Goal: Use online tool/utility: Utilize a website feature to perform a specific function

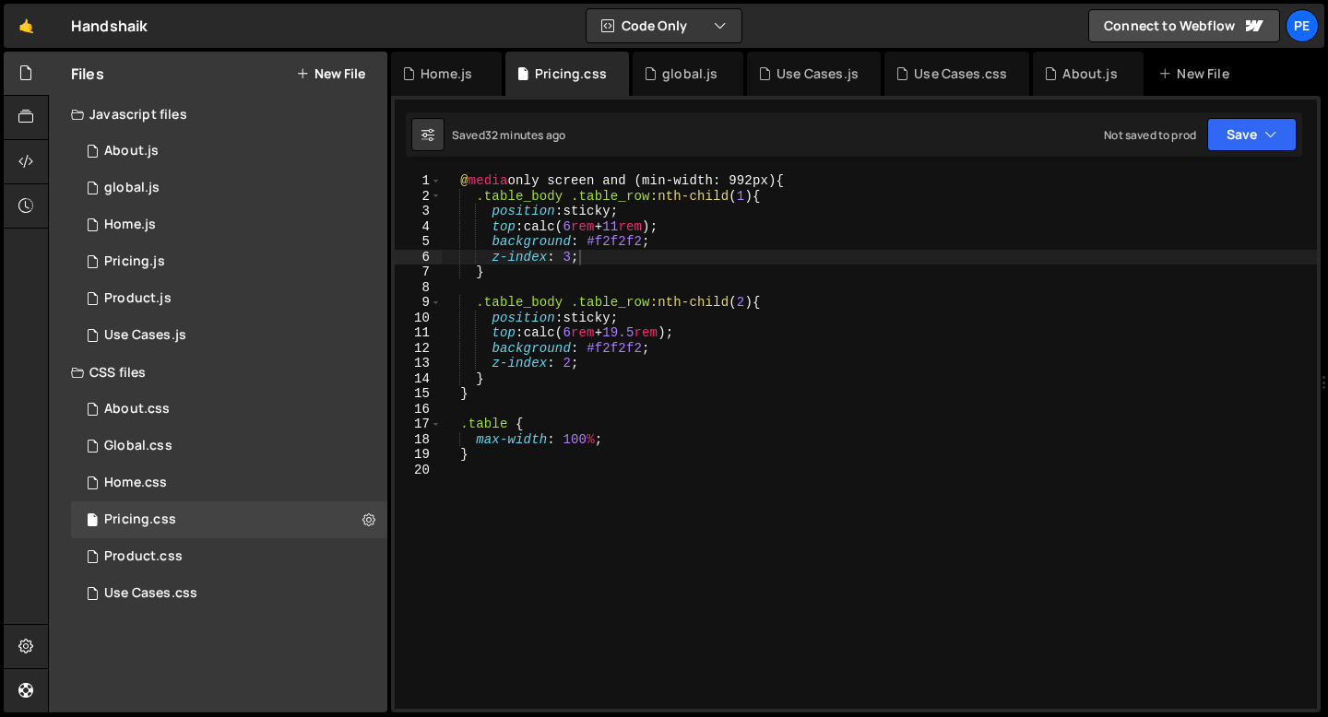
scroll to position [0, 1]
click at [1060, 88] on div "About.js" at bounding box center [1088, 74] width 111 height 44
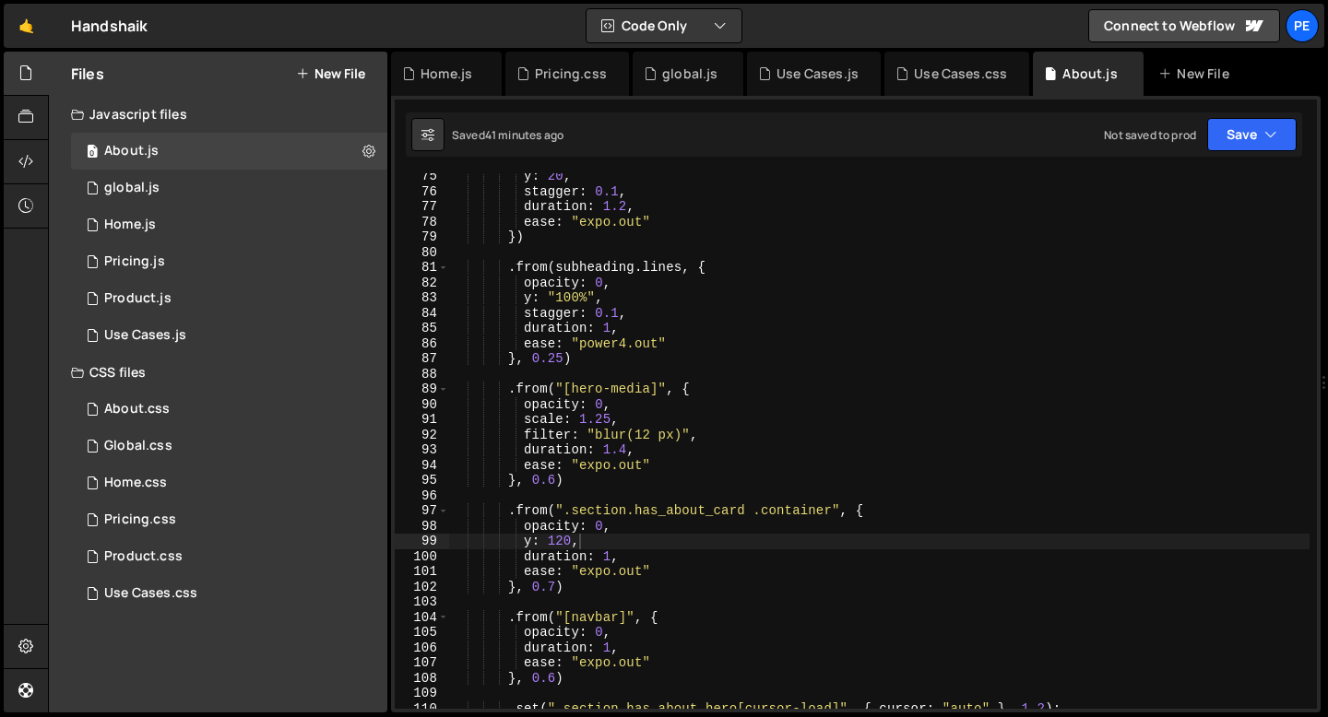
scroll to position [1284, 0]
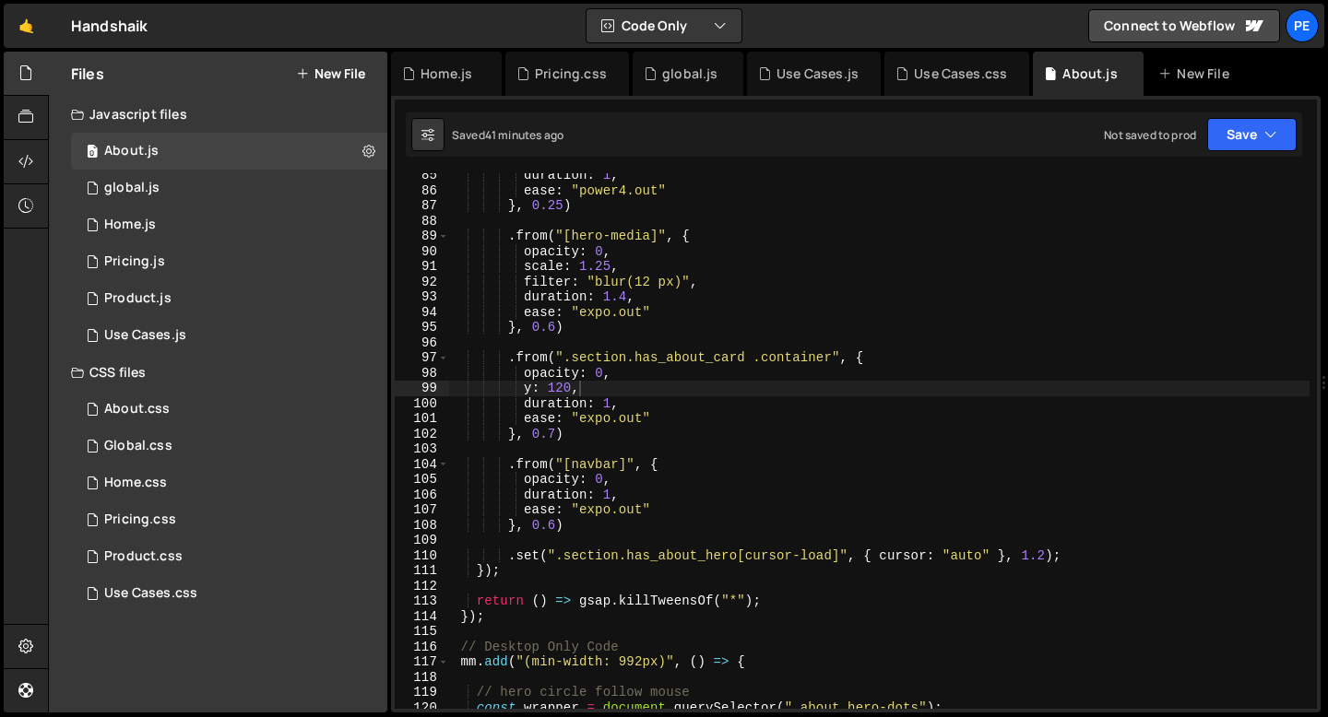
click at [556, 525] on div "duration : 1 , ease : "power4.out" } , 0.25 ) . from ( "[hero-media]" , { opaci…" at bounding box center [879, 451] width 860 height 566
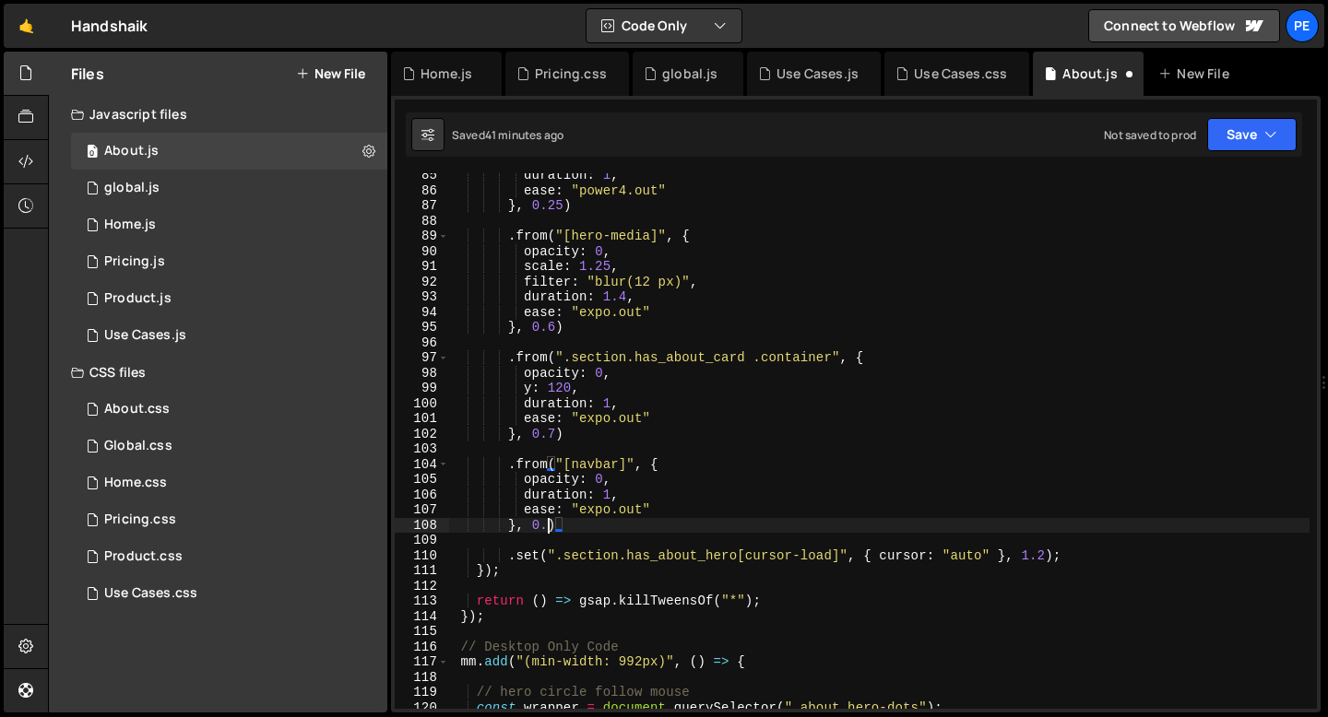
scroll to position [0, 6]
click at [654, 422] on div "duration : 1 , ease : "power4.out" } , 0.25 ) . from ( "[hero-media]" , { opaci…" at bounding box center [879, 451] width 860 height 566
type textarea "ease: "expo.out""
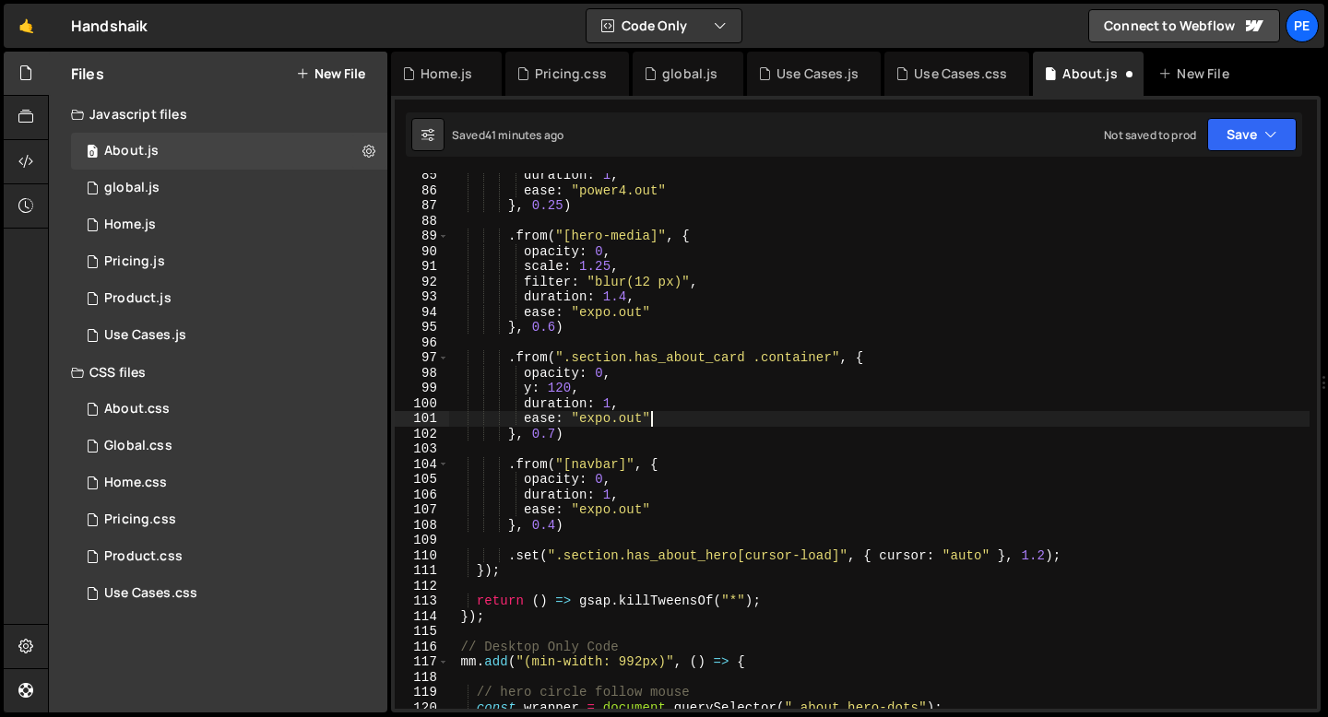
click at [579, 343] on div "duration : 1 , ease : "power4.out" } , 0.25 ) . from ( "[hero-media]" , { opaci…" at bounding box center [879, 451] width 860 height 566
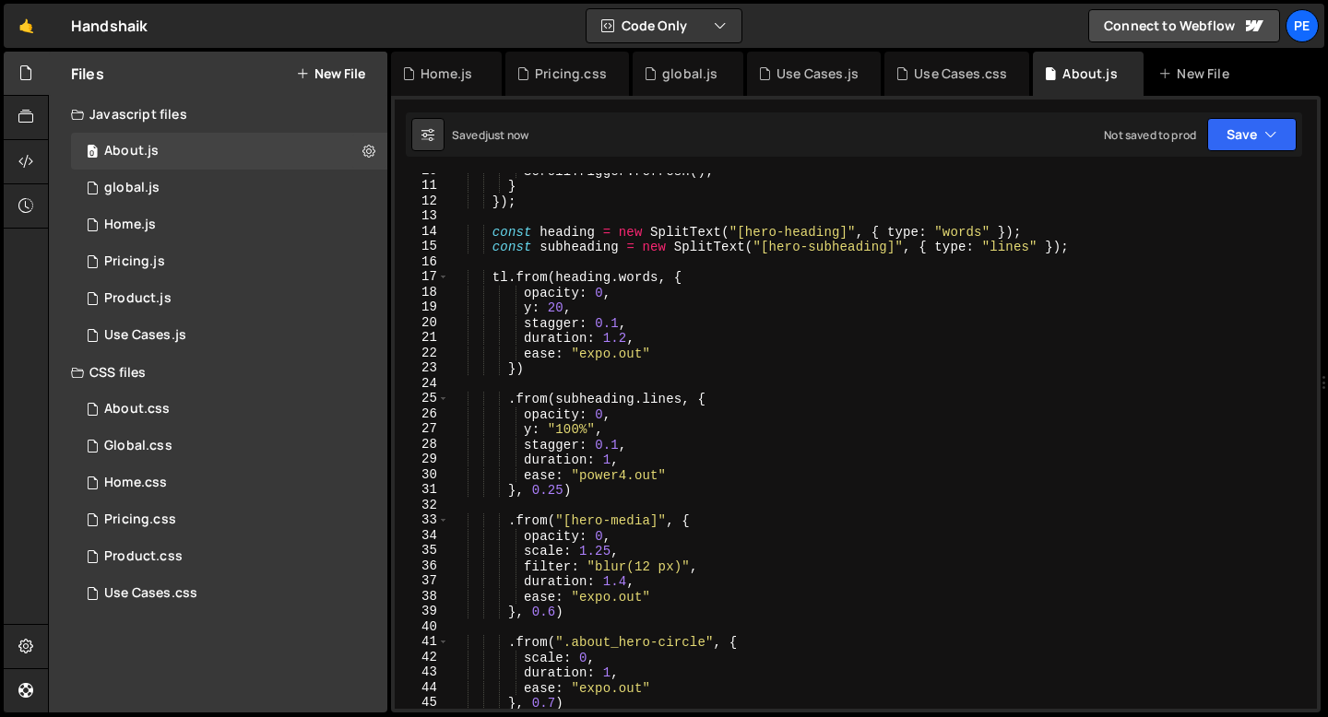
scroll to position [0, 0]
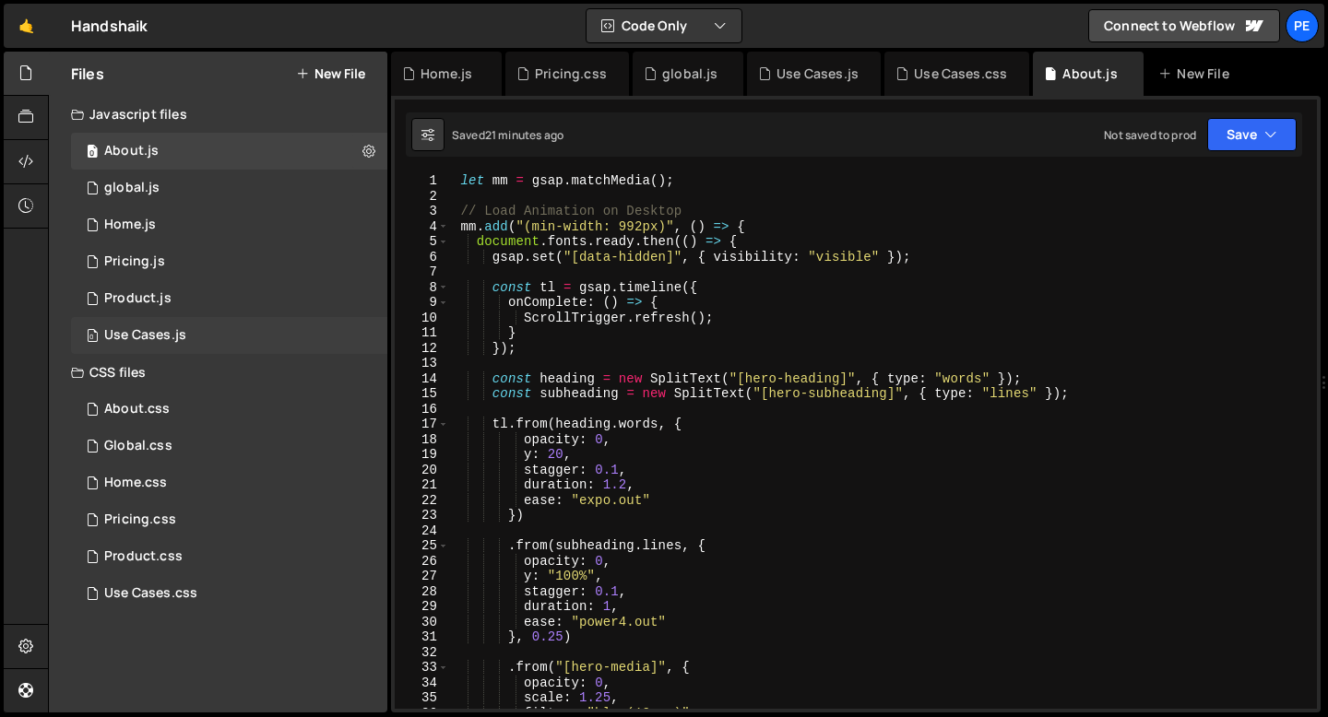
click at [175, 347] on div "0 Use Cases.js 0" at bounding box center [229, 335] width 316 height 37
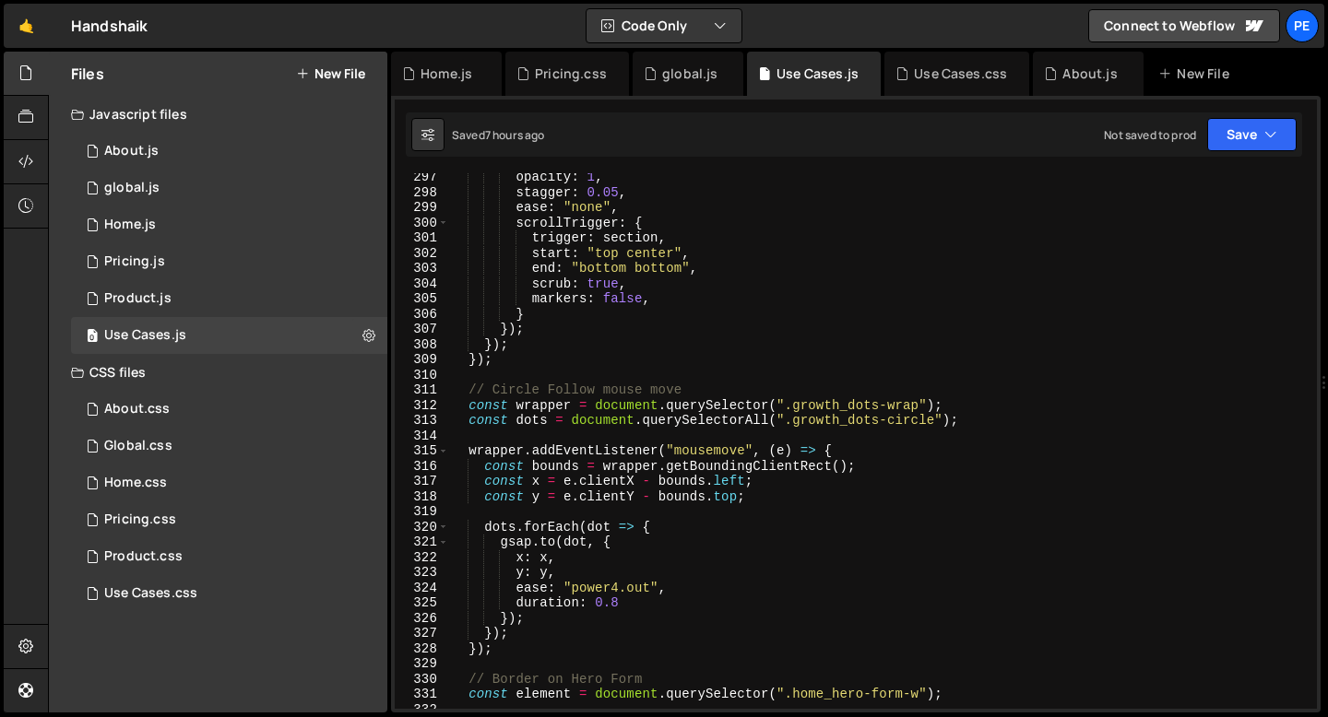
scroll to position [4429, 0]
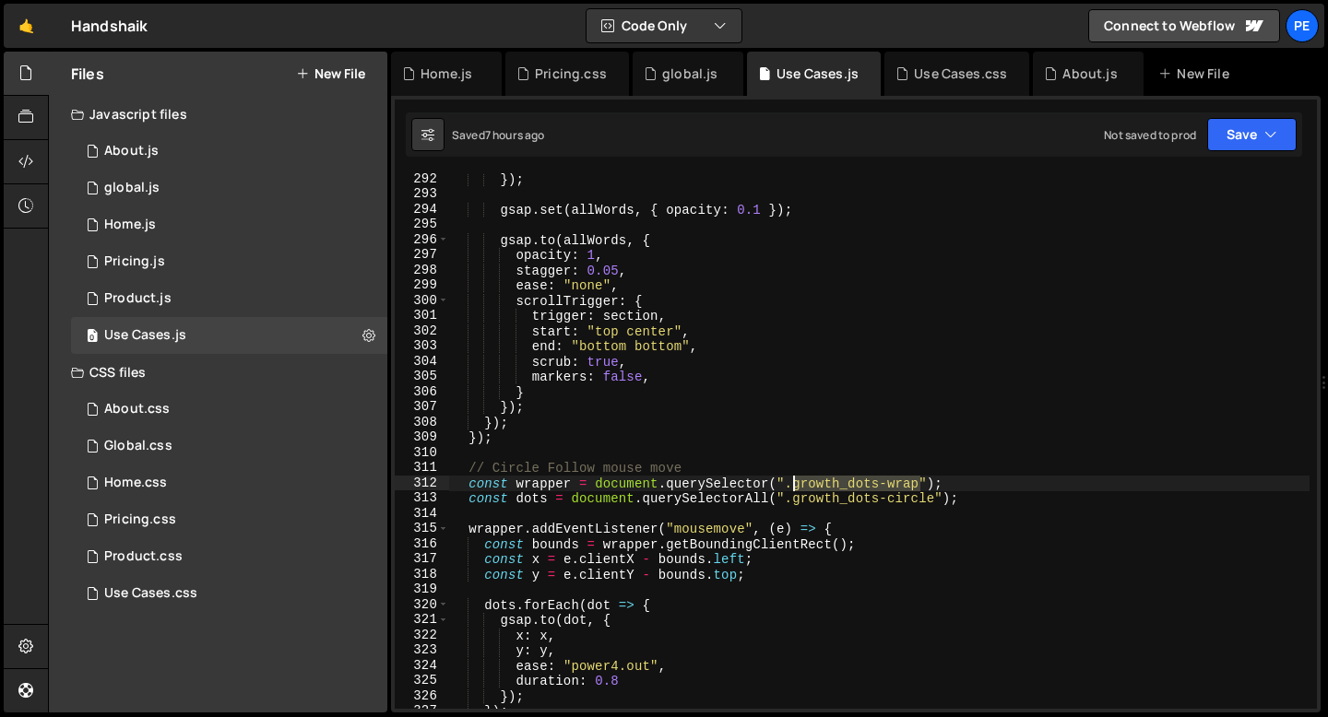
drag, startPoint x: 921, startPoint y: 480, endPoint x: 800, endPoint y: 481, distance: 121.7
click at [795, 484] on div "}) ; gsap . set ( allWords , { opacity : 0.1 }) ; gsap . to ( allWords , { opac…" at bounding box center [879, 455] width 860 height 566
paste textarea "usecase"
type textarea "const wrapper = document.querySelector(".usecase_dots-wrap");"
click at [185, 583] on div "Use Cases.css 0" at bounding box center [229, 593] width 316 height 37
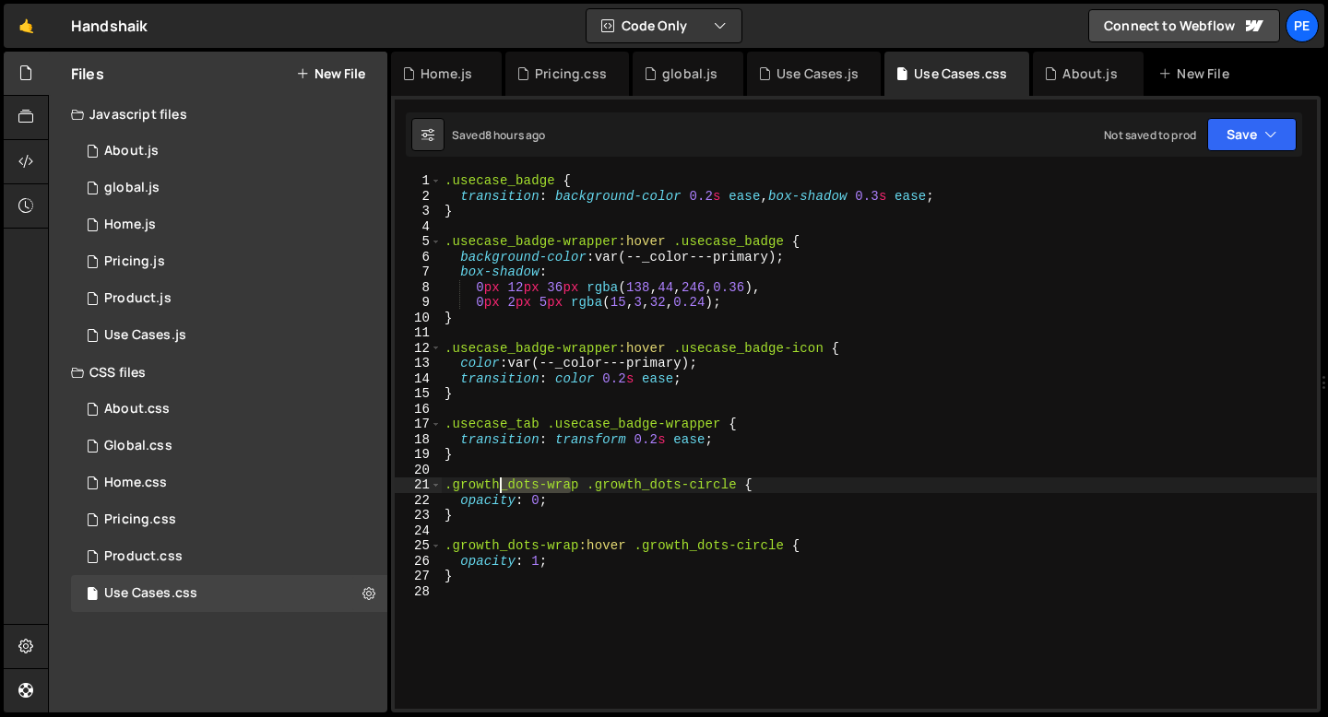
drag, startPoint x: 575, startPoint y: 485, endPoint x: 468, endPoint y: 491, distance: 106.2
click at [472, 491] on div ".usecase_badge { transition : background-color 0.2 s ease , box-shadow 0.3 s ea…" at bounding box center [879, 456] width 876 height 566
click at [580, 488] on div ".usecase_badge { transition : background-color 0.2 s ease , box-shadow 0.3 s ea…" at bounding box center [879, 456] width 876 height 566
drag, startPoint x: 580, startPoint y: 488, endPoint x: 455, endPoint y: 487, distance: 125.4
click at [455, 487] on div ".usecase_badge { transition : background-color 0.2 s ease , box-shadow 0.3 s ea…" at bounding box center [879, 456] width 876 height 566
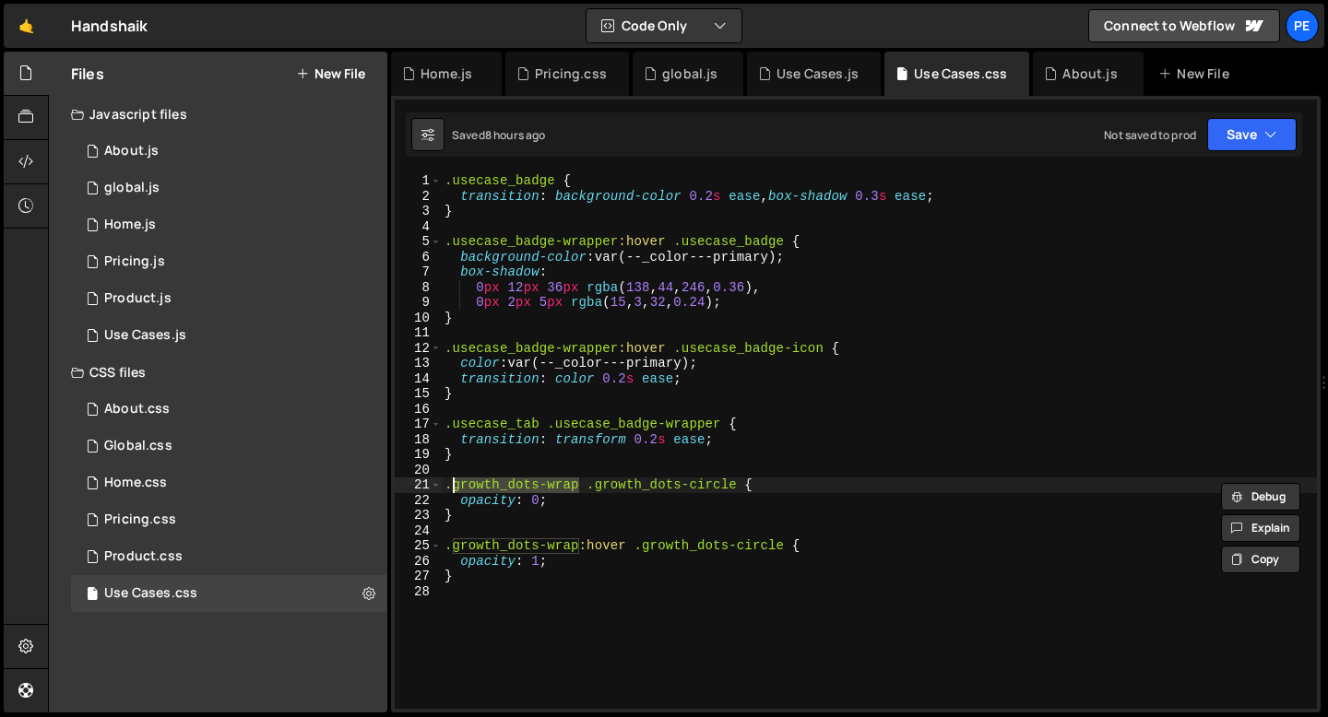
paste textarea "usecase"
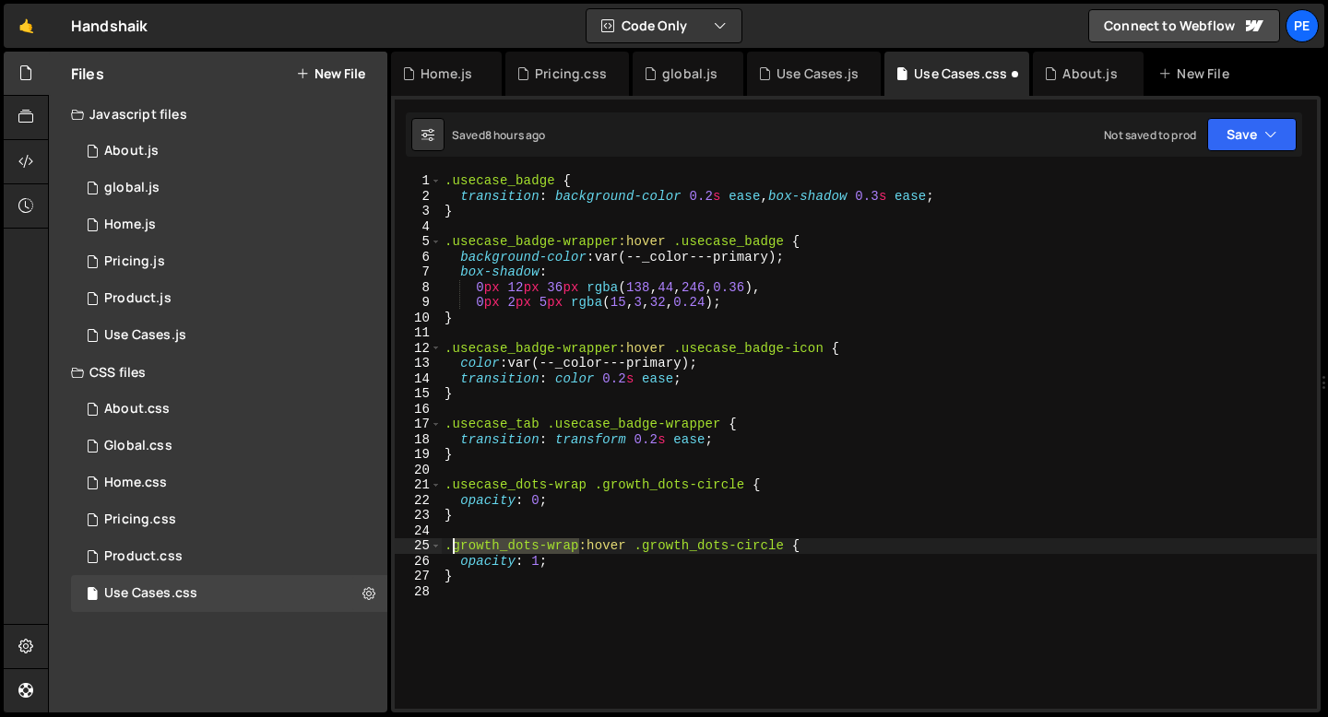
drag, startPoint x: 579, startPoint y: 547, endPoint x: 451, endPoint y: 548, distance: 128.2
click at [450, 548] on div ".usecase_badge { transition : background-color 0.2 s ease , box-shadow 0.3 s ea…" at bounding box center [879, 456] width 876 height 566
paste textarea "usecase"
click at [508, 578] on div ".usecase_badge { transition : background-color 0.2 s ease , box-shadow 0.3 s ea…" at bounding box center [879, 456] width 876 height 566
type textarea "}"
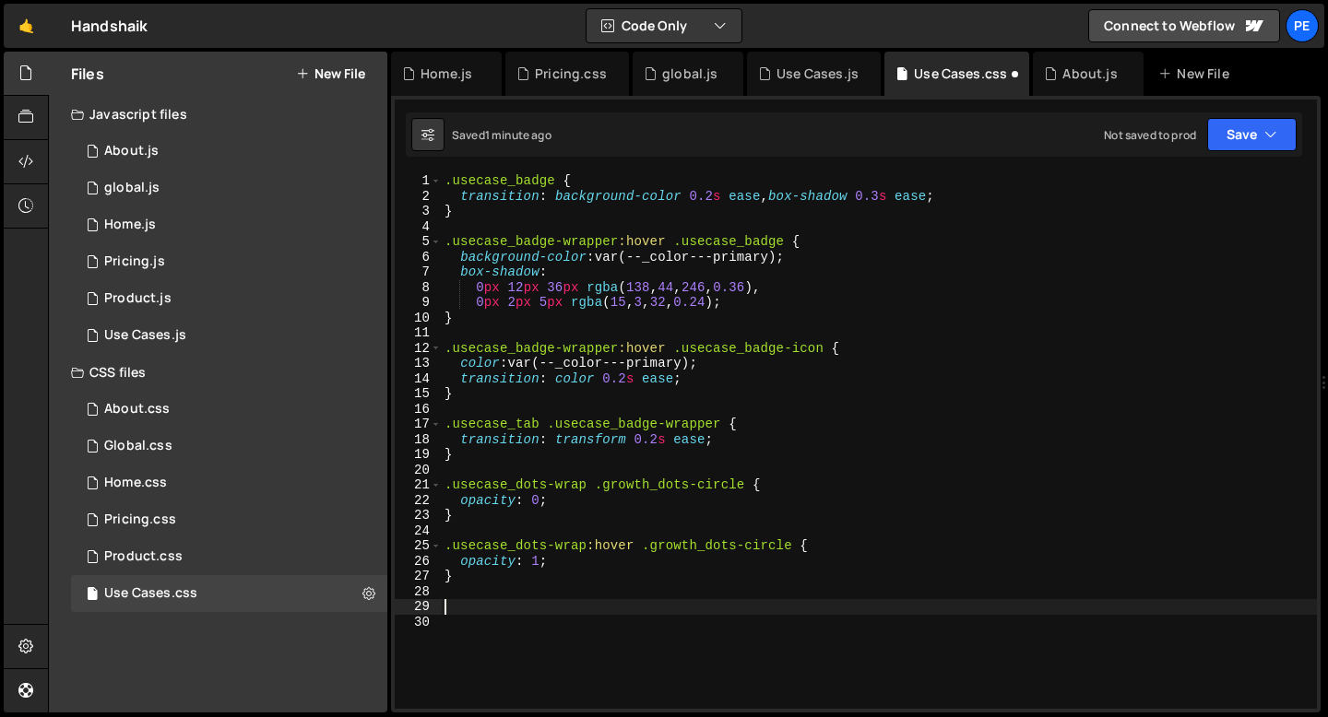
paste textarea "usecase_tabpane"
click at [447, 608] on div ".usecase_badge { transition : background-color 0.2 s ease , box-shadow 0.3 s ea…" at bounding box center [879, 456] width 876 height 566
click at [585, 610] on div ".usecase_badge { transition : background-color 0.2 s ease , box-shadow 0.3 s ea…" at bounding box center [879, 456] width 876 height 566
paste textarea "usecase_badge-wrapper"
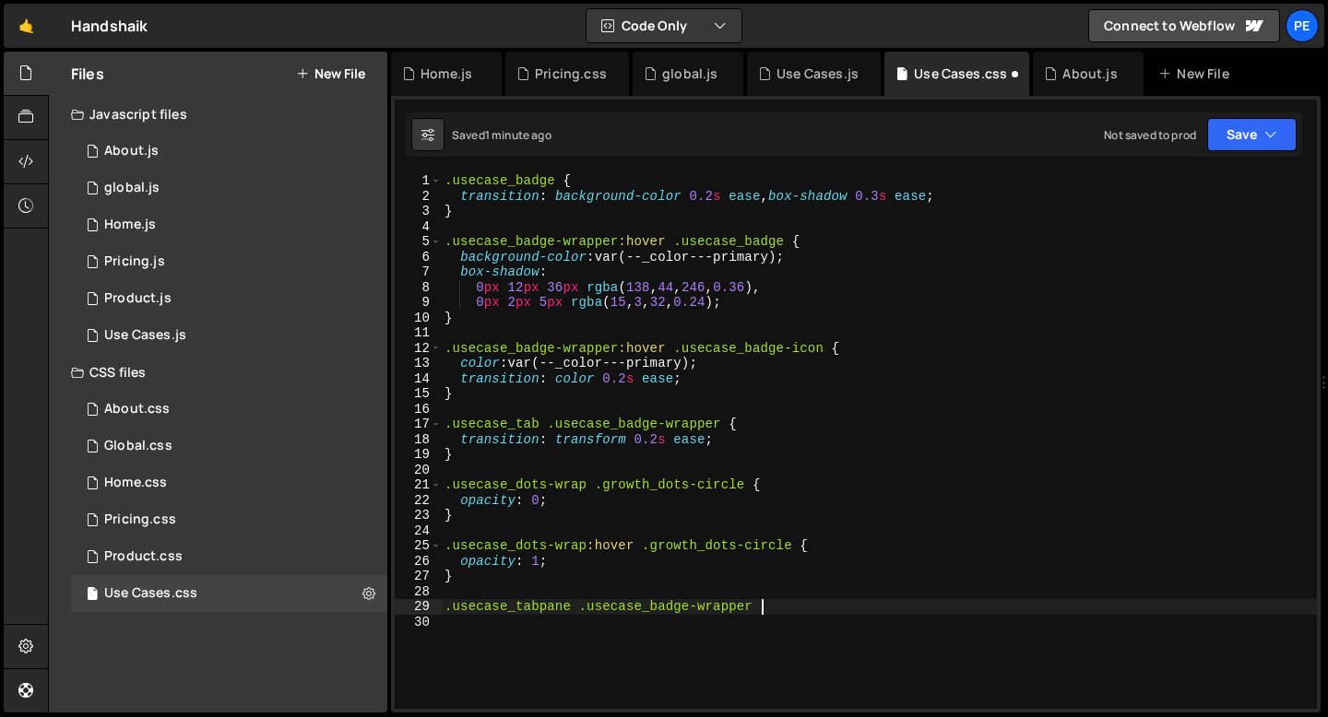
type textarea ".usecase_tabpane .usecase_badge-wrapper {"
type textarea "s"
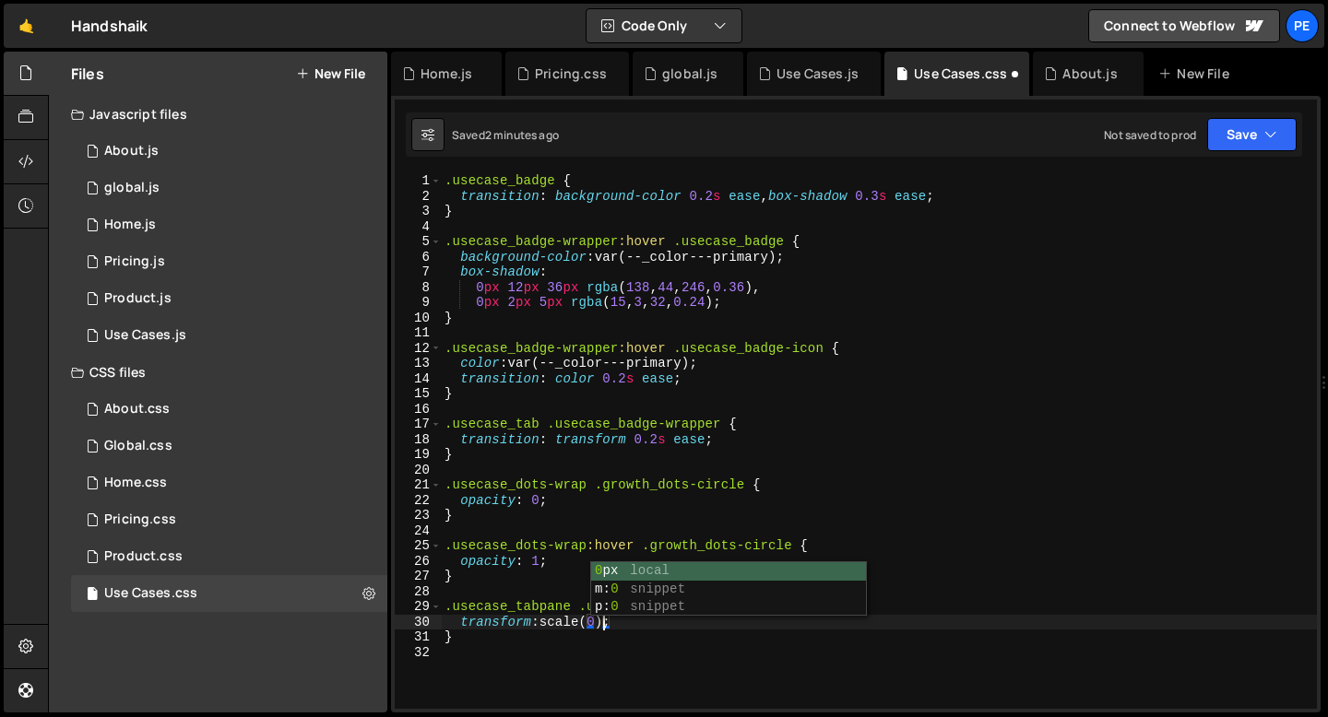
type textarea "transform: scale(0);"
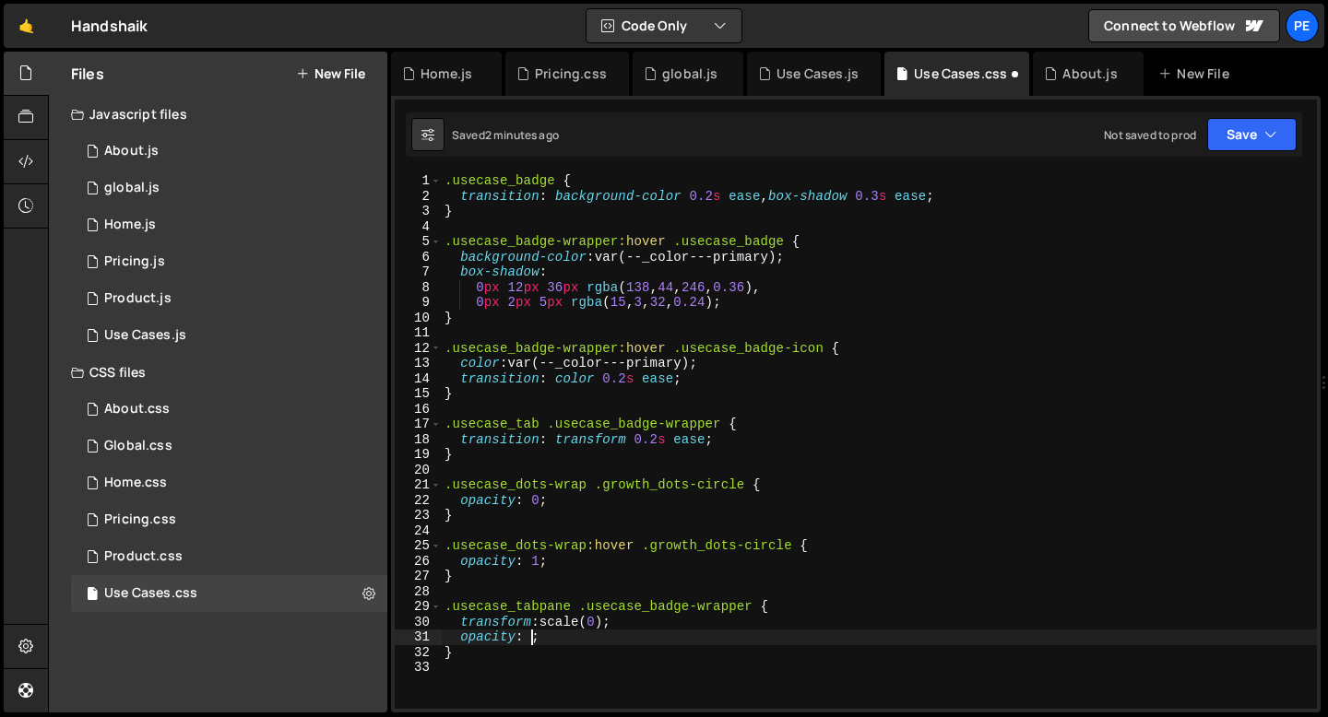
scroll to position [0, 6]
click at [619, 657] on div ".usecase_badge { transition : background-color 0.2 s ease , box-shadow 0.3 s ea…" at bounding box center [879, 456] width 876 height 566
click at [601, 642] on div ".usecase_badge { transition : background-color 0.2 s ease , box-shadow 0.3 s ea…" at bounding box center [879, 456] width 876 height 566
click at [656, 437] on div ".usecase_badge { transition : background-color 0.2 s ease , box-shadow 0.3 s ea…" at bounding box center [879, 456] width 876 height 566
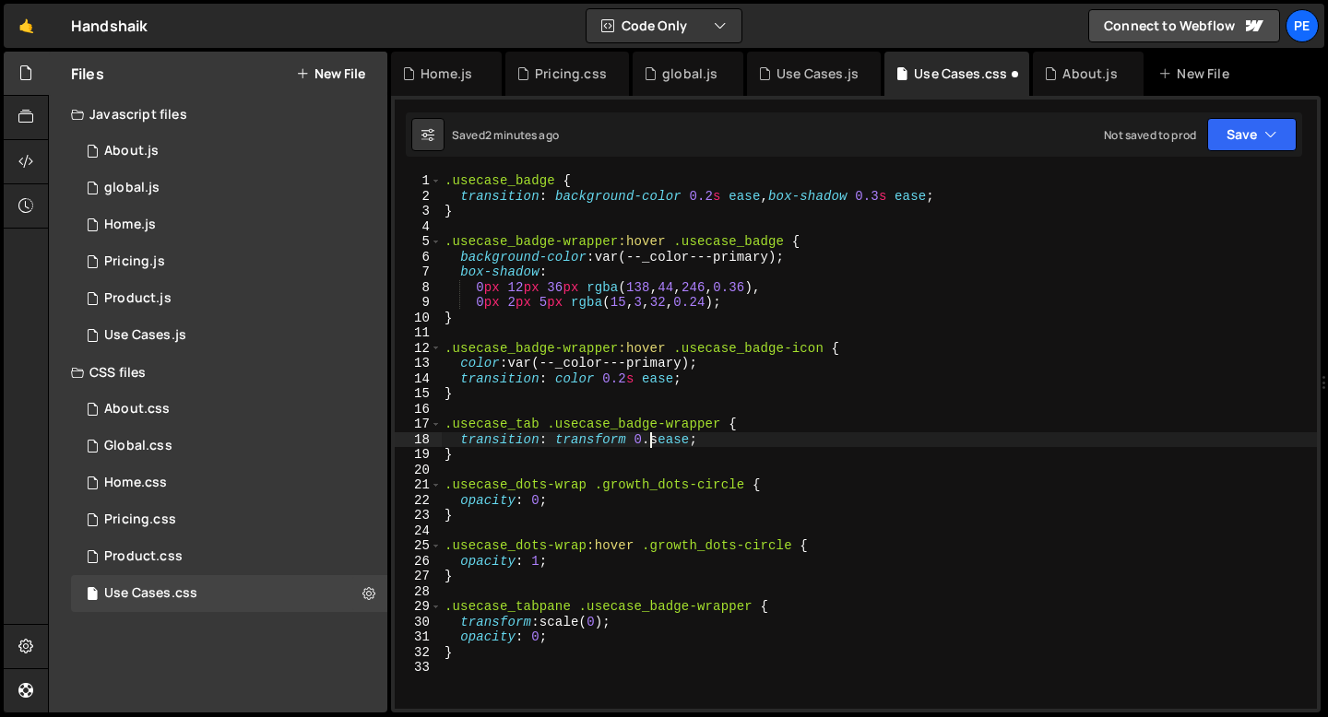
scroll to position [0, 15]
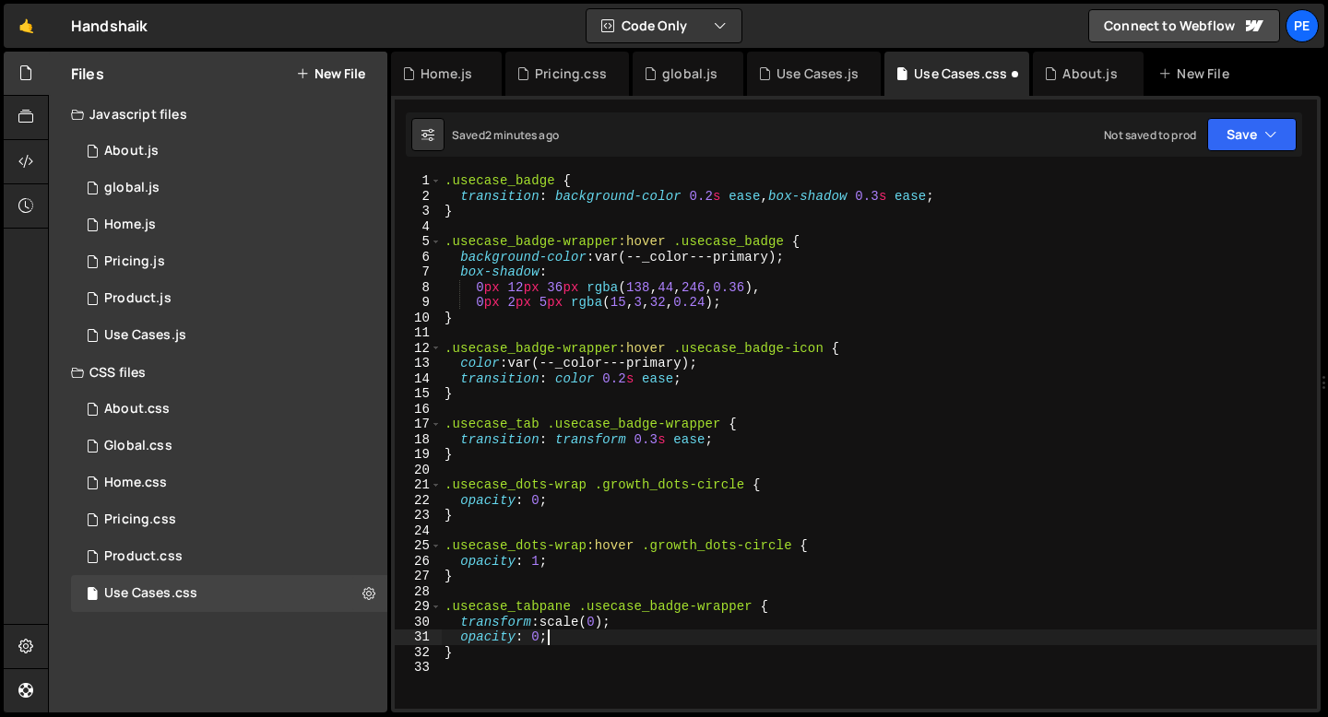
click at [592, 643] on div ".usecase_badge { transition : background-color 0.2 s ease , box-shadow 0.3 s ea…" at bounding box center [879, 456] width 876 height 566
type textarea "}"
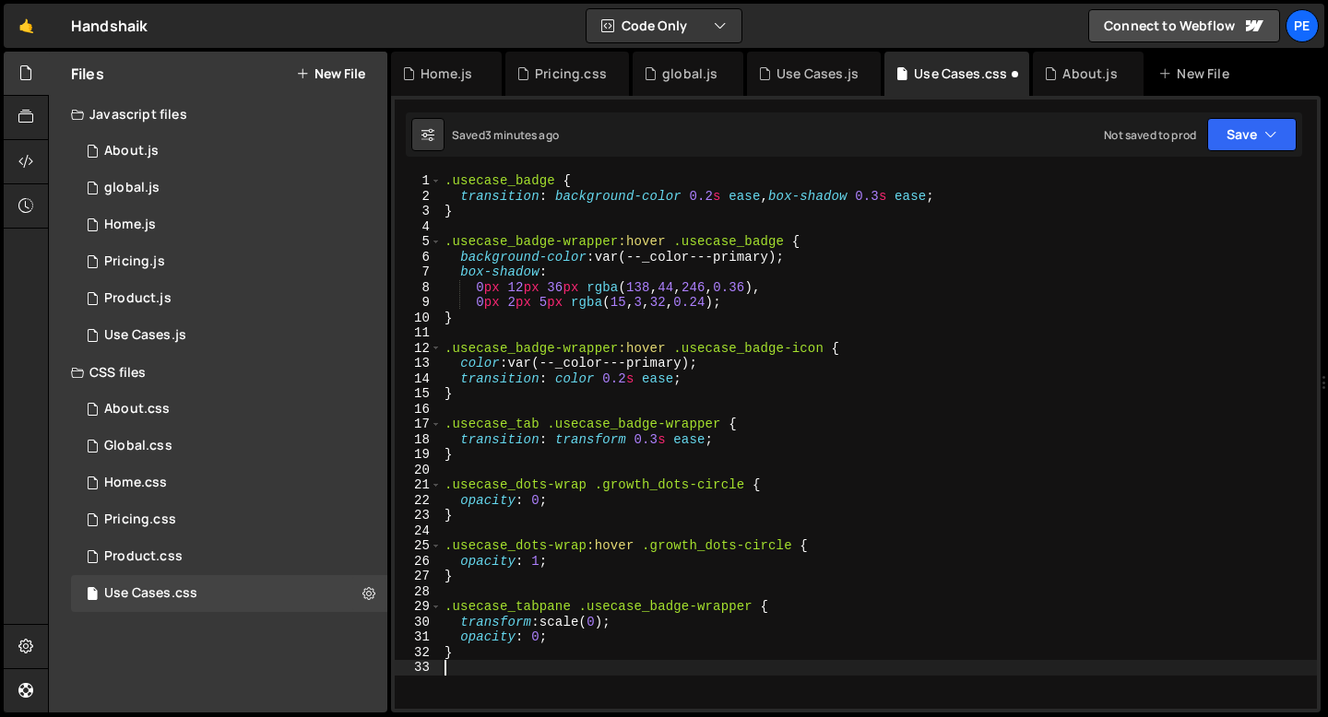
scroll to position [0, 0]
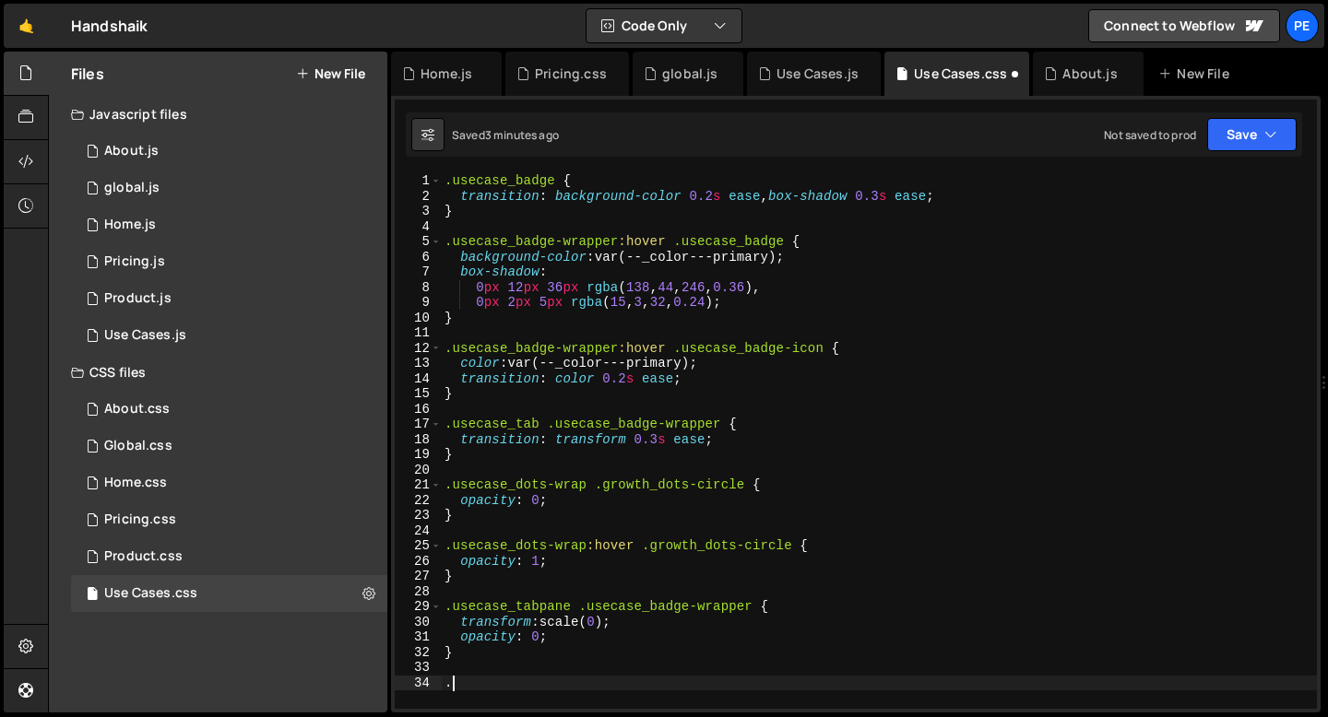
paste textarea "w--tab-active"
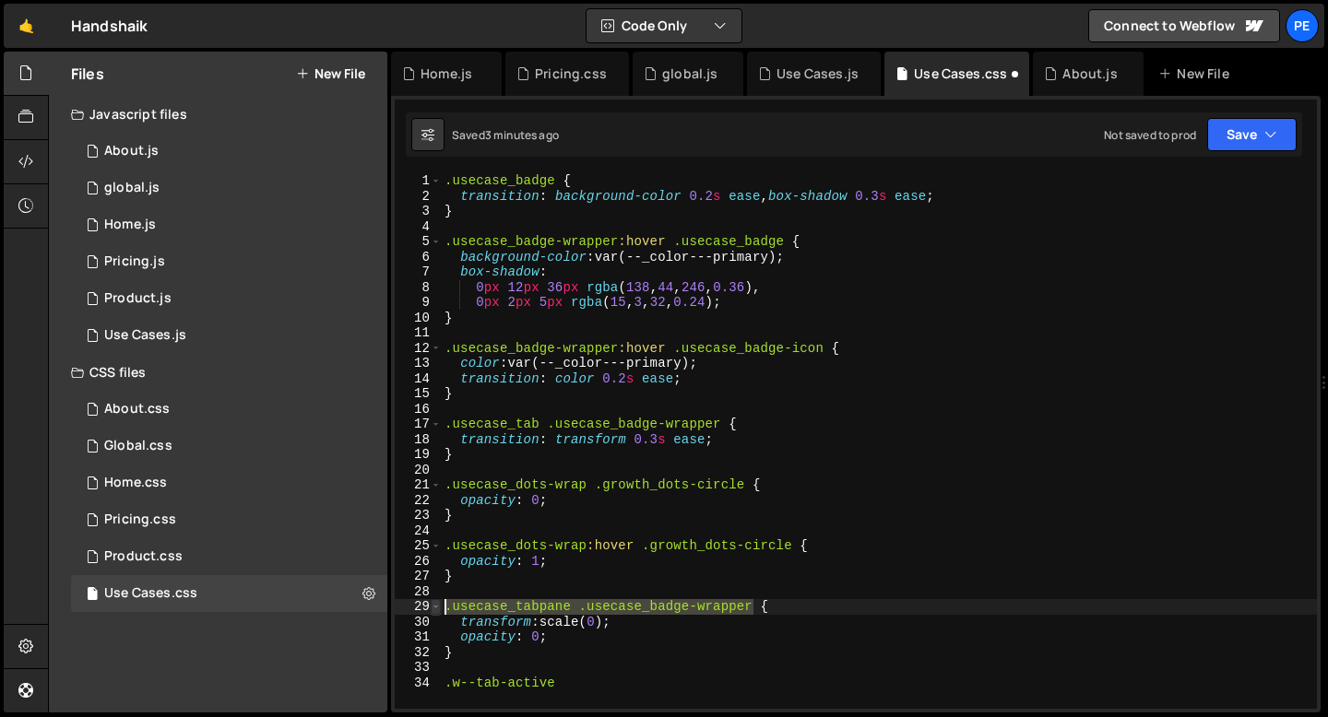
drag, startPoint x: 753, startPoint y: 605, endPoint x: 433, endPoint y: 608, distance: 320.0
click at [433, 608] on div ".w--tab-active 1 2 3 4 5 6 7 8 9 10 11 12 13 14 15 16 17 18 19 20 21 22 23 24 2…" at bounding box center [856, 441] width 922 height 536
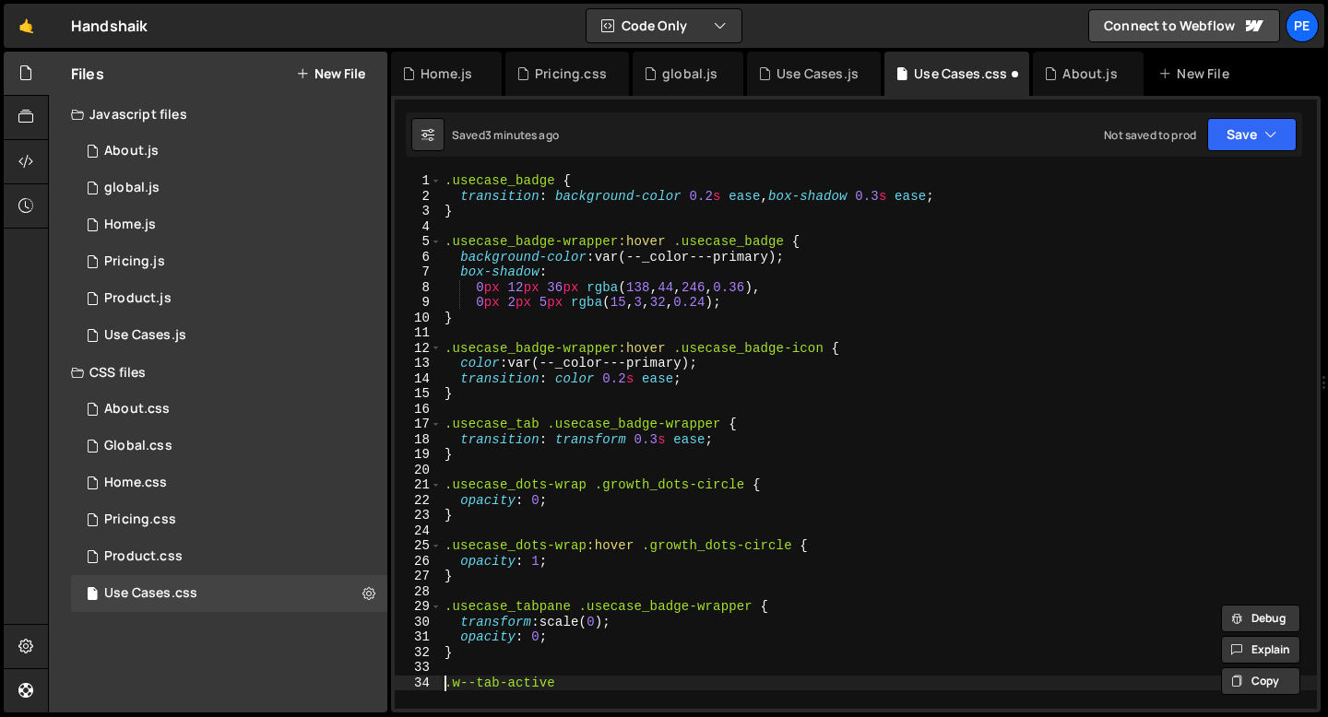
click at [447, 685] on div ".usecase_badge { transition : background-color 0.2 s ease , box-shadow 0.3 s ea…" at bounding box center [879, 456] width 876 height 566
paste textarea ".usecase_tabpane .usecase_badge-wrapper"
drag, startPoint x: 754, startPoint y: 684, endPoint x: 877, endPoint y: 685, distance: 122.7
click at [877, 685] on div ".usecase_badge { transition : background-color 0.2 s ease , box-shadow 0.3 s ea…" at bounding box center [879, 456] width 876 height 566
click at [569, 680] on div ".usecase_badge { transition : background-color 0.2 s ease , box-shadow 0.3 s ea…" at bounding box center [879, 456] width 876 height 566
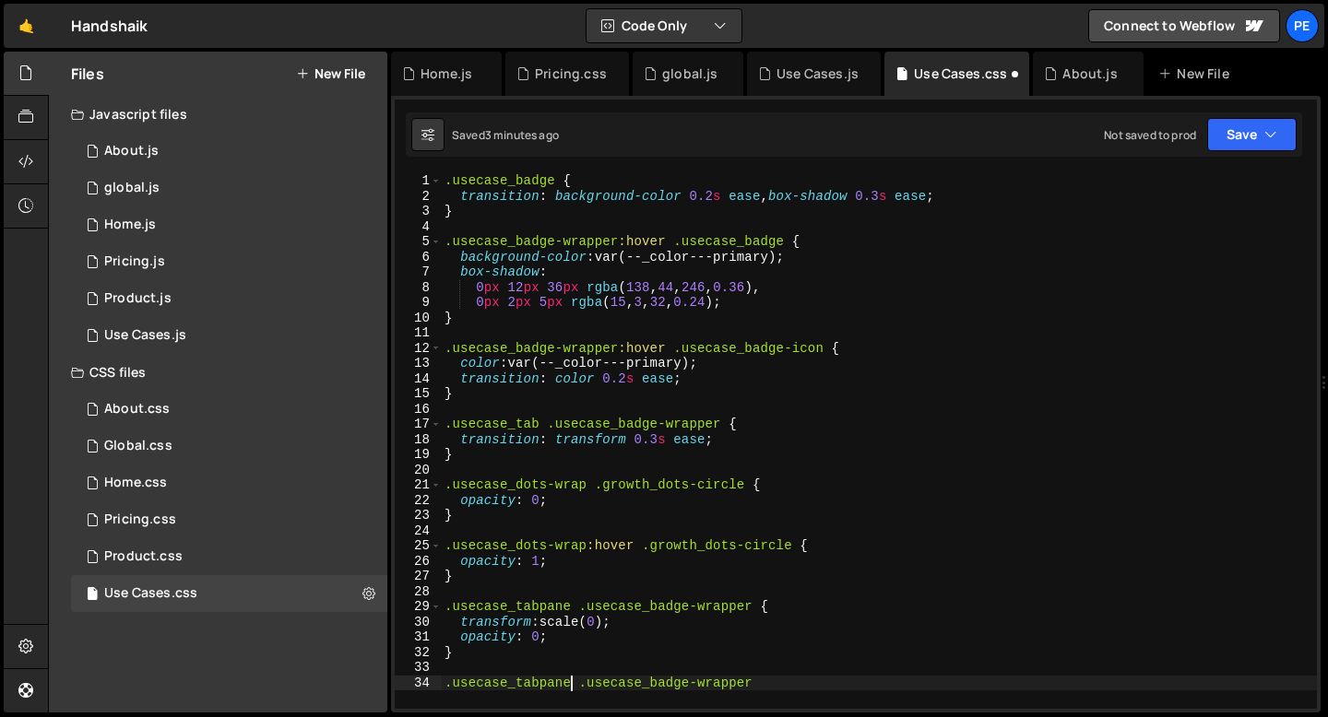
paste textarea ".w--tab-active"
click at [904, 689] on div ".usecase_badge { transition : background-color 0.2 s ease , box-shadow 0.3 s ea…" at bounding box center [879, 456] width 876 height 566
type textarea ".usecase_tabpane.w--tab-active .usecase_badge-wrapper {"
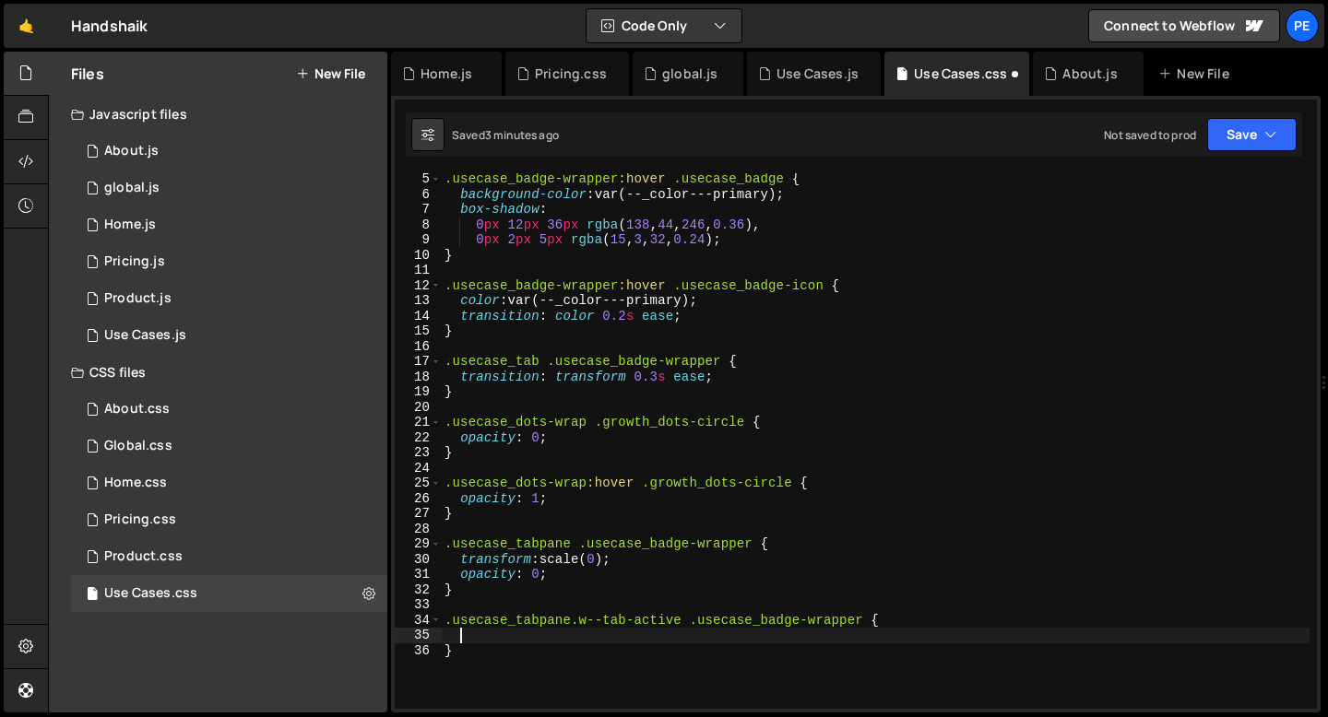
scroll to position [80, 0]
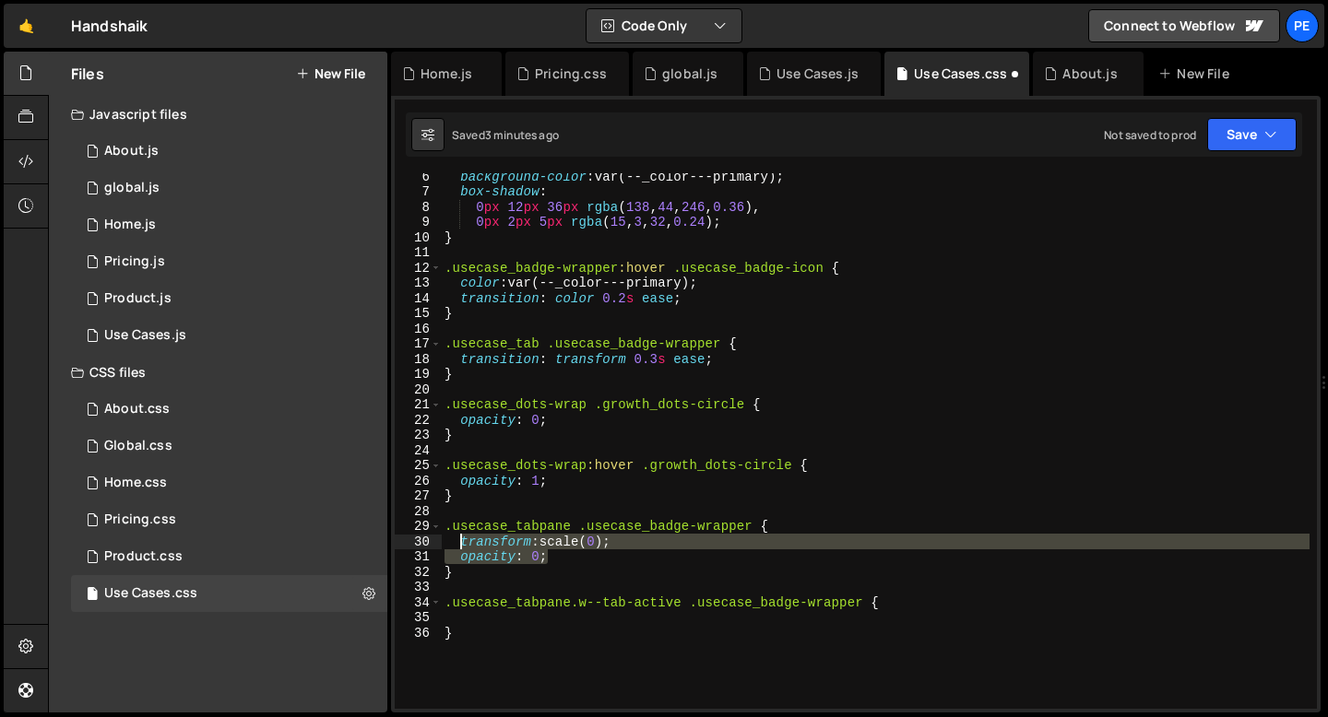
drag, startPoint x: 549, startPoint y: 555, endPoint x: 463, endPoint y: 539, distance: 87.2
click at [461, 542] on div "background-color : var(--_color---primary) ; box-shadow : 0 px 12 px 36 px rgba…" at bounding box center [875, 452] width 869 height 566
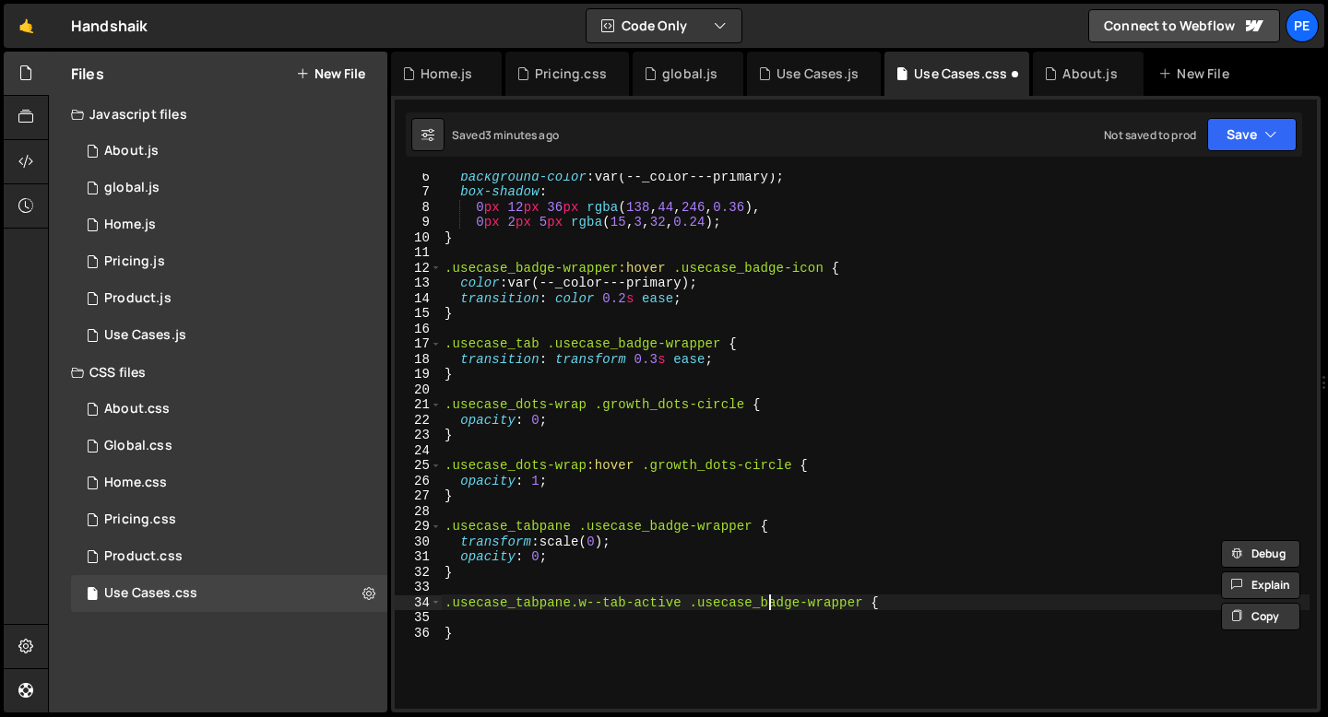
click at [770, 600] on div "background-color : var(--_color---primary) ; box-shadow : 0 px 12 px 36 px rgba…" at bounding box center [875, 452] width 869 height 566
type textarea ".usecase_tabpane.w--tab-active .usecase_badge-wrapper {"
click at [730, 621] on div "background-color : var(--_color---primary) ; box-shadow : 0 px 12 px 36 px rgba…" at bounding box center [875, 452] width 869 height 566
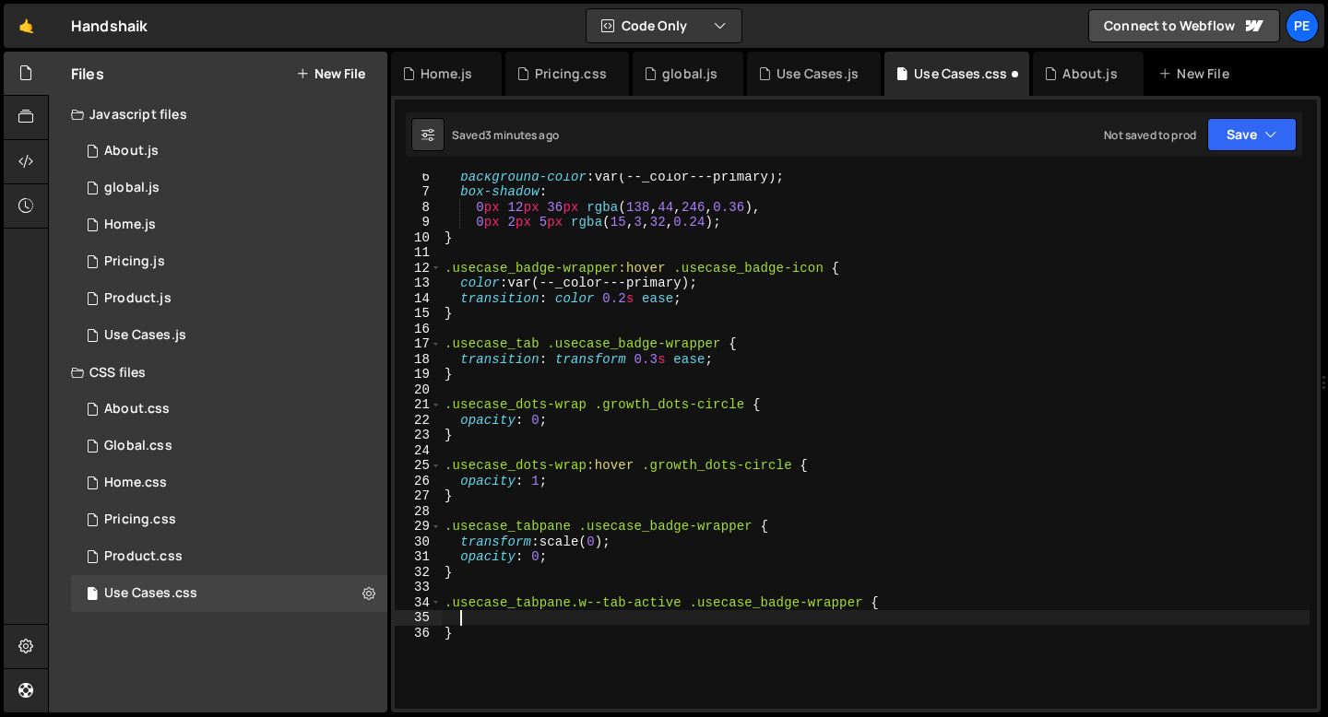
paste textarea "opacity: 0;"
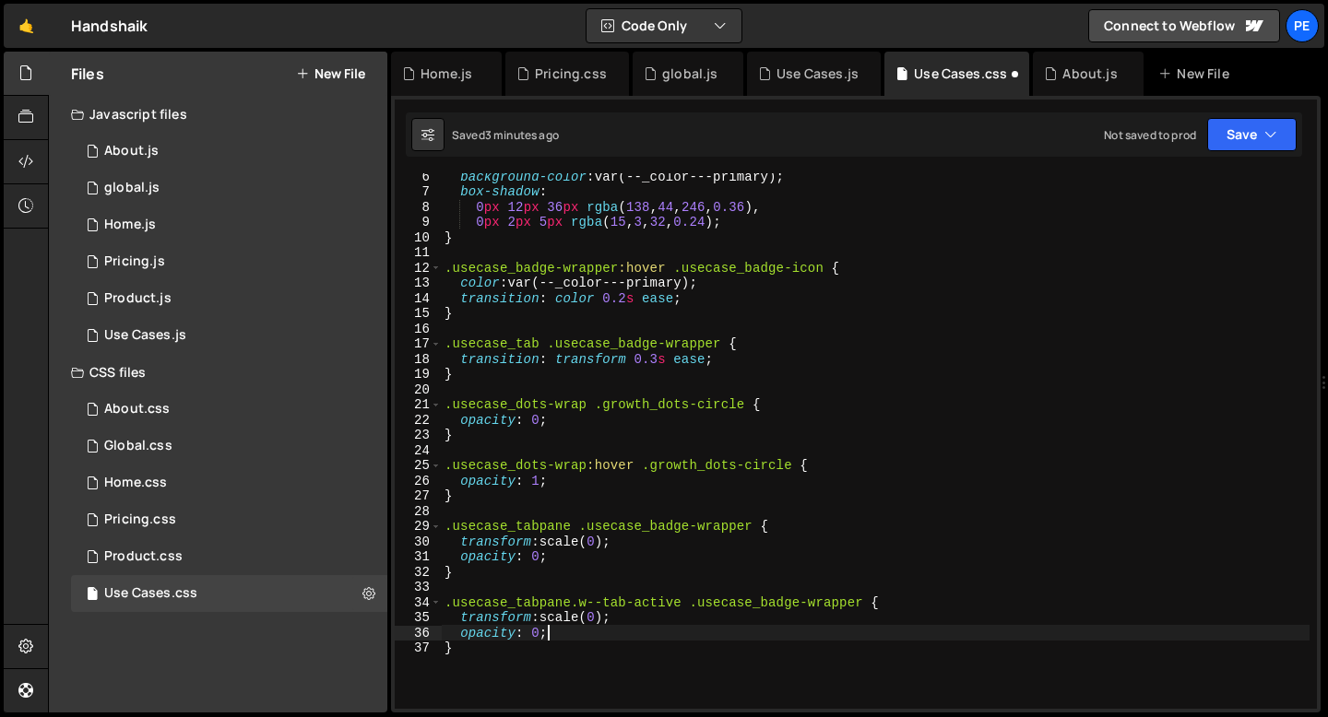
click at [602, 617] on div "background-color : var(--_color---primary) ; box-shadow : 0 px 12 px 36 px rgba…" at bounding box center [875, 452] width 869 height 566
click at [540, 636] on div "background-color : var(--_color---primary) ; box-shadow : 0 px 12 px 36 px rgba…" at bounding box center [875, 452] width 869 height 566
click at [535, 648] on div "background-color : var(--_color---primary) ; box-shadow : 0 px 12 px 36 px rgba…" at bounding box center [875, 452] width 869 height 566
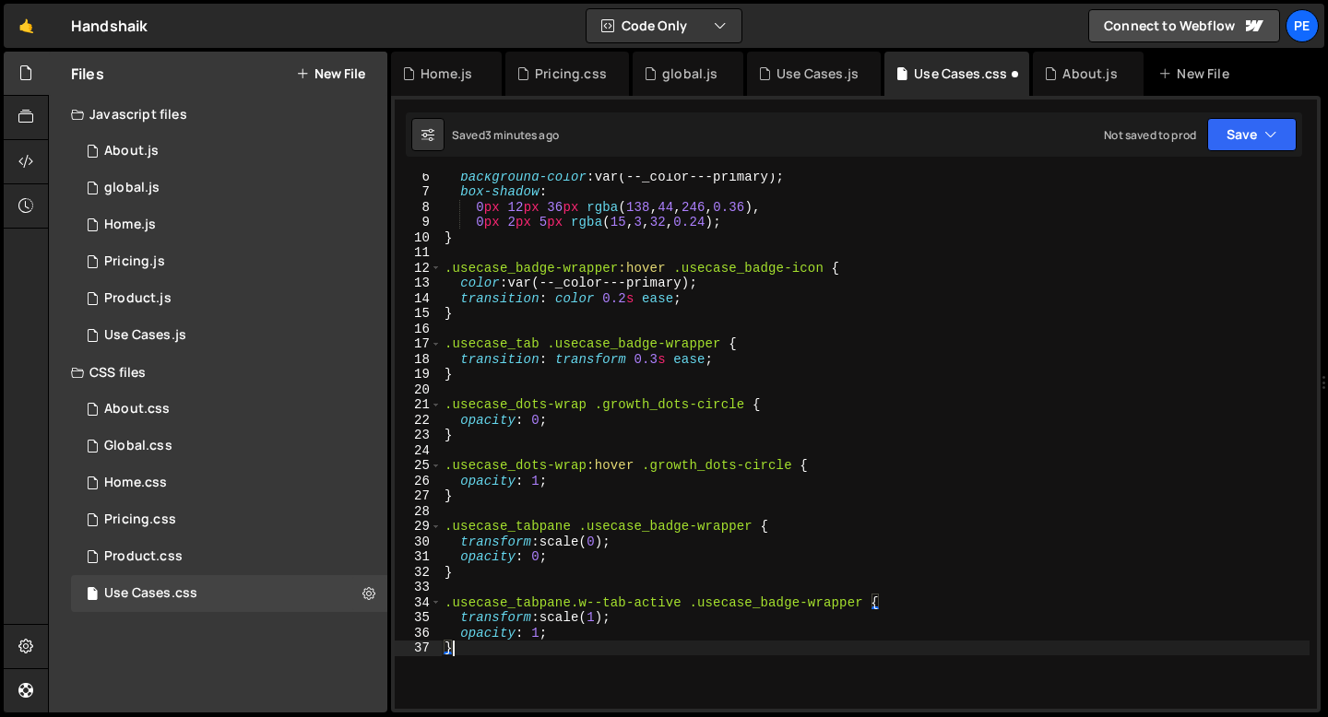
scroll to position [0, 0]
click at [551, 634] on div "background-color : var(--_color---primary) ; box-shadow : 0 px 12 px 36 px rgba…" at bounding box center [875, 452] width 869 height 566
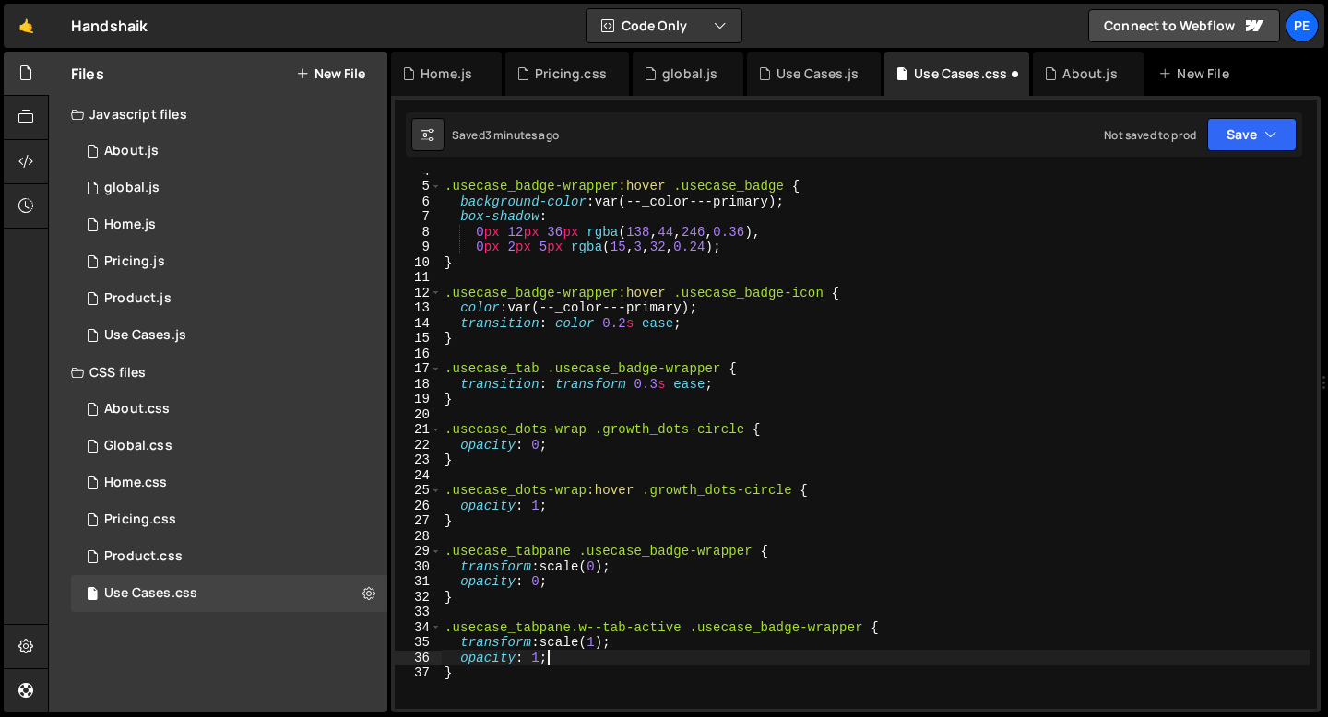
scroll to position [48, 0]
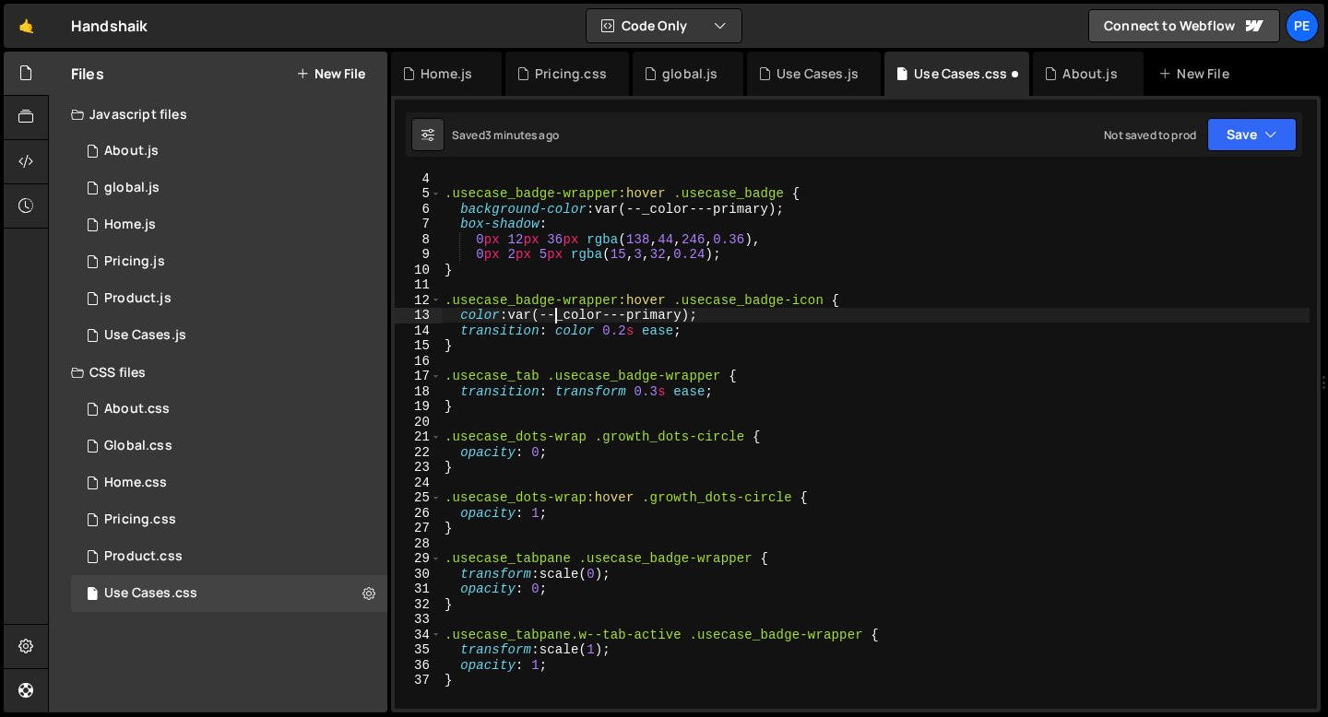
click at [556, 318] on div ".usecase_badge-wrapper :hover .usecase_badge { background-color : var(--_color-…" at bounding box center [875, 454] width 869 height 566
click at [556, 317] on div ".usecase_badge-wrapper :hover .usecase_badge { background-color : var(--_color-…" at bounding box center [875, 454] width 869 height 566
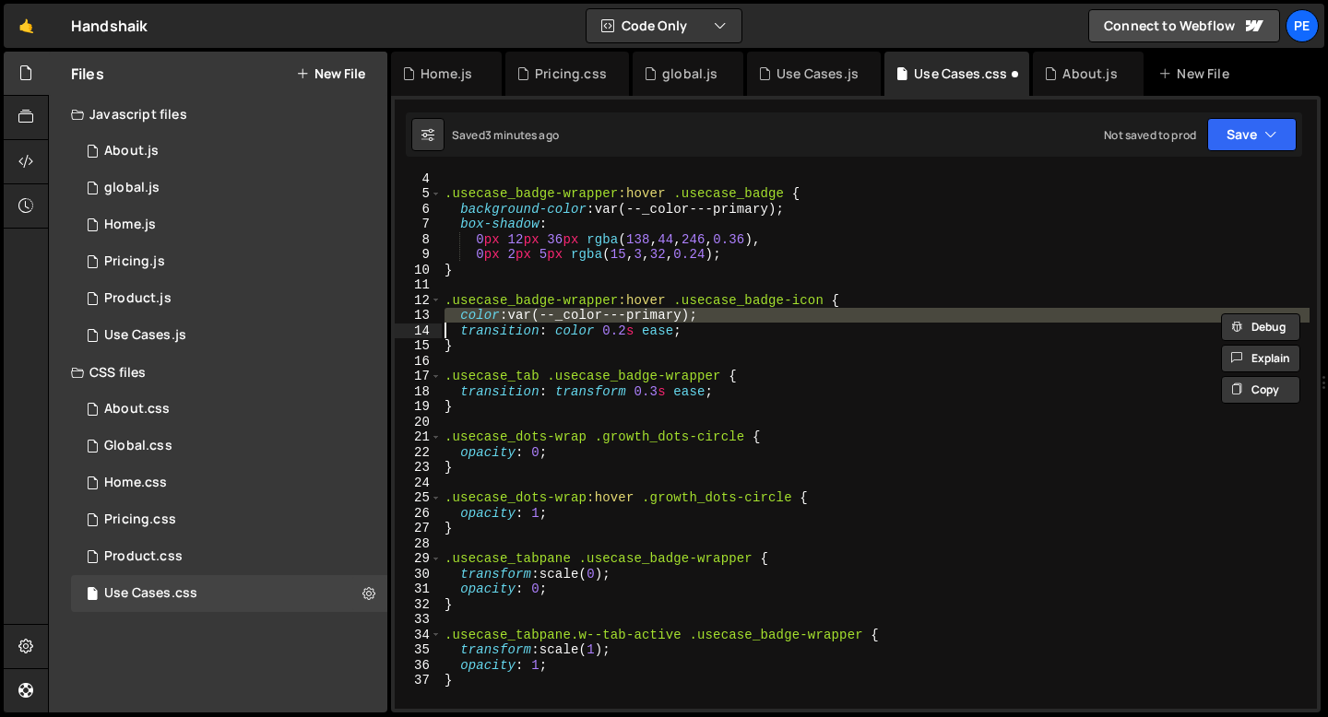
click at [516, 331] on div ".usecase_badge-wrapper :hover .usecase_badge { background-color : var(--_color-…" at bounding box center [875, 454] width 869 height 566
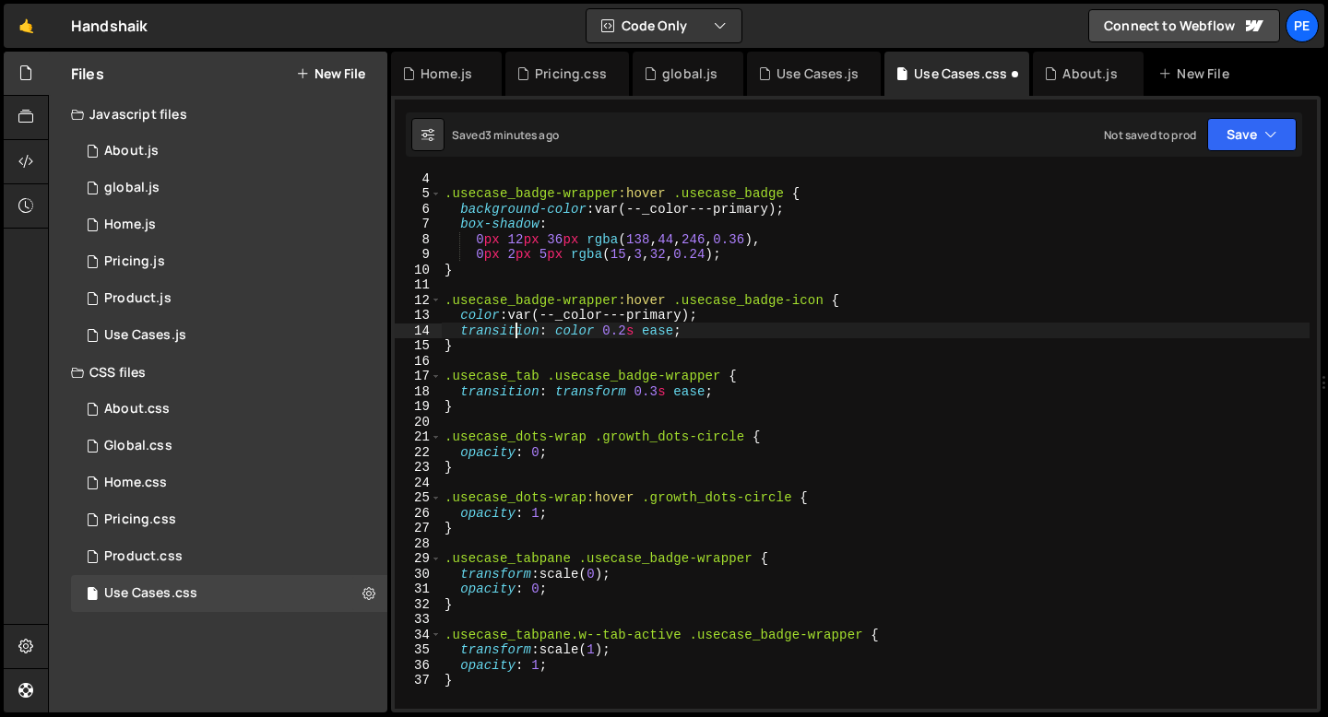
click at [516, 331] on div ".usecase_badge-wrapper :hover .usecase_badge { background-color : var(--_color-…" at bounding box center [875, 454] width 869 height 566
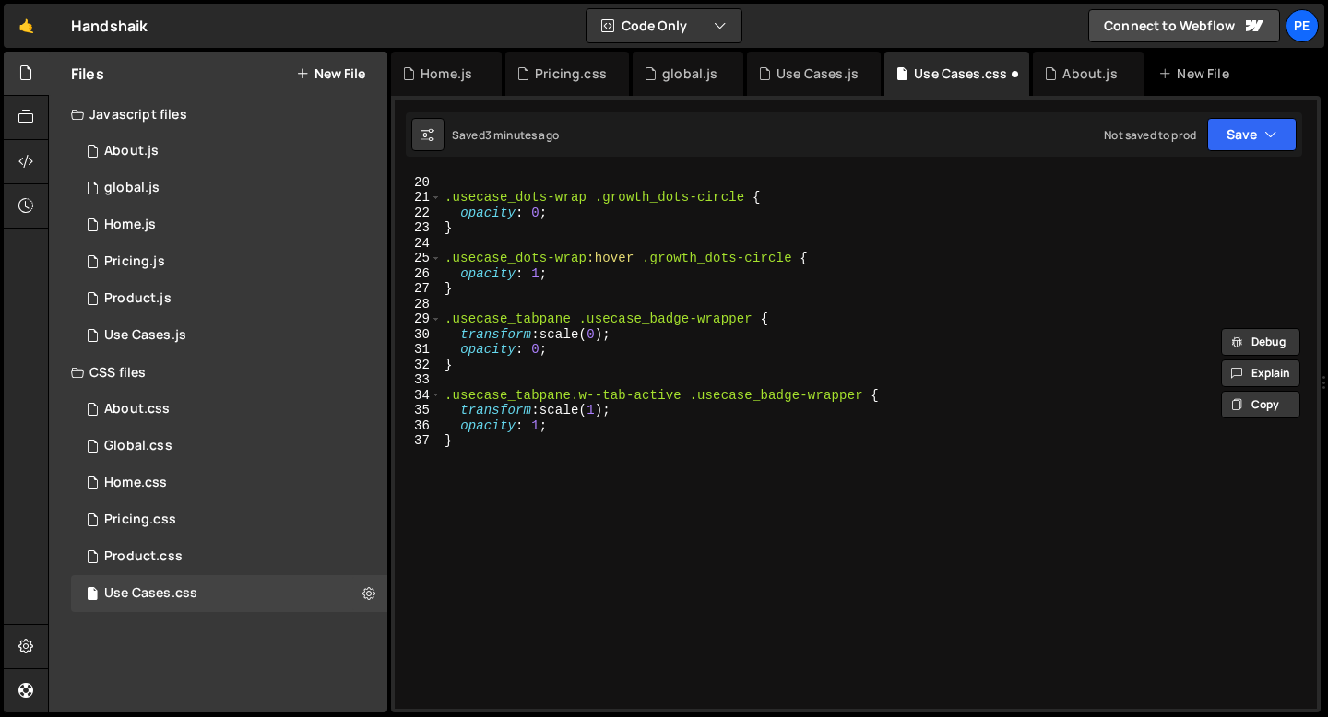
scroll to position [288, 0]
click at [557, 430] on div "} .usecase_dots-wrap .growth_dots-circle { opacity : 0 ; } .usecase_dots-wrap :…" at bounding box center [875, 443] width 869 height 566
type textarea "opacity: 1;"
paste textarea
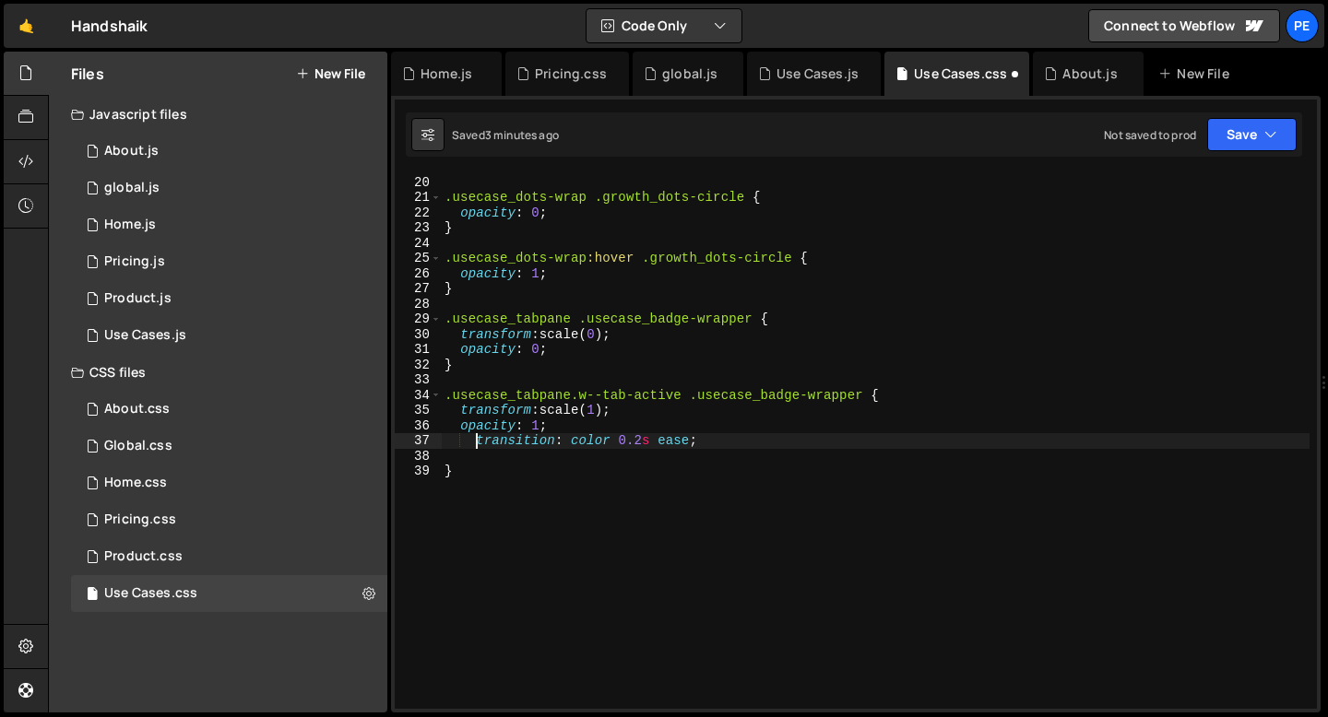
click at [475, 443] on div "} .usecase_dots-wrap .growth_dots-circle { opacity : 0 ; } .usecase_dots-wrap :…" at bounding box center [875, 443] width 869 height 566
click at [566, 442] on div "} .usecase_dots-wrap .growth_dots-circle { opacity : 0 ; } .usecase_dots-wrap :…" at bounding box center [875, 443] width 869 height 566
click at [689, 443] on div "} .usecase_dots-wrap .growth_dots-circle { opacity : 0 ; } .usecase_dots-wrap :…" at bounding box center [875, 443] width 869 height 566
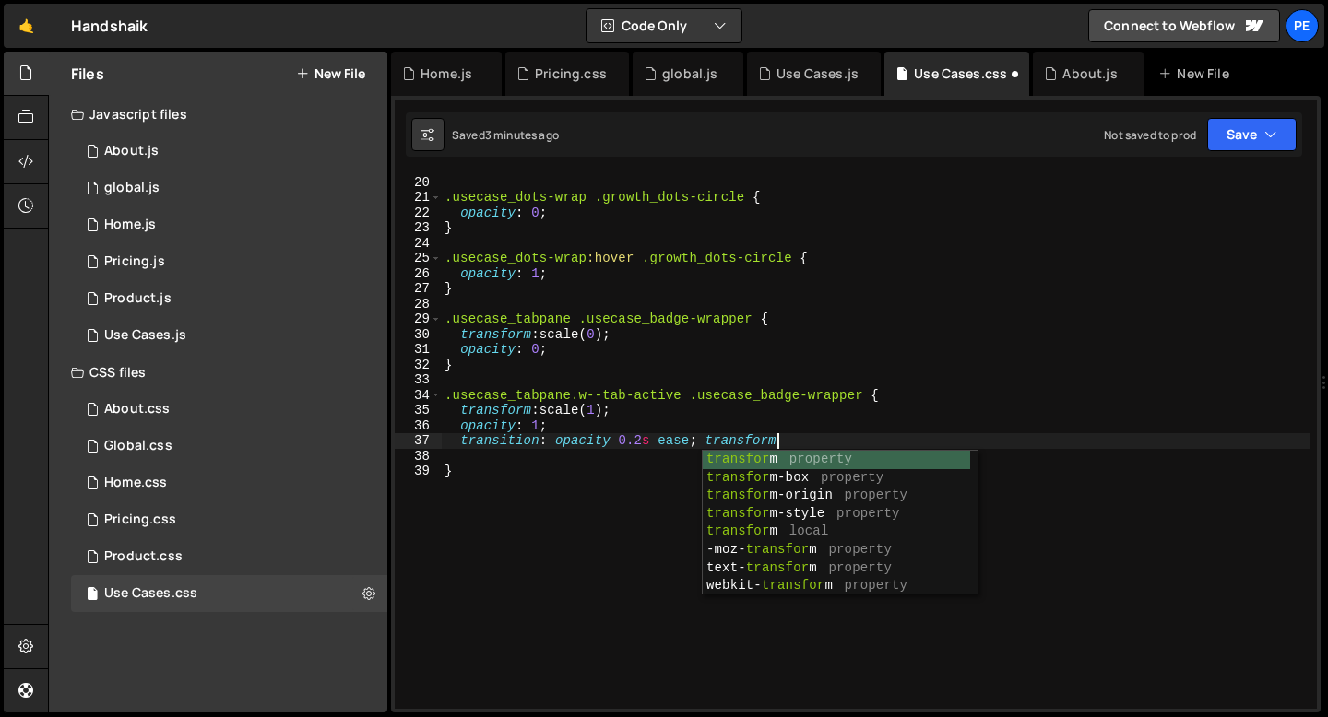
scroll to position [0, 22]
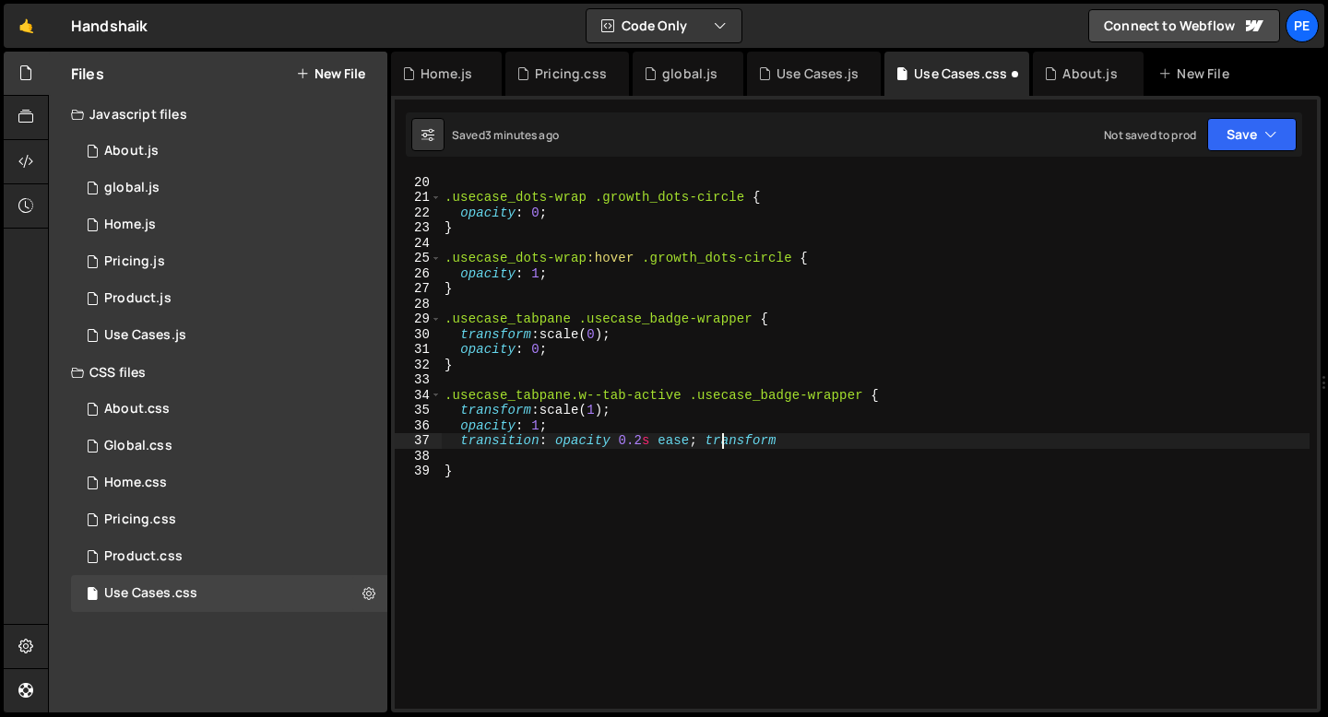
click at [718, 442] on div "} .usecase_dots-wrap .growth_dots-circle { opacity : 0 ; } .usecase_dots-wrap :…" at bounding box center [875, 443] width 869 height 566
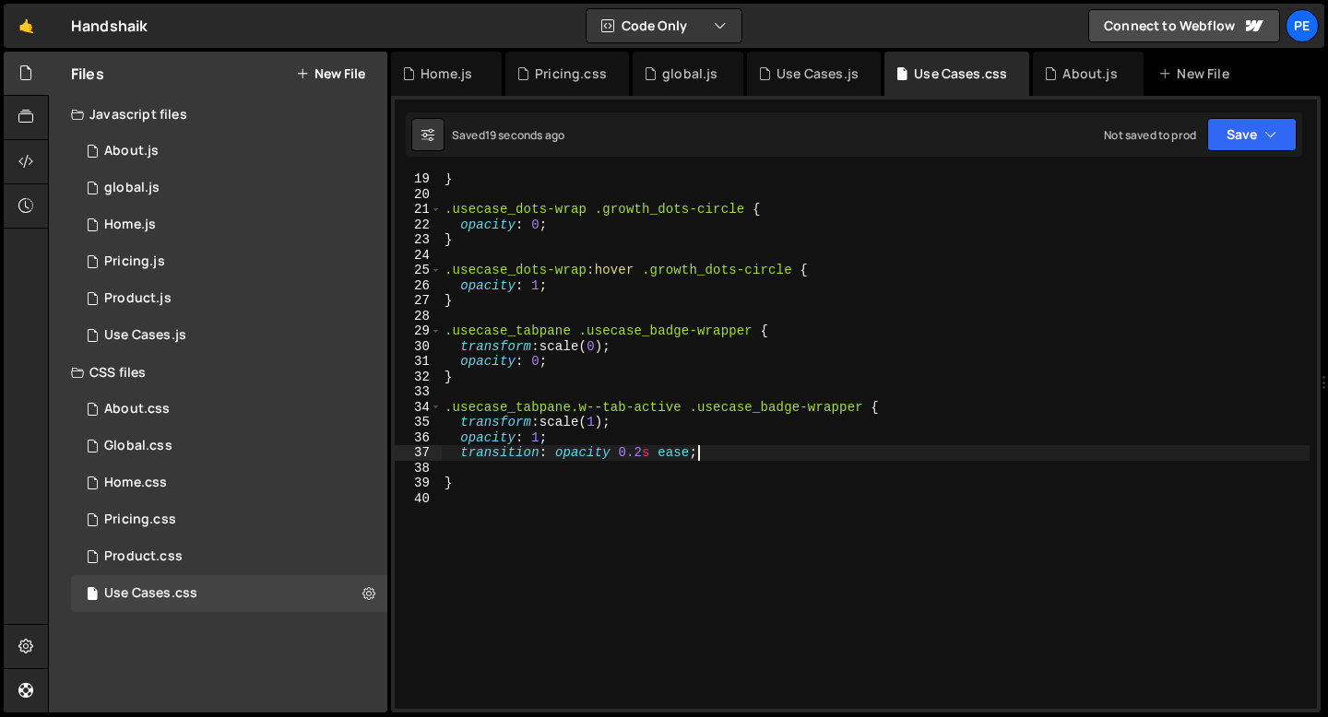
scroll to position [259, 0]
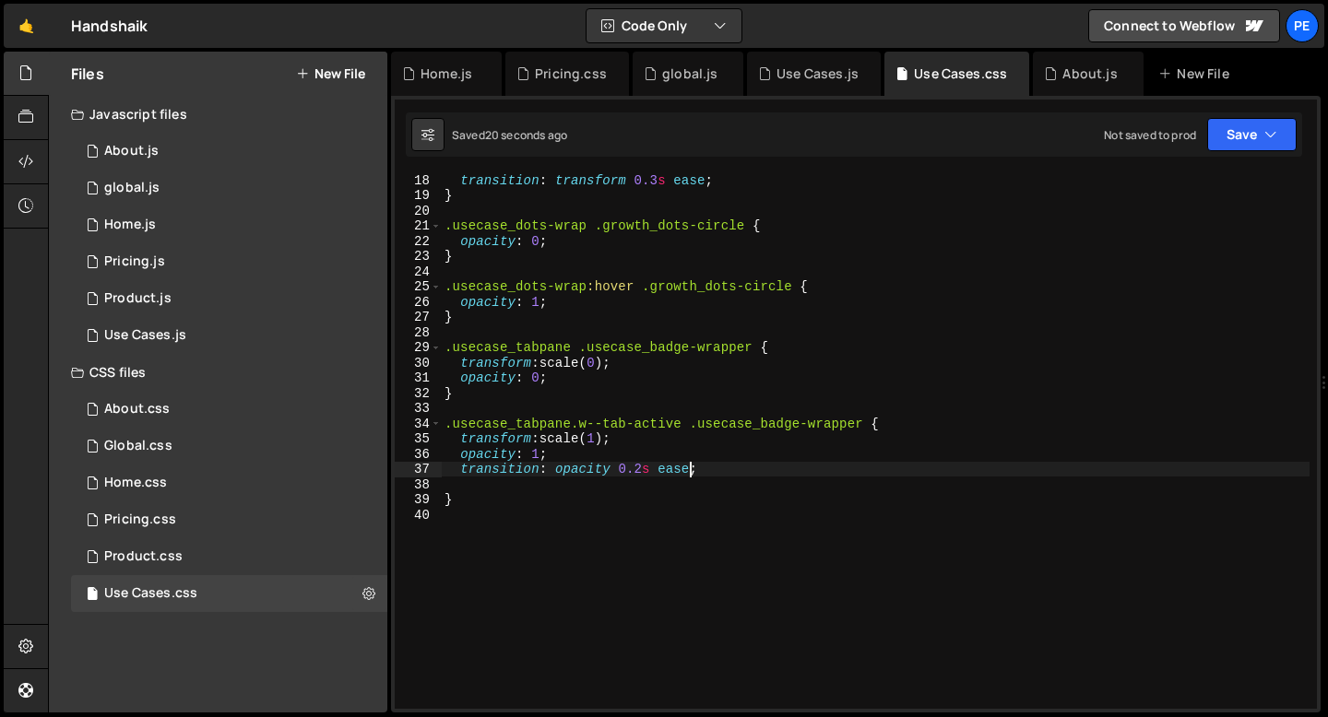
click at [690, 468] on div "transition : transform 0.3 s ease ; } .usecase_dots-wrap .growth_dots-circle { …" at bounding box center [875, 455] width 869 height 566
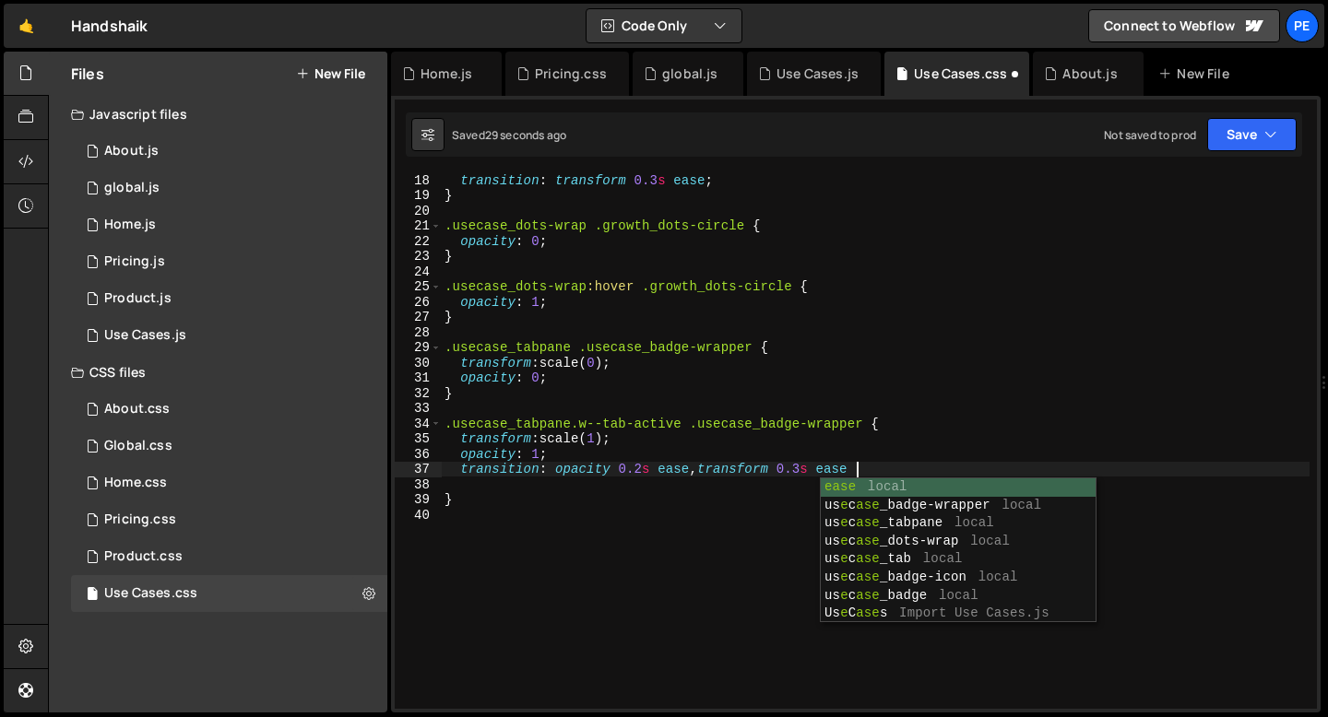
scroll to position [0, 28]
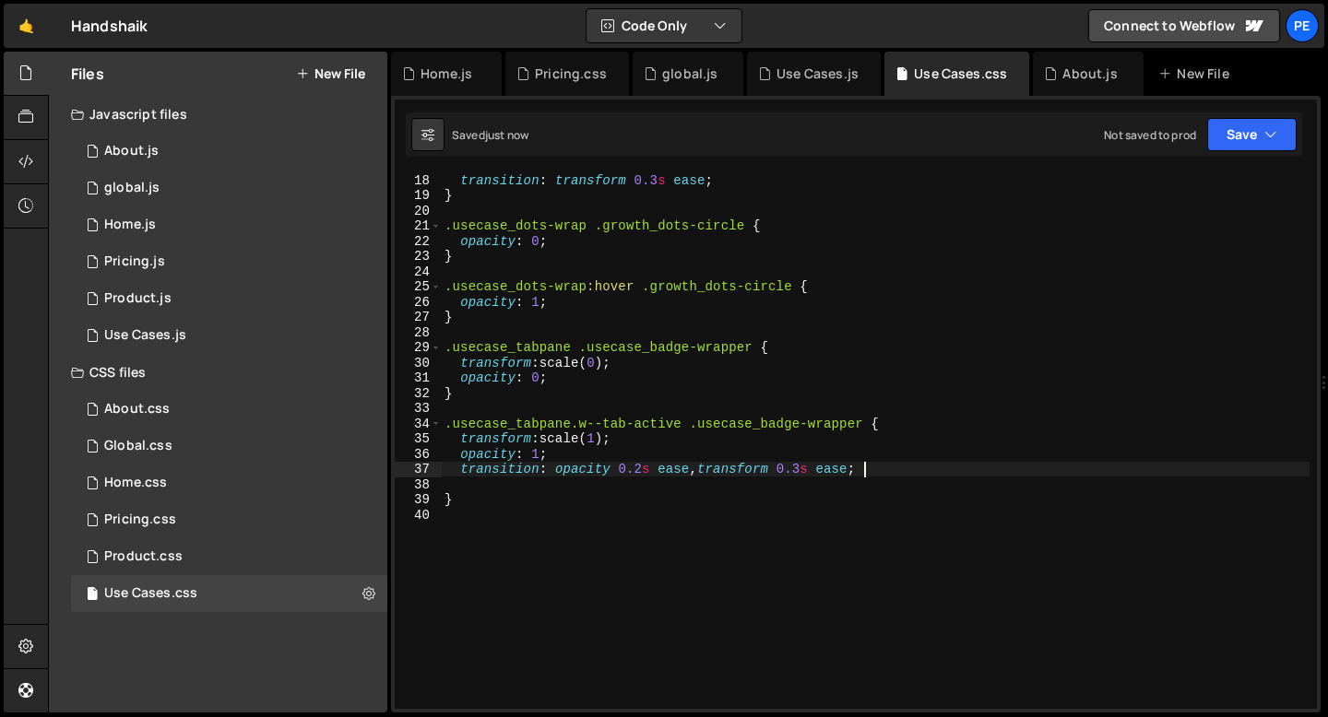
type textarea "transition: opacity 0.2s ease, transform 0.3s ease;"
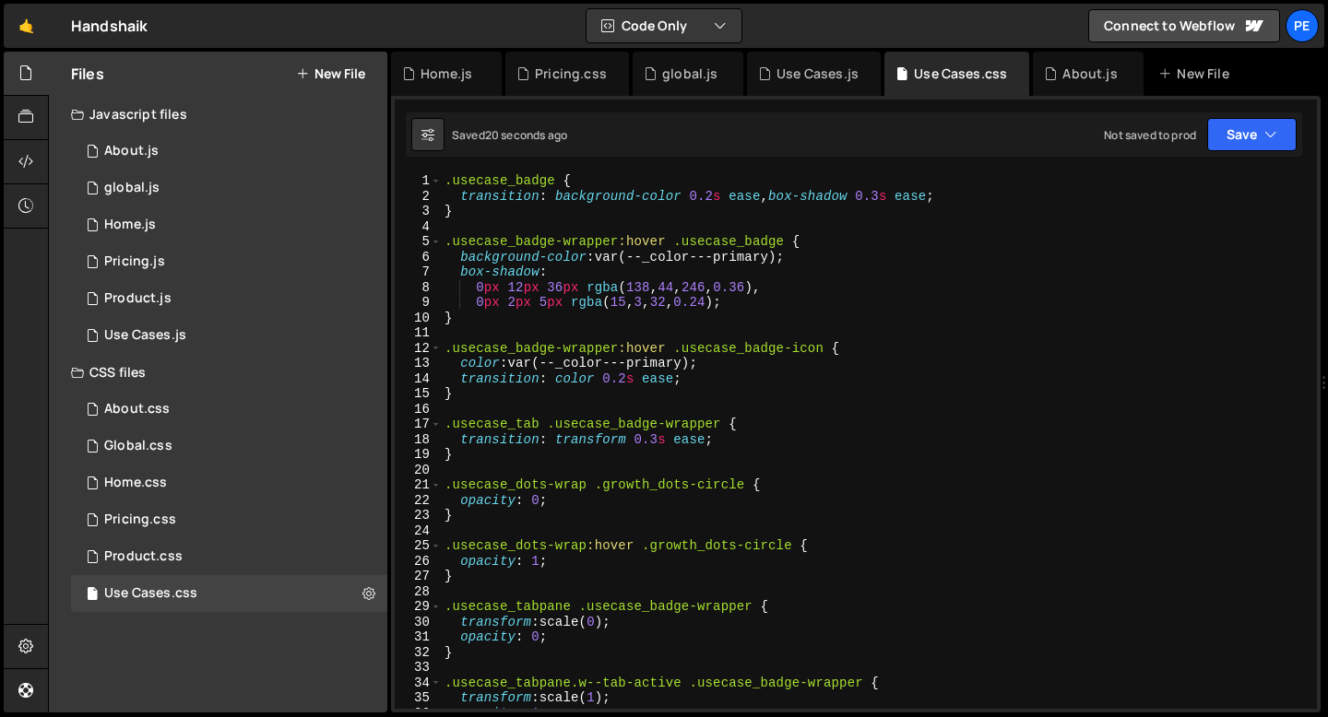
scroll to position [0, 0]
click at [1075, 84] on div "About.js" at bounding box center [1088, 74] width 111 height 44
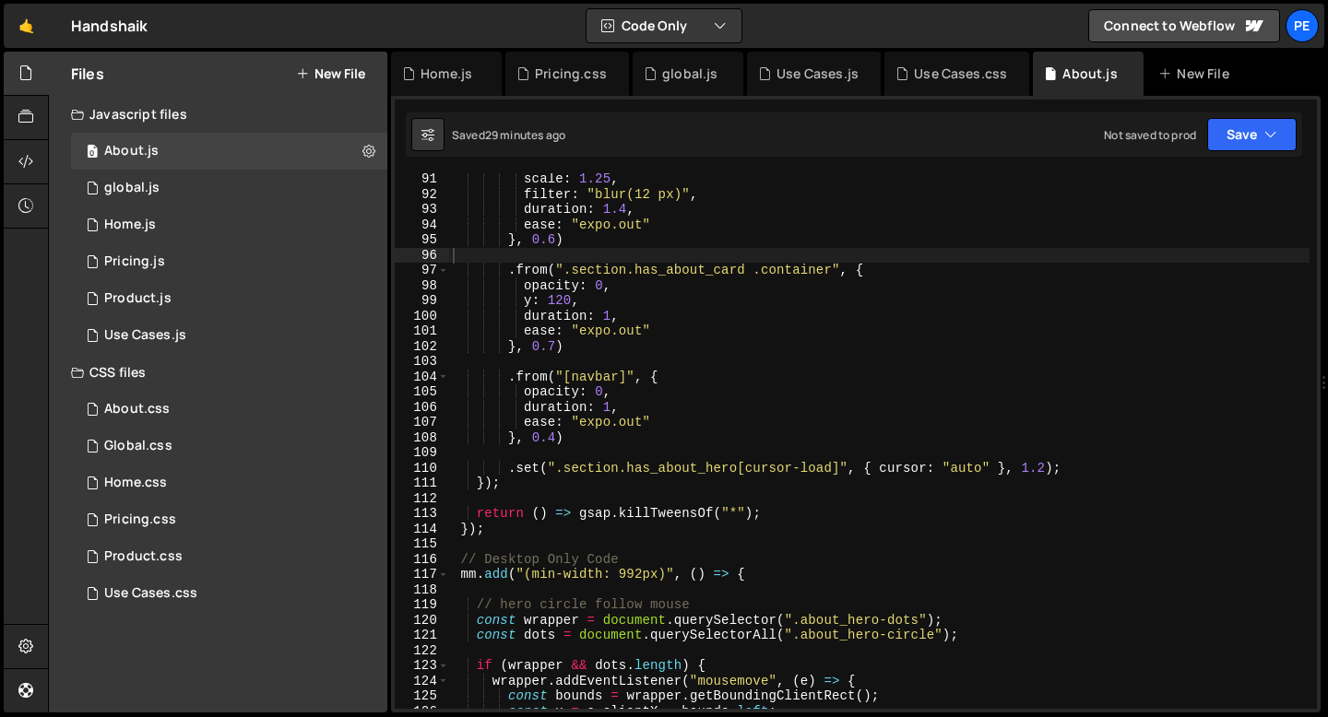
scroll to position [1371, 0]
click at [798, 77] on div "Use Cases.js" at bounding box center [817, 74] width 82 height 18
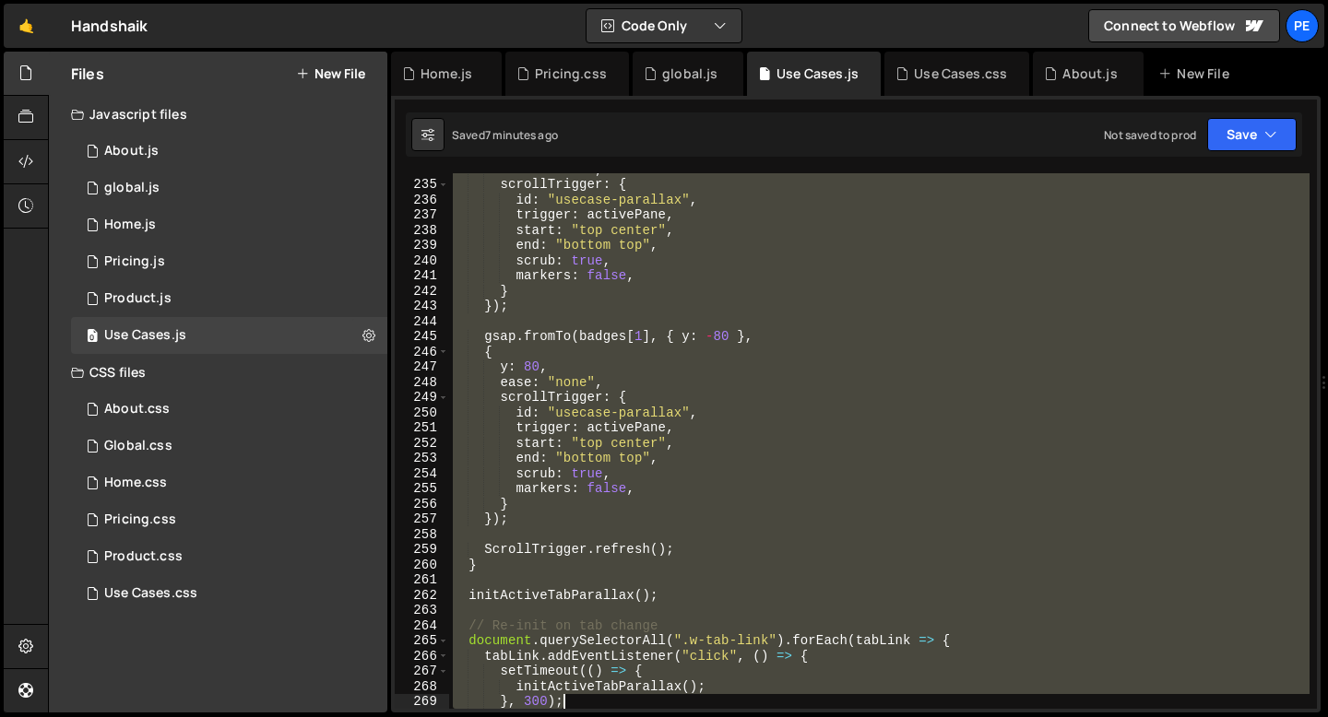
scroll to position [3557, 0]
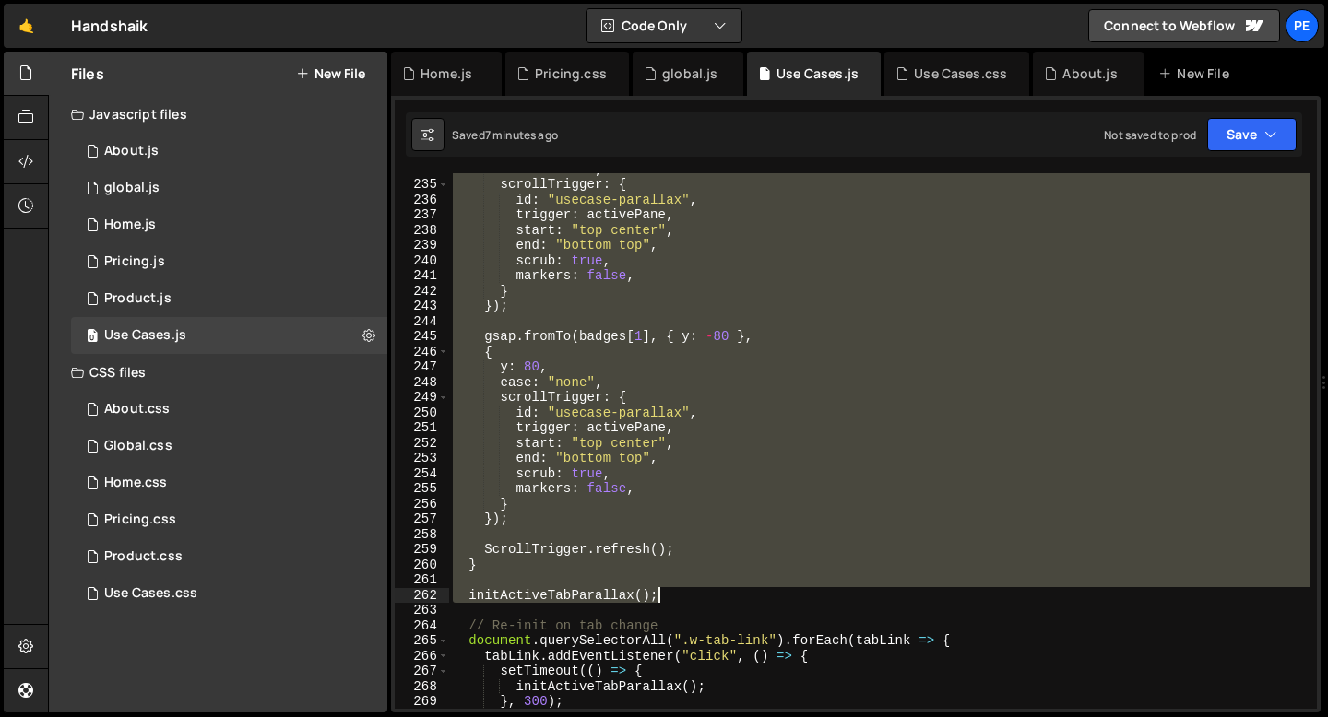
drag, startPoint x: 468, startPoint y: 259, endPoint x: 681, endPoint y: 588, distance: 391.6
click at [681, 588] on div "ease : "none" , scrollTrigger : { id : "usecase-parallax" , trigger : activePan…" at bounding box center [879, 444] width 860 height 566
type textarea "initActiveTabParallax();"
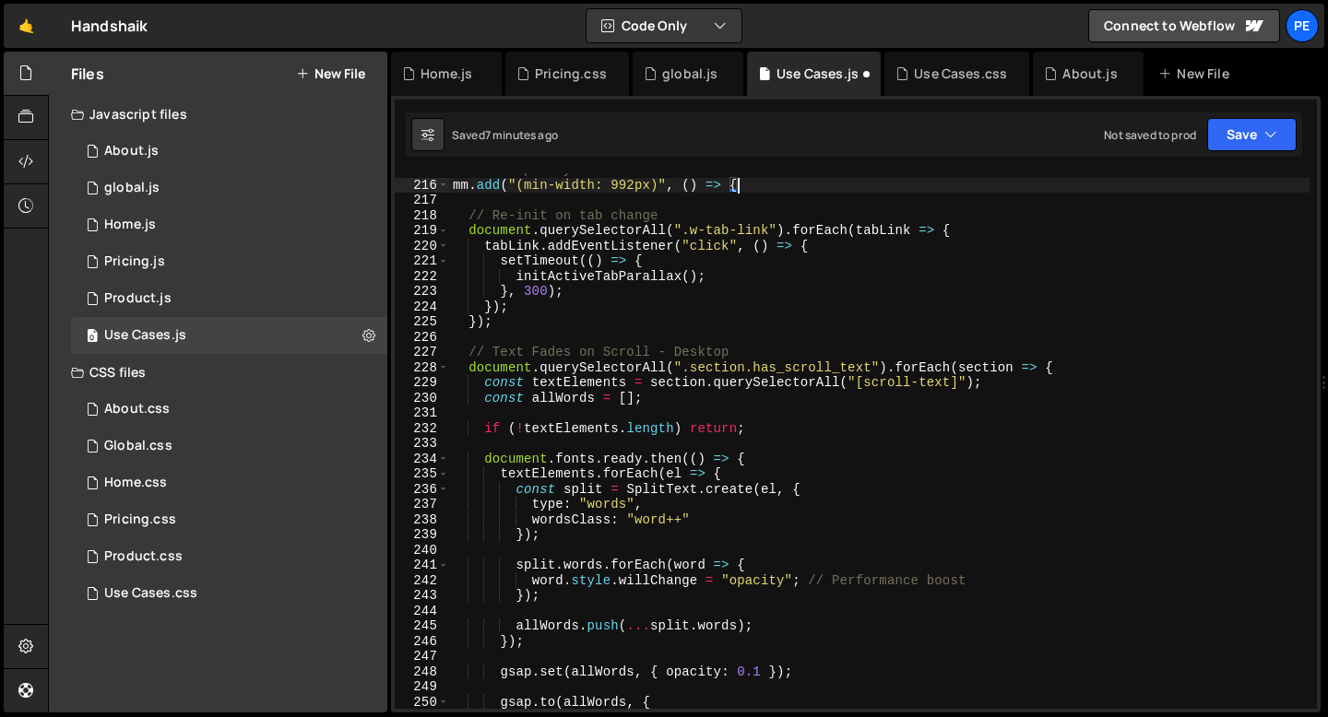
scroll to position [3218, 0]
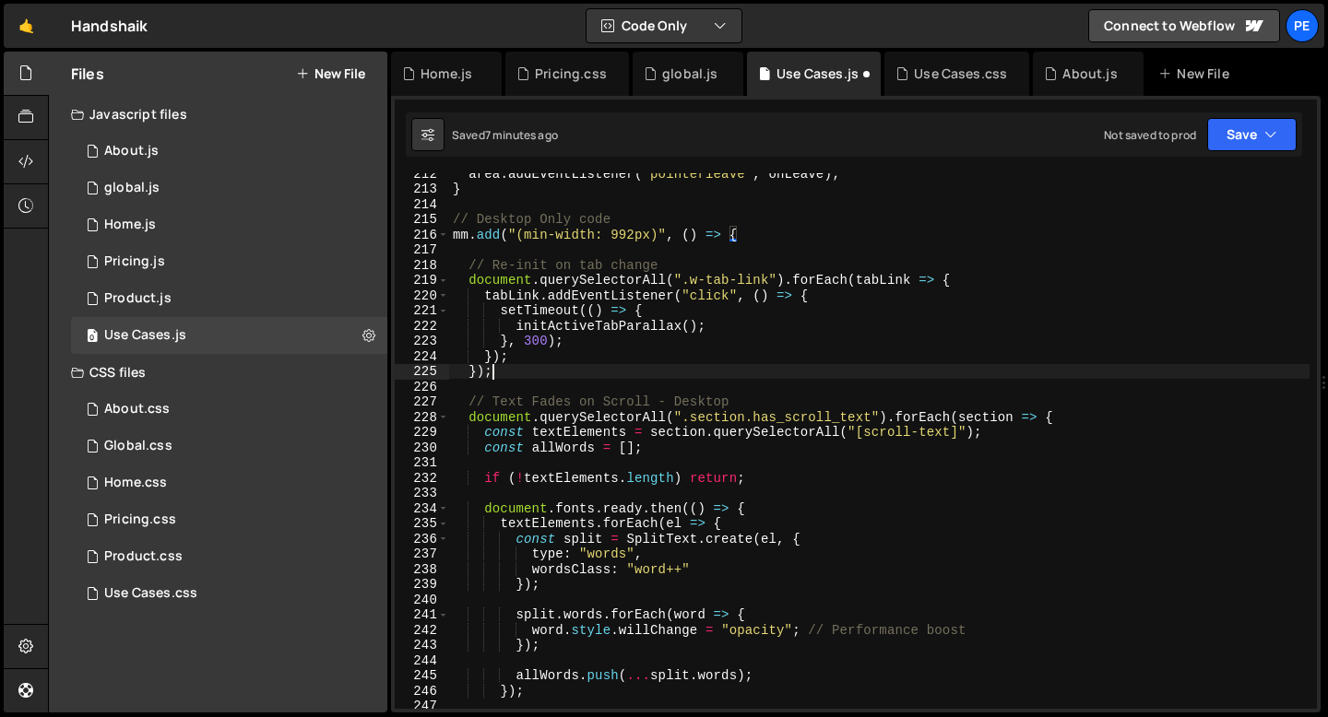
click at [580, 373] on div "area . addEventListener ( "pointerleave" , onLeave ) ; } // Desktop Only code m…" at bounding box center [879, 449] width 860 height 566
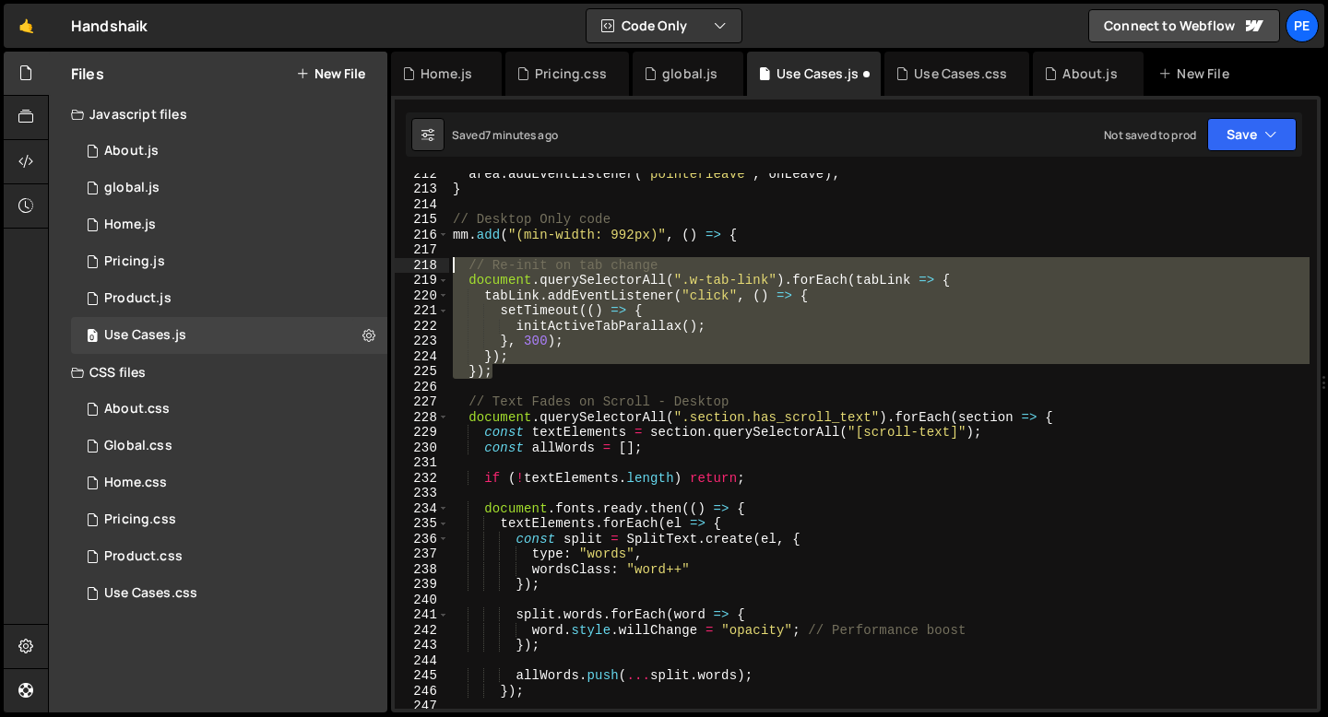
drag, startPoint x: 516, startPoint y: 372, endPoint x: 434, endPoint y: 267, distance: 132.8
click at [434, 267] on div "}); 212 213 214 215 216 217 218 219 220 221 222 223 224 225 226 227 228 229 230…" at bounding box center [856, 441] width 922 height 536
type textarea "// Re-init on tab change document.querySelectorAll(".w-tab-link").forEach(tabLi…"
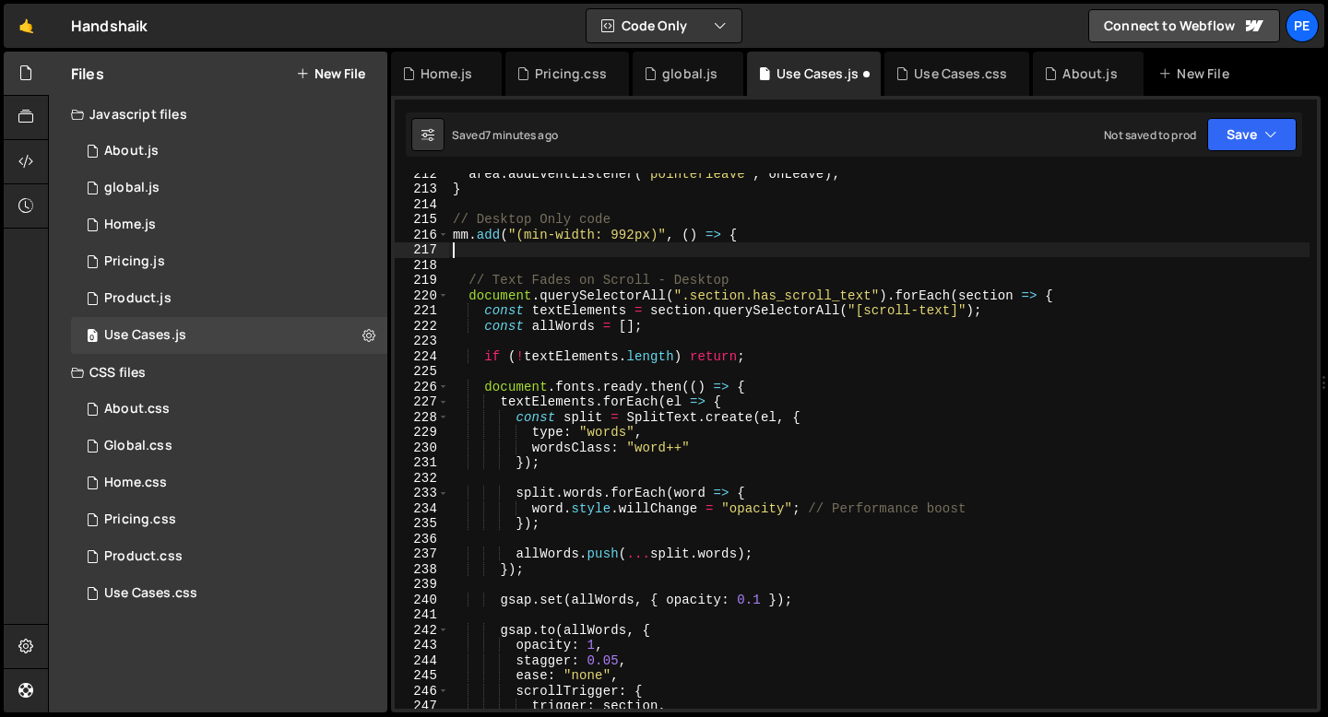
type textarea "mm.add("(min-width: 992px)", () => {"
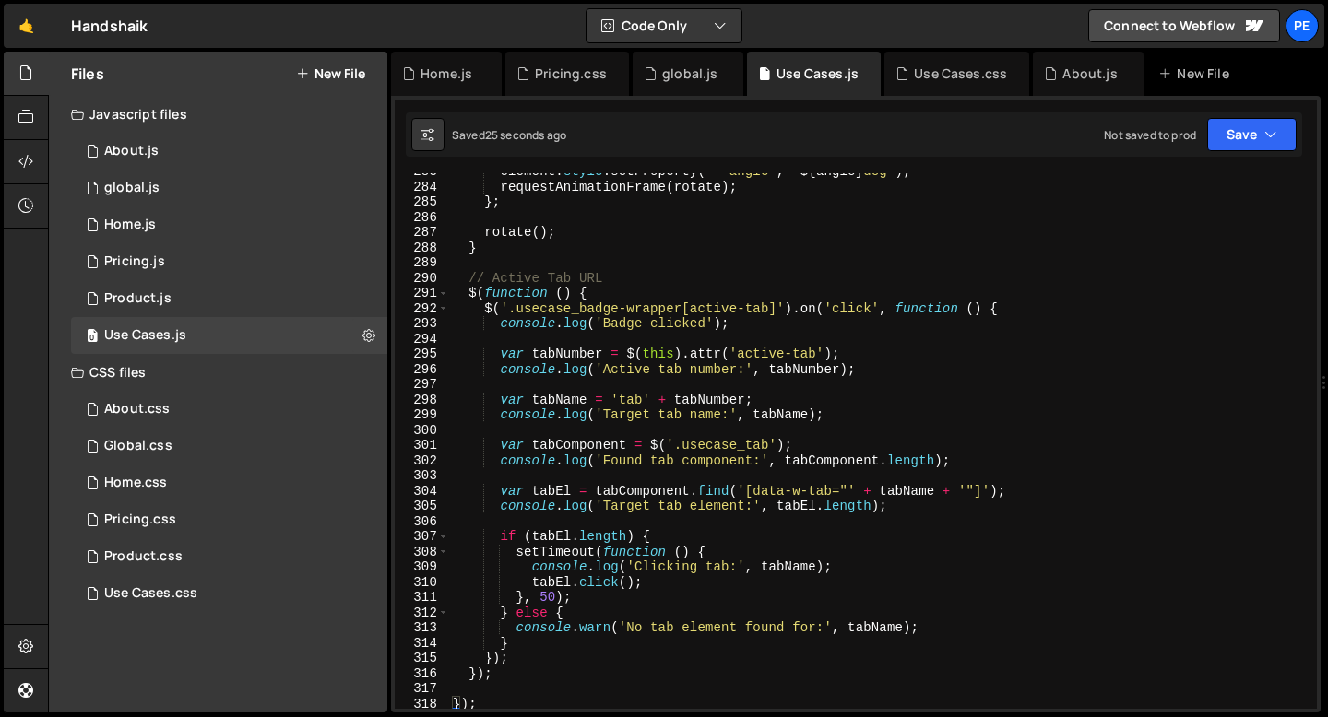
scroll to position [4387, 0]
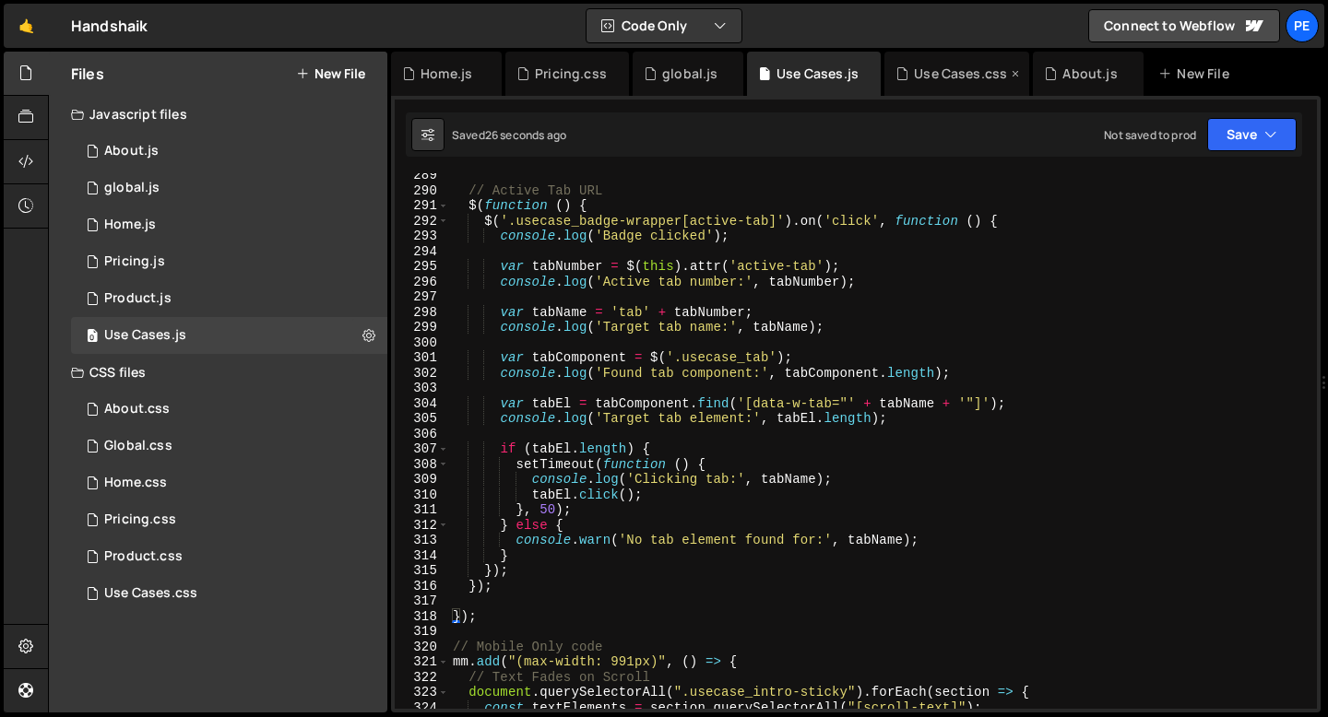
click at [939, 85] on div "Use Cases.css" at bounding box center [956, 74] width 145 height 44
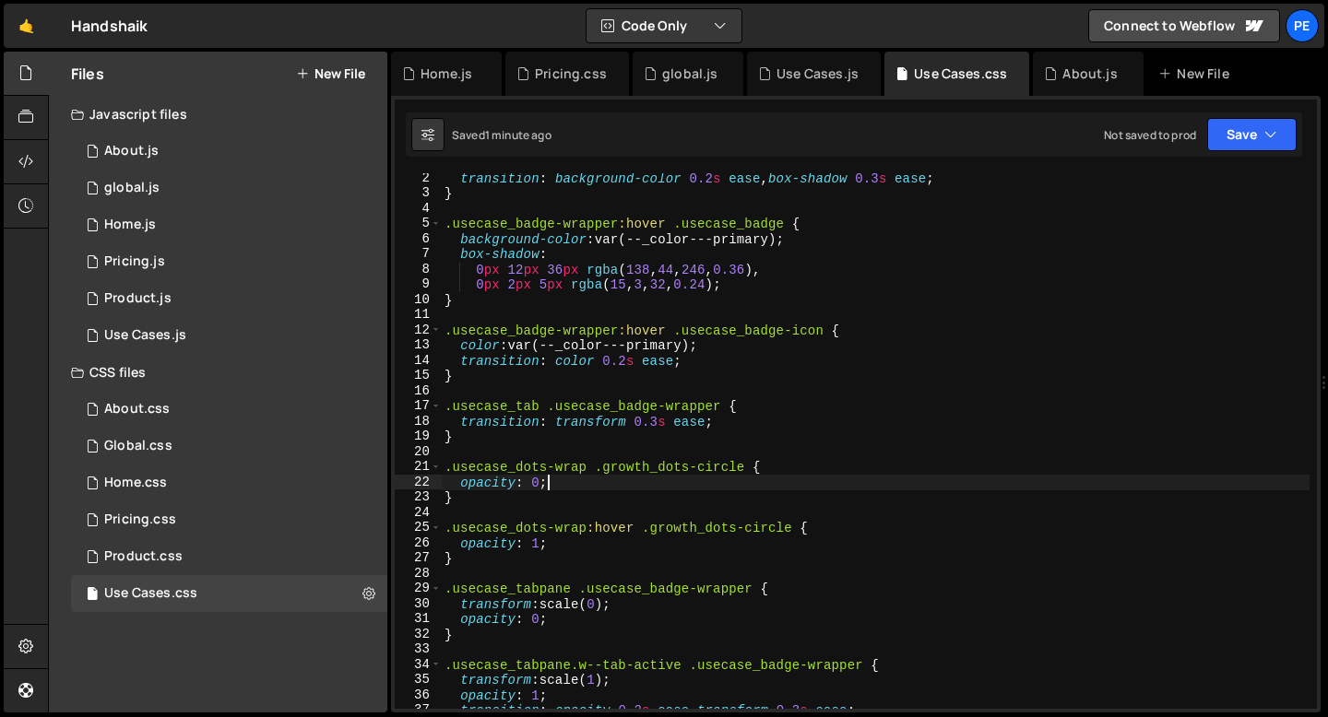
scroll to position [0, 6]
click at [596, 486] on div "transition : background-color 0.2 s ease , box-shadow 0.3 s ease ; } .usecase_b…" at bounding box center [875, 454] width 869 height 566
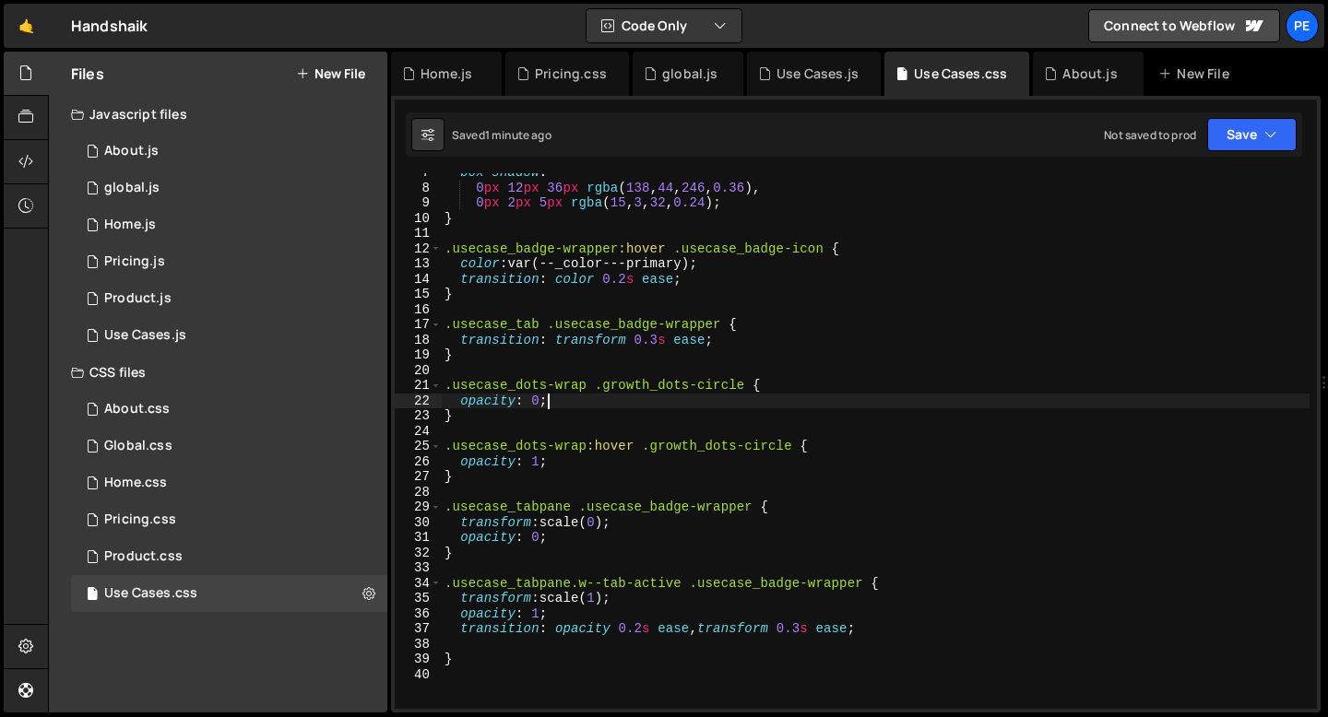
scroll to position [100, 0]
click at [633, 523] on div "box-shadow : 0 px 12 px 36 px rgba ( 138 , 44 , 246 , 0.36 ), 0 px 2 px 5 px rg…" at bounding box center [875, 448] width 869 height 566
click at [806, 630] on div "box-shadow : 0 px 12 px 36 px rgba ( 138 , 44 , 246 , 0.36 ), 0 px 2 px 5 px rg…" at bounding box center [875, 448] width 869 height 566
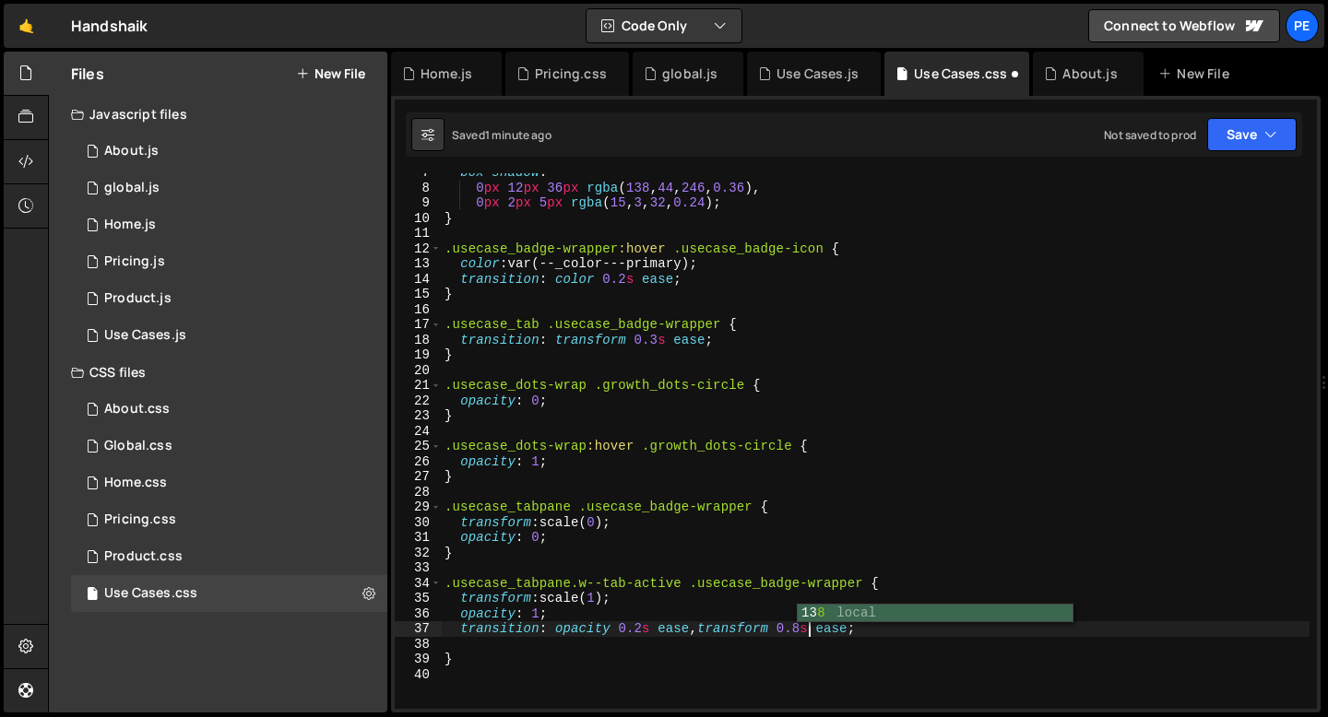
scroll to position [0, 25]
type textarea "transition: opacity 0.2s ease, transform 0.2s ease;"
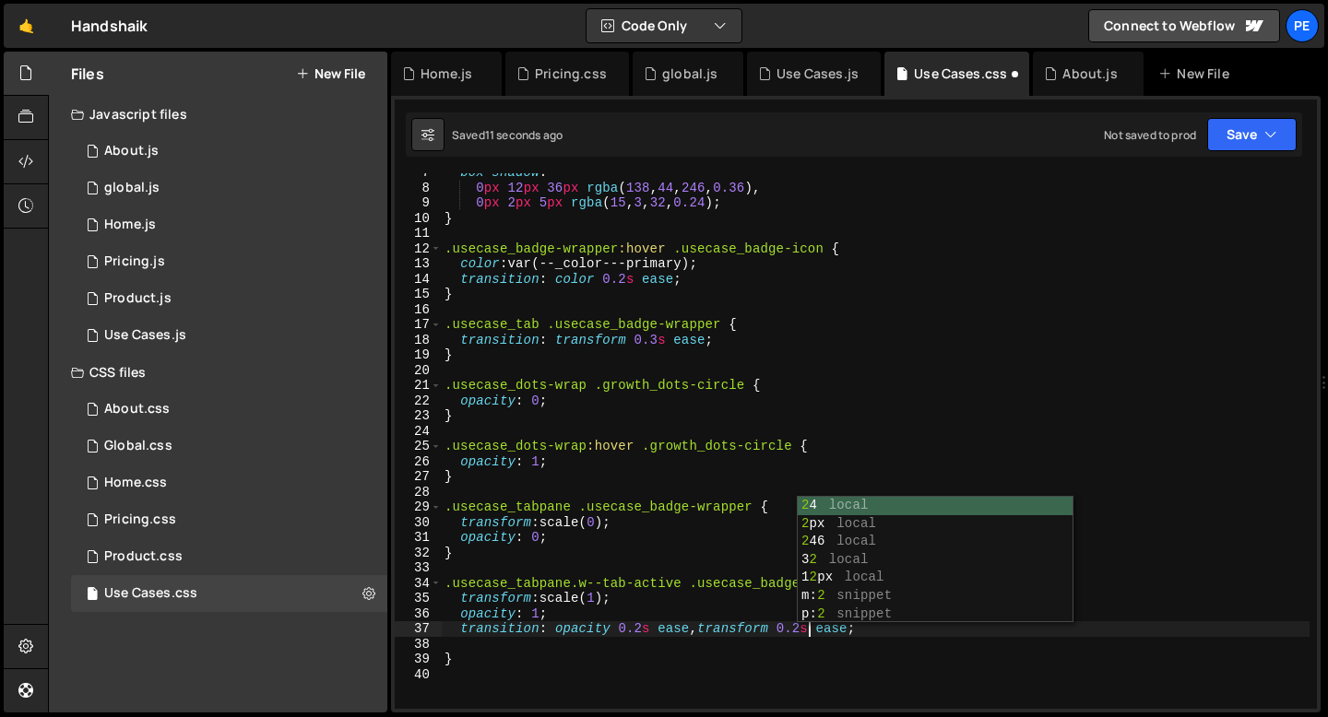
click at [721, 645] on div "box-shadow : 0 px 12 px 36 px rgba ( 138 , 44 , 246 , 0.36 ), 0 px 2 px 5 px rg…" at bounding box center [875, 448] width 869 height 566
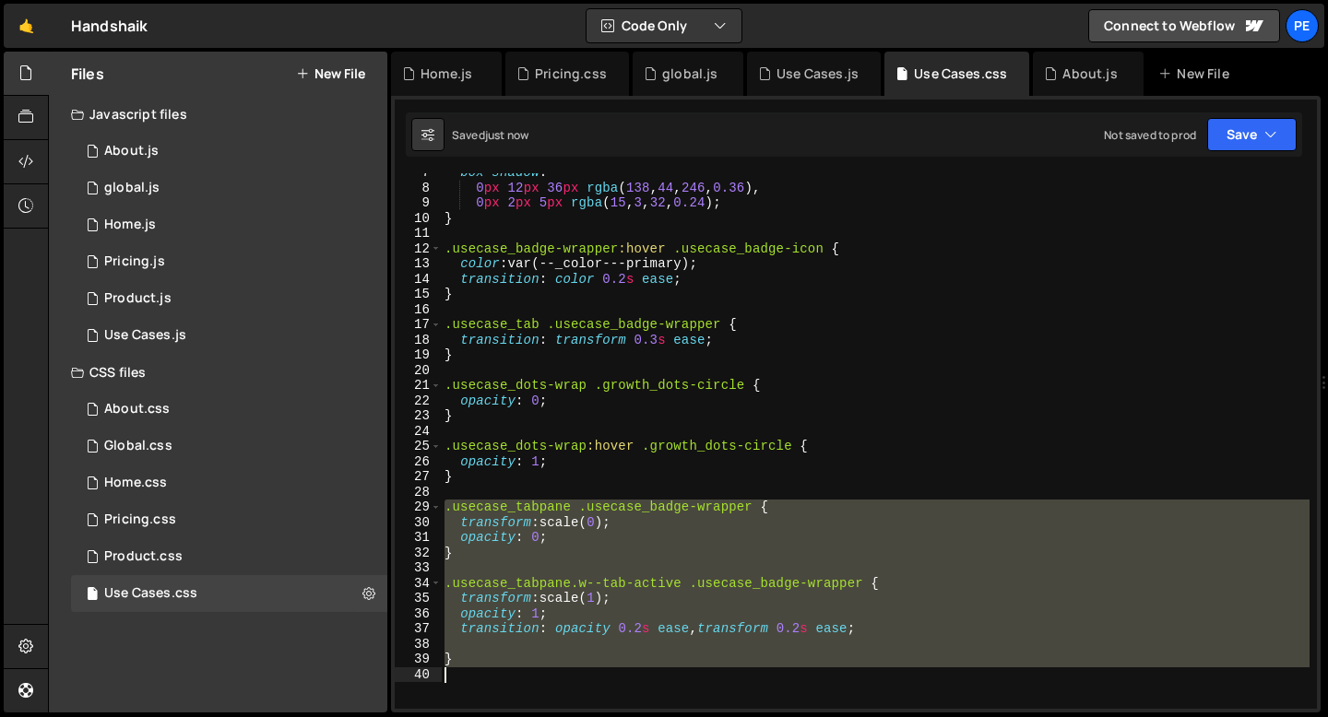
drag, startPoint x: 446, startPoint y: 508, endPoint x: 769, endPoint y: 688, distance: 369.5
click at [769, 688] on div "box-shadow : 0 px 12 px 36 px rgba ( 138 , 44 , 246 , 0.36 ), 0 px 2 px 5 px rg…" at bounding box center [875, 448] width 869 height 566
type textarea "}"
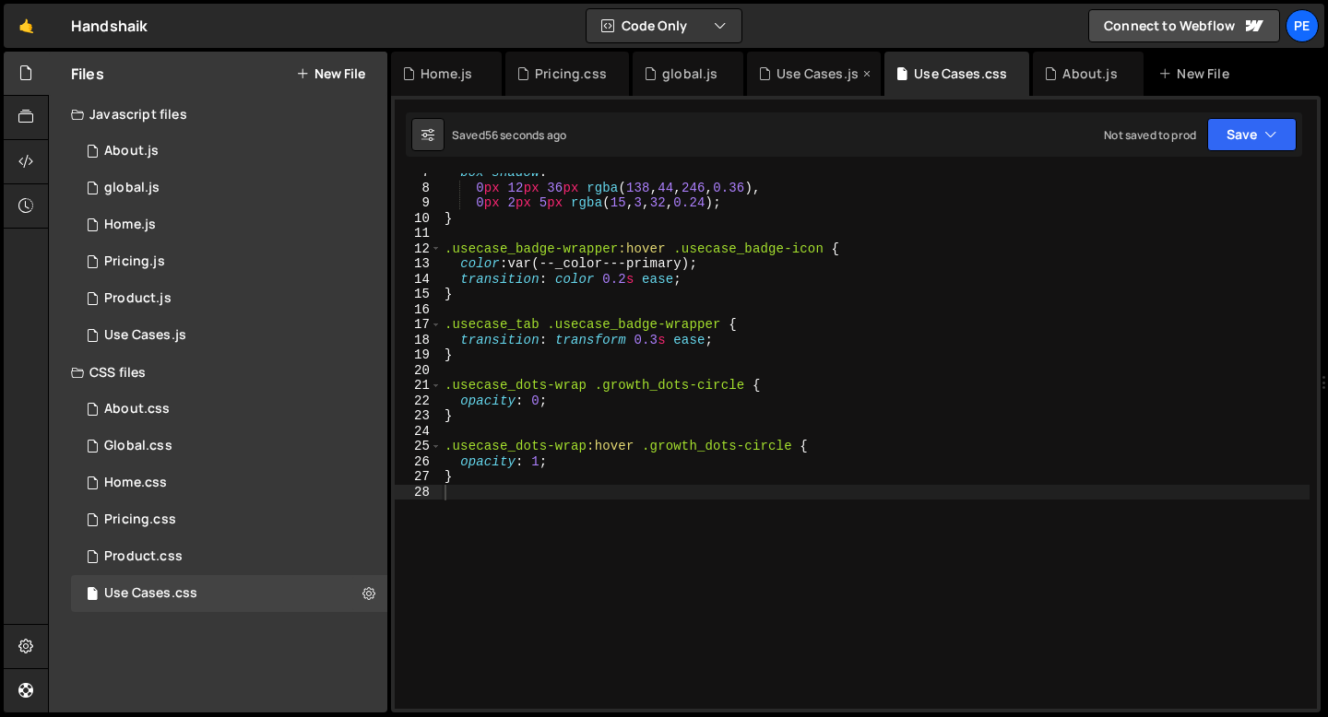
click at [788, 55] on div "Use Cases.js" at bounding box center [814, 74] width 134 height 44
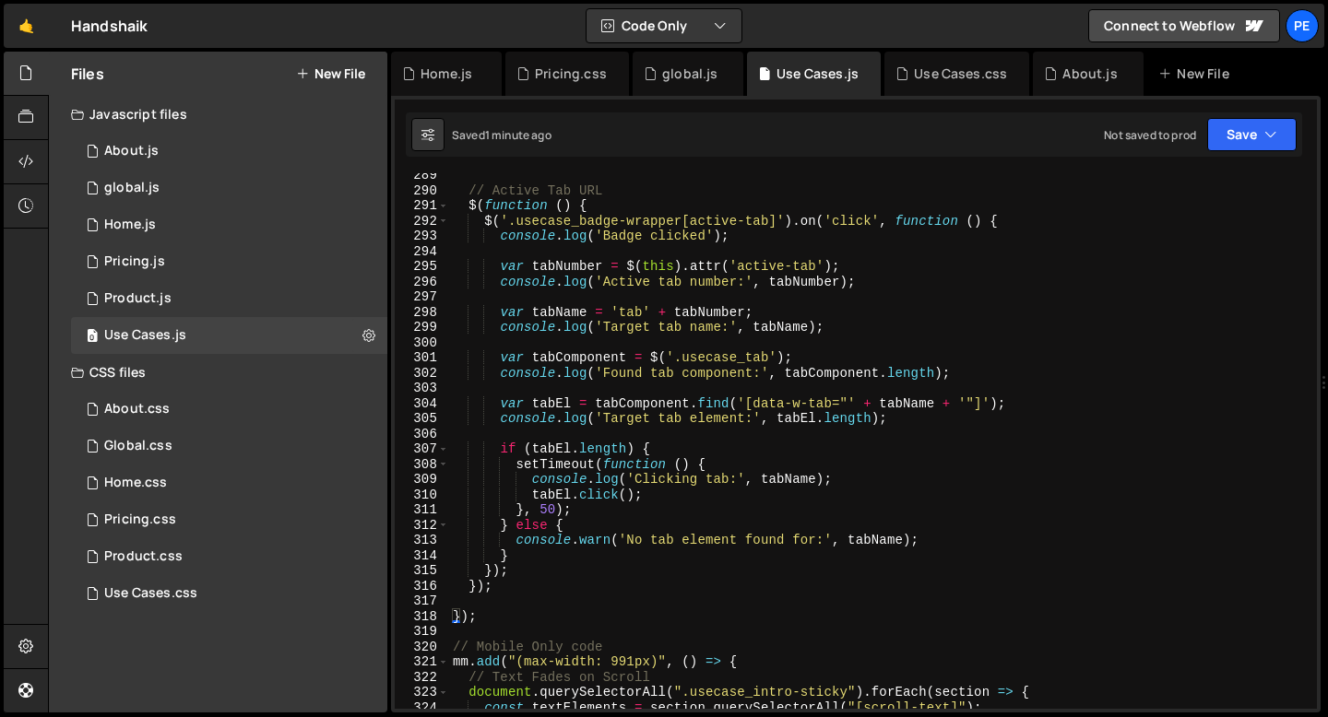
click at [698, 386] on div "// Active Tab URL $ ( function ( ) { $ ( '.usecase_badge-wrapper[active-tab]' )…" at bounding box center [879, 451] width 860 height 566
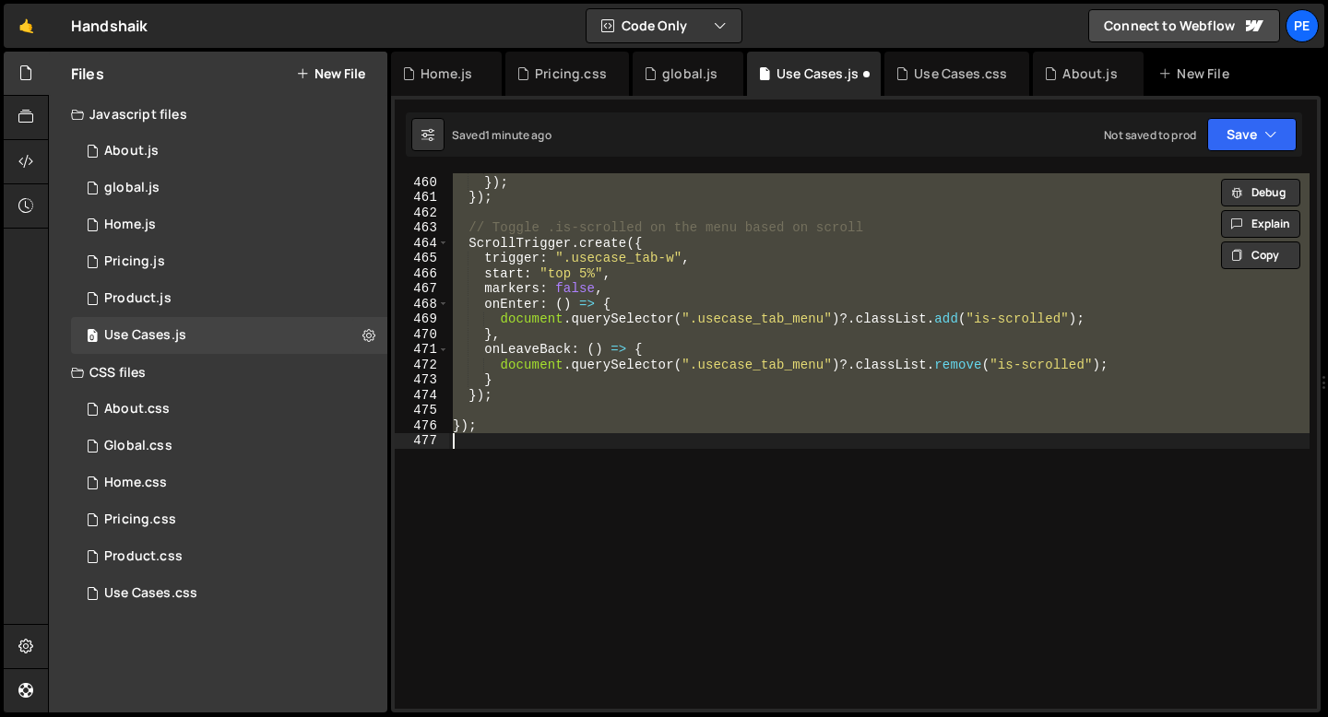
scroll to position [4464, 0]
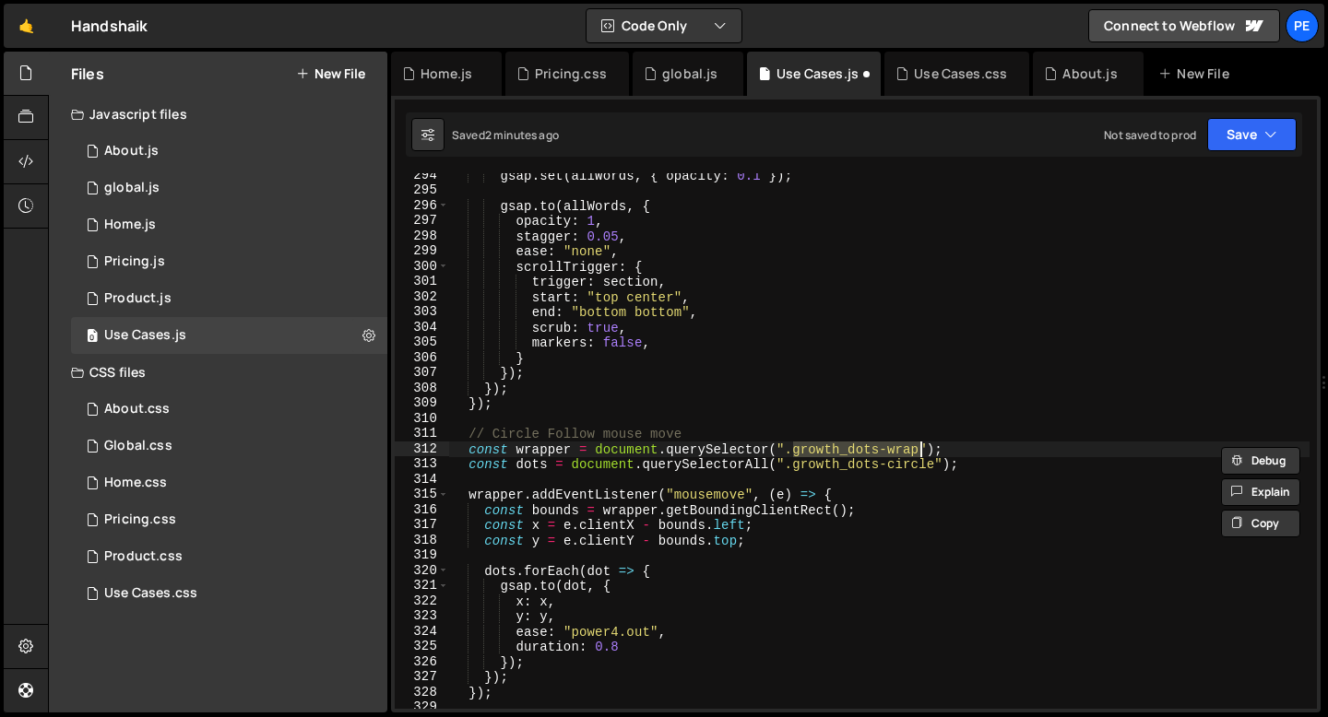
click at [842, 446] on div "gsap . set ( allWords , { opacity : 0.1 }) ; gsap . to ( allWords , { opacity :…" at bounding box center [879, 441] width 860 height 536
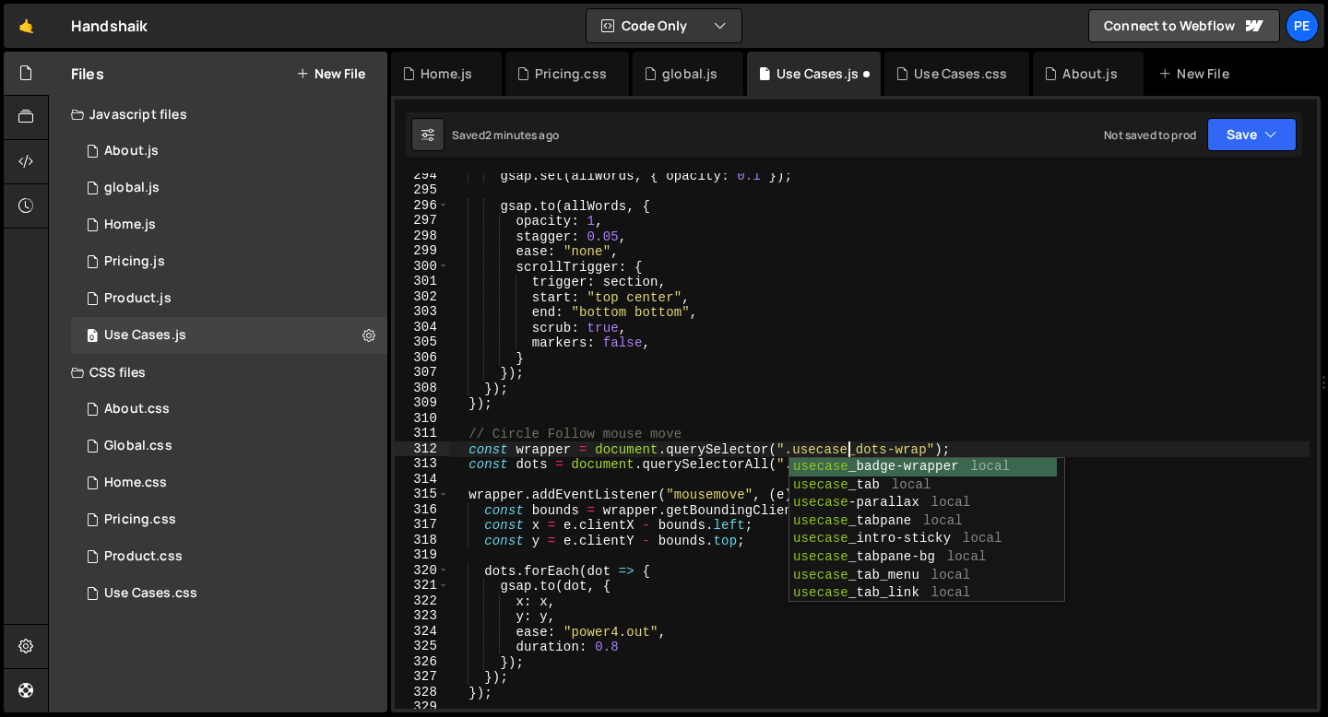
scroll to position [0, 27]
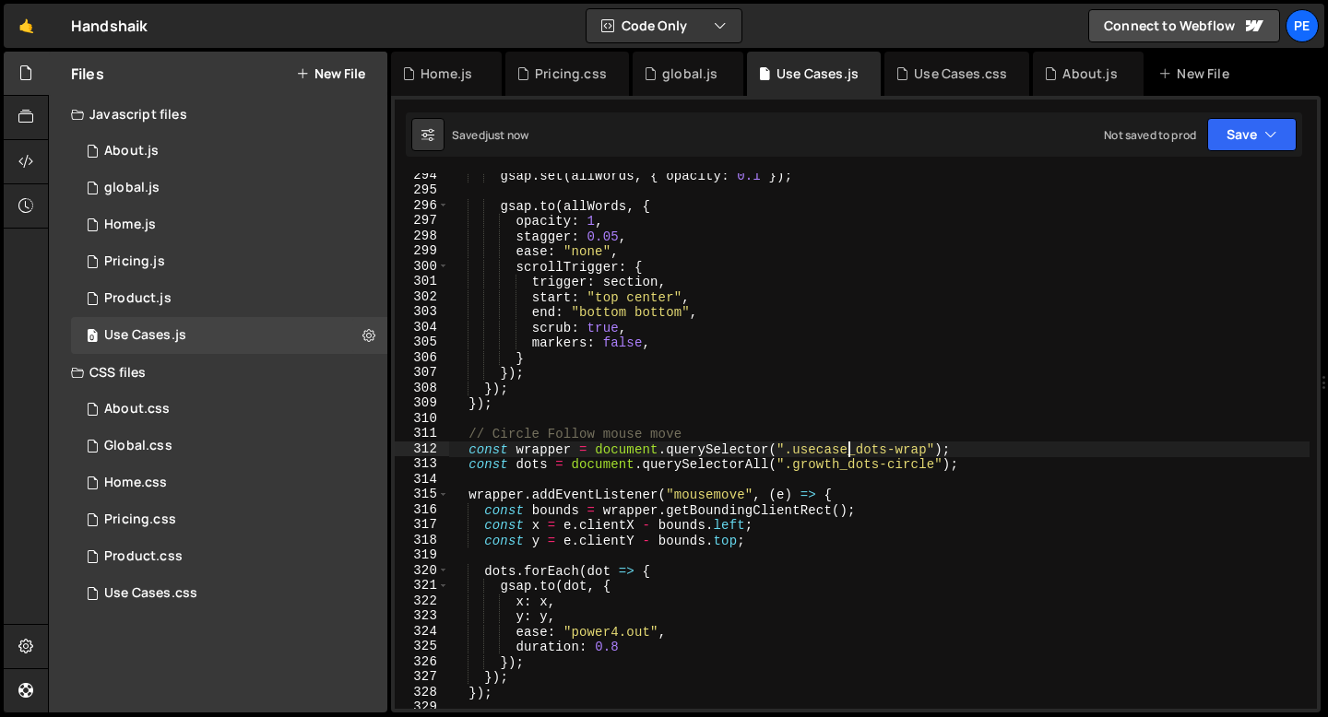
type textarea "const wrapper = document.querySelector(".usecase_dots-wrap");"
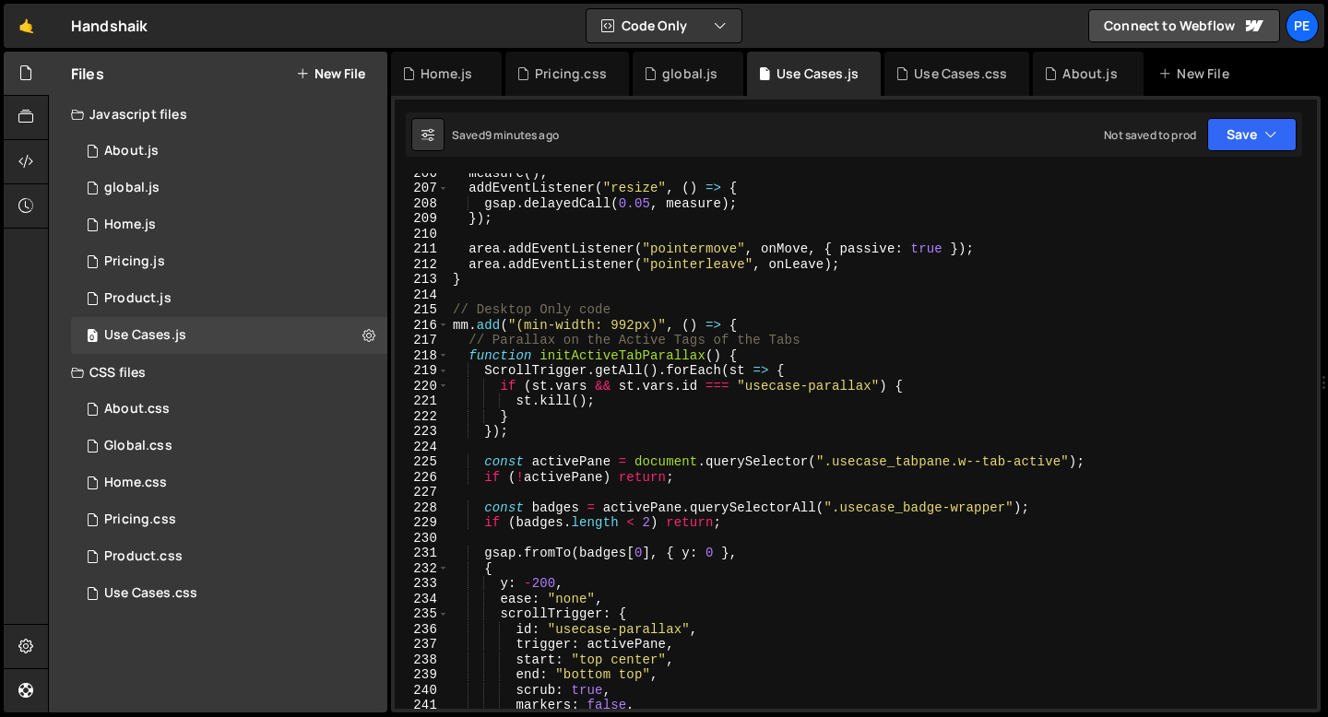
scroll to position [3127, 0]
click at [170, 273] on div "0 Pricing.js 0" at bounding box center [229, 261] width 316 height 37
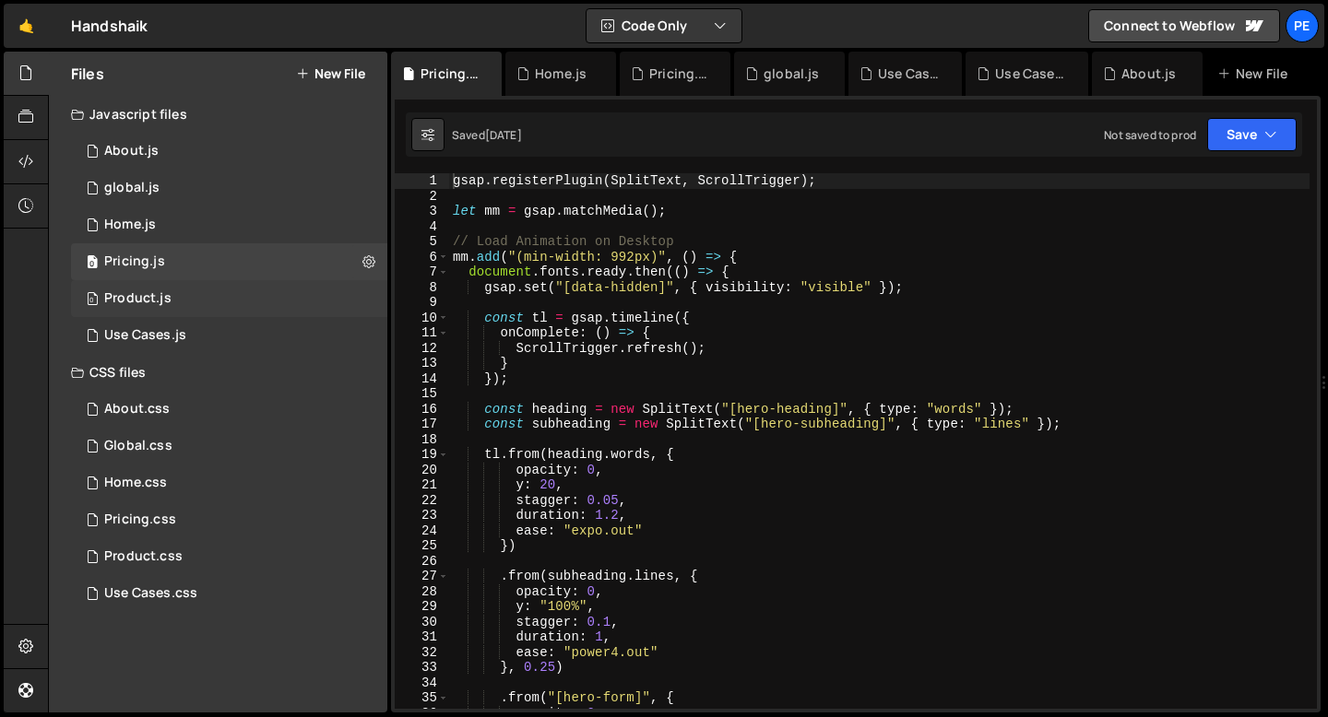
click at [170, 291] on div "0 Product.js 0" at bounding box center [229, 298] width 316 height 37
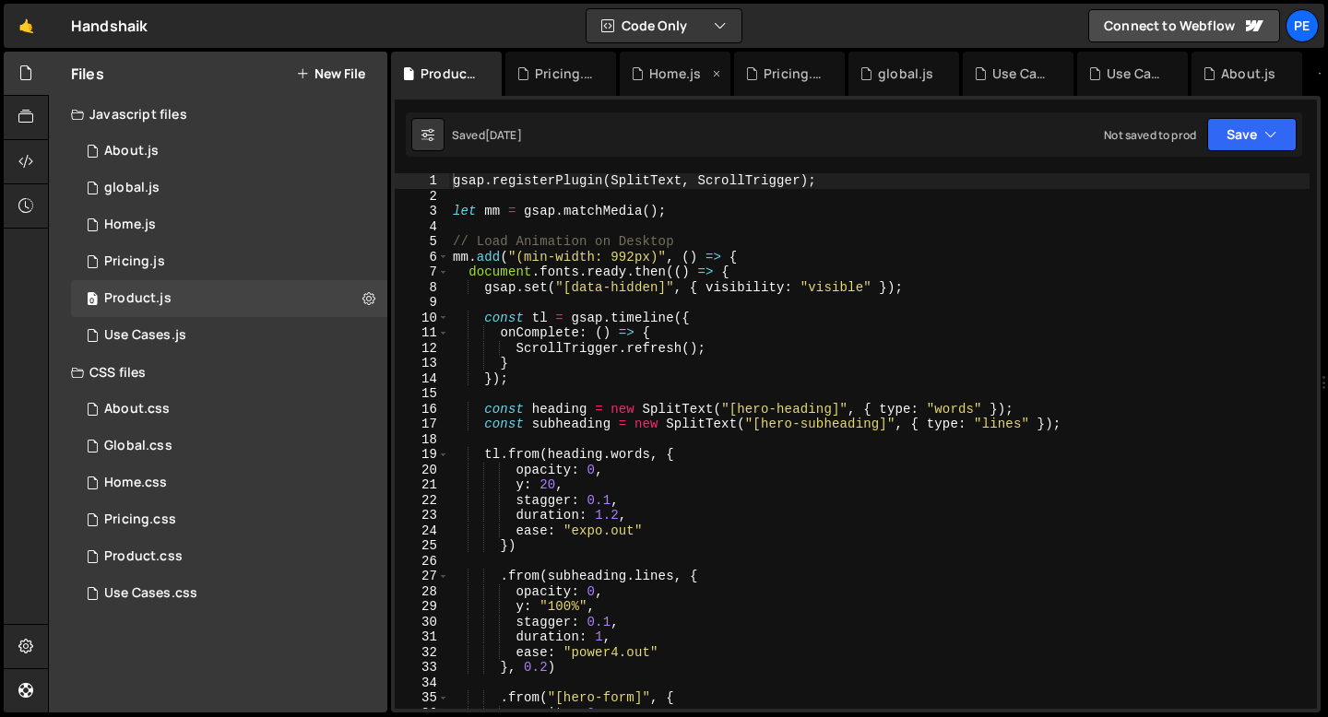
click at [0, 0] on icon at bounding box center [0, 0] width 0 height 0
click at [600, 74] on icon at bounding box center [602, 74] width 13 height 18
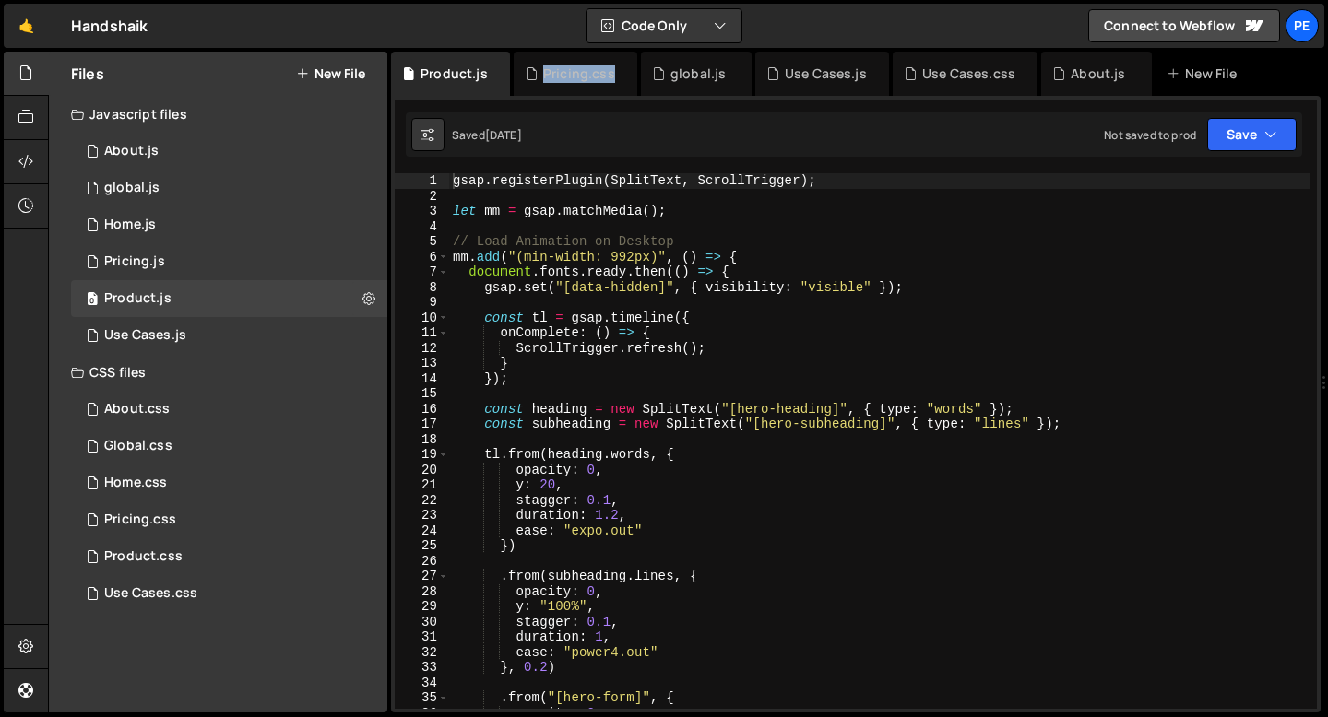
click at [600, 74] on div "Pricing.css" at bounding box center [579, 74] width 72 height 18
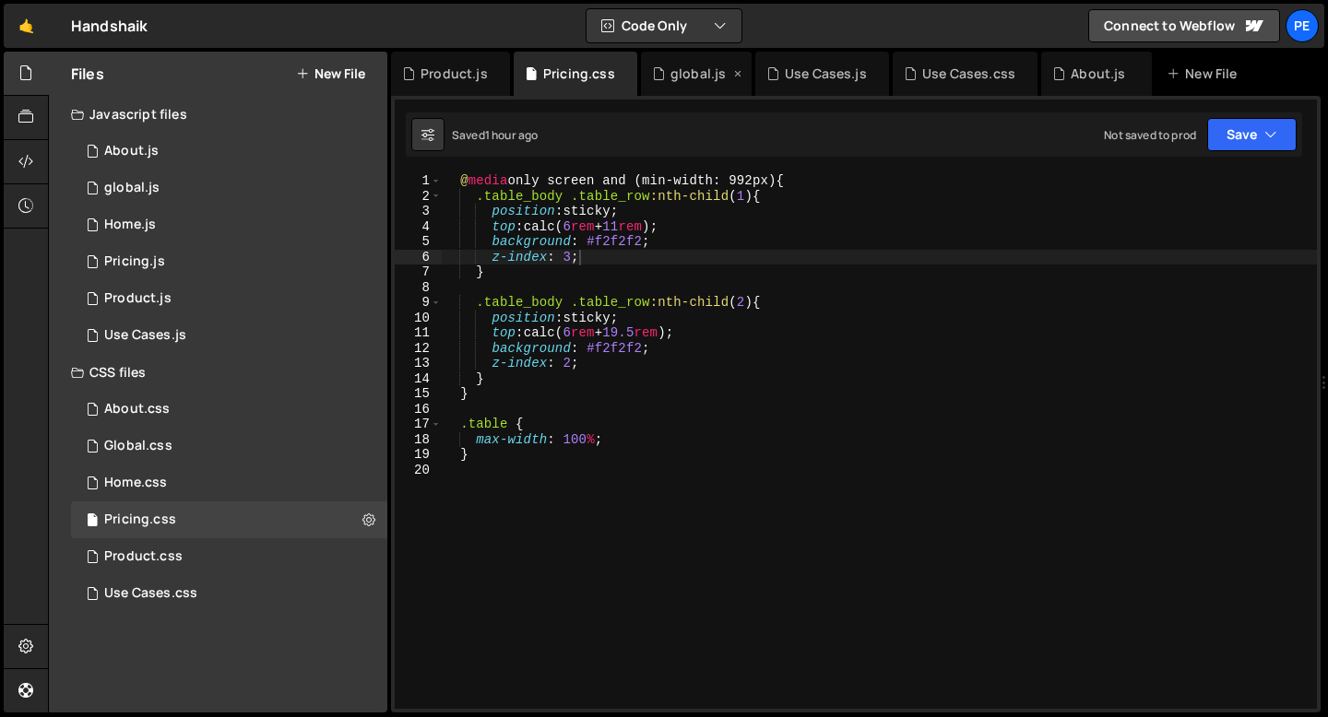
click at [0, 0] on icon at bounding box center [0, 0] width 0 height 0
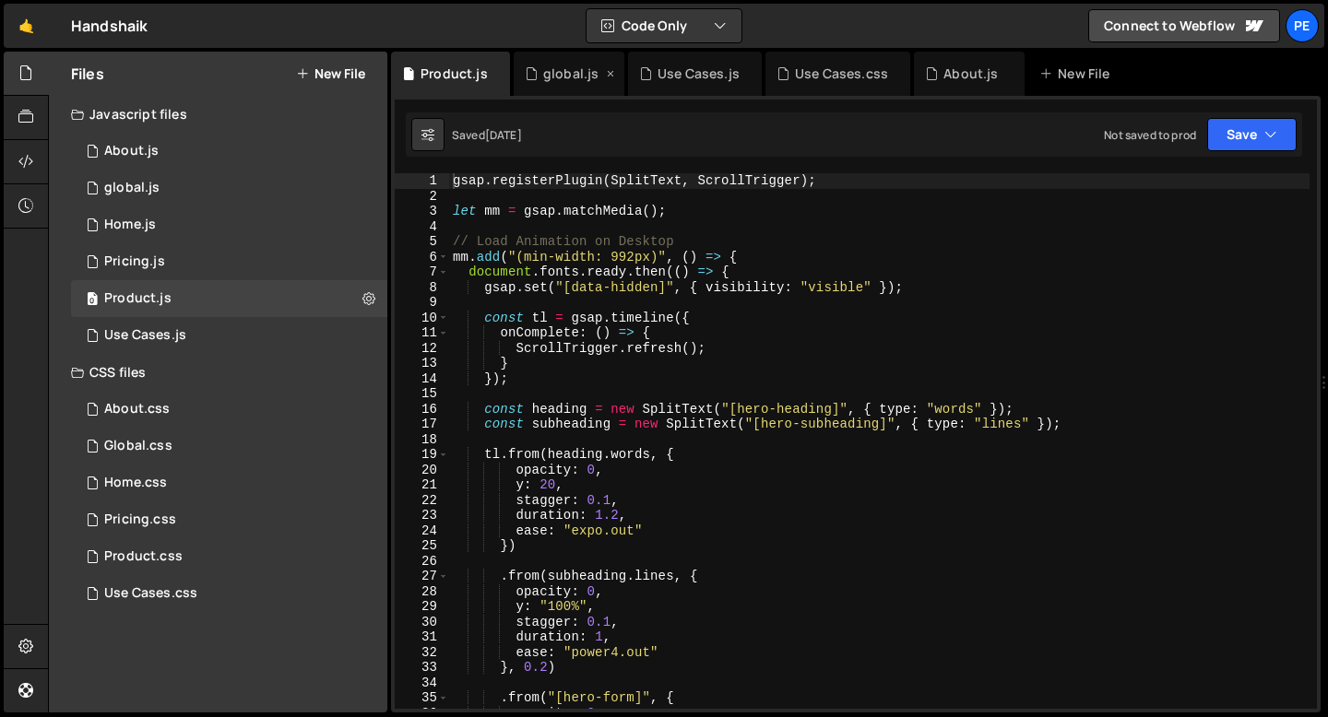
click at [605, 74] on icon at bounding box center [610, 74] width 13 height 18
click at [629, 75] on icon at bounding box center [633, 74] width 13 height 18
click at [0, 0] on icon at bounding box center [0, 0] width 0 height 0
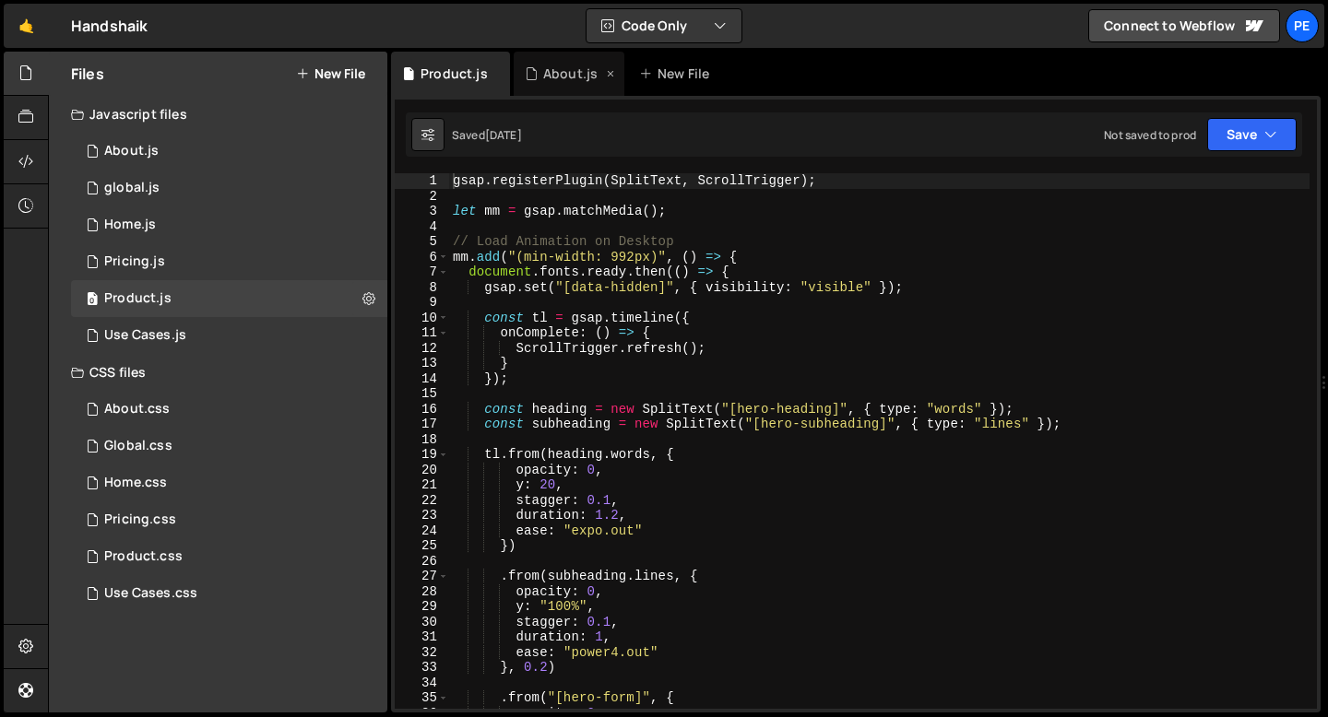
click at [605, 76] on icon at bounding box center [610, 74] width 13 height 18
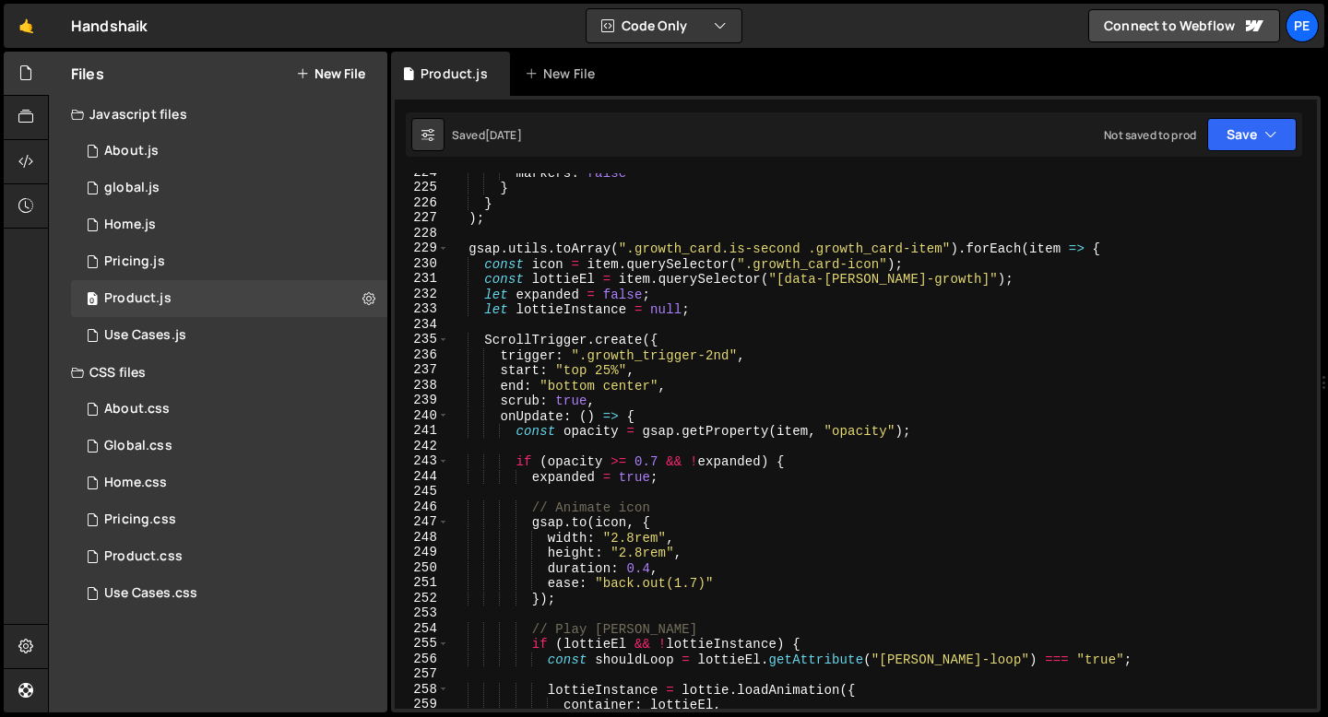
scroll to position [3464, 0]
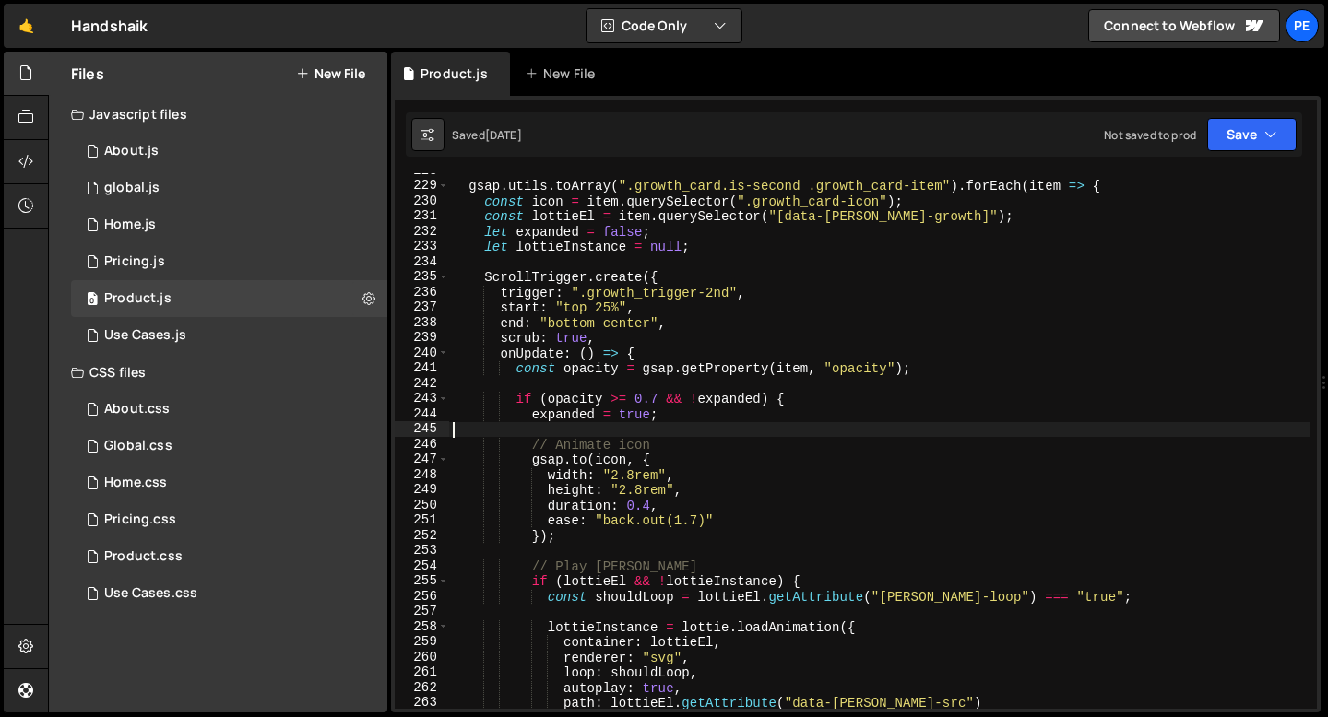
click at [559, 428] on div "gsap . utils . toArray ( ".growth_card.is-second .growth_card-item" ) . forEach…" at bounding box center [879, 446] width 860 height 566
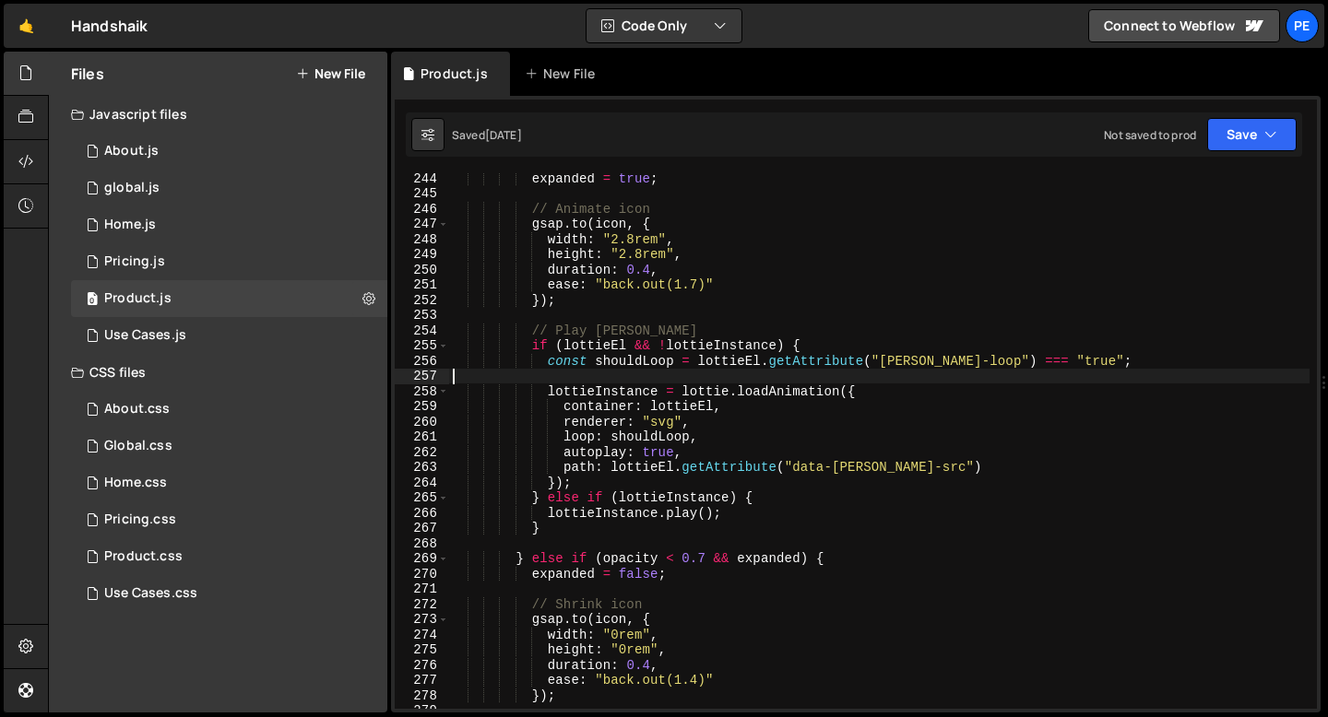
click at [600, 375] on div "expanded = true ; // Animate icon gsap . to ( icon , { width : "2.8rem" , heigh…" at bounding box center [879, 454] width 860 height 566
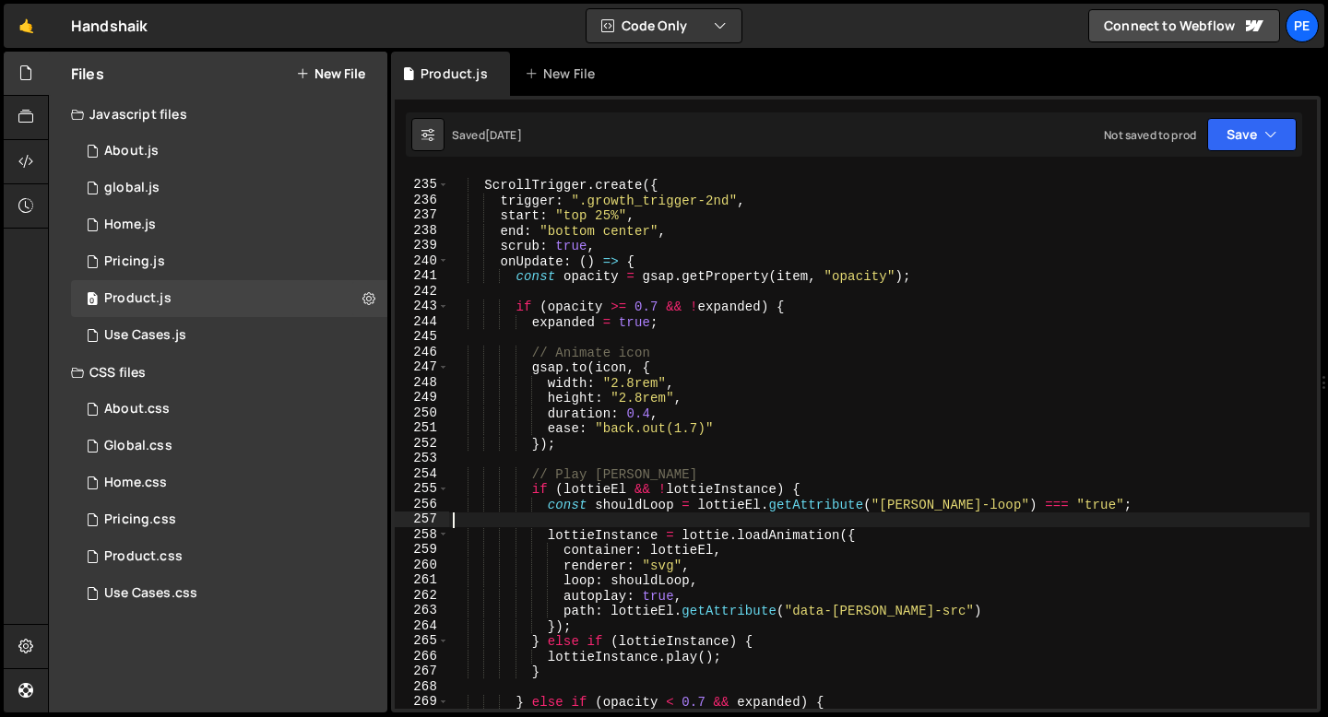
scroll to position [3541, 0]
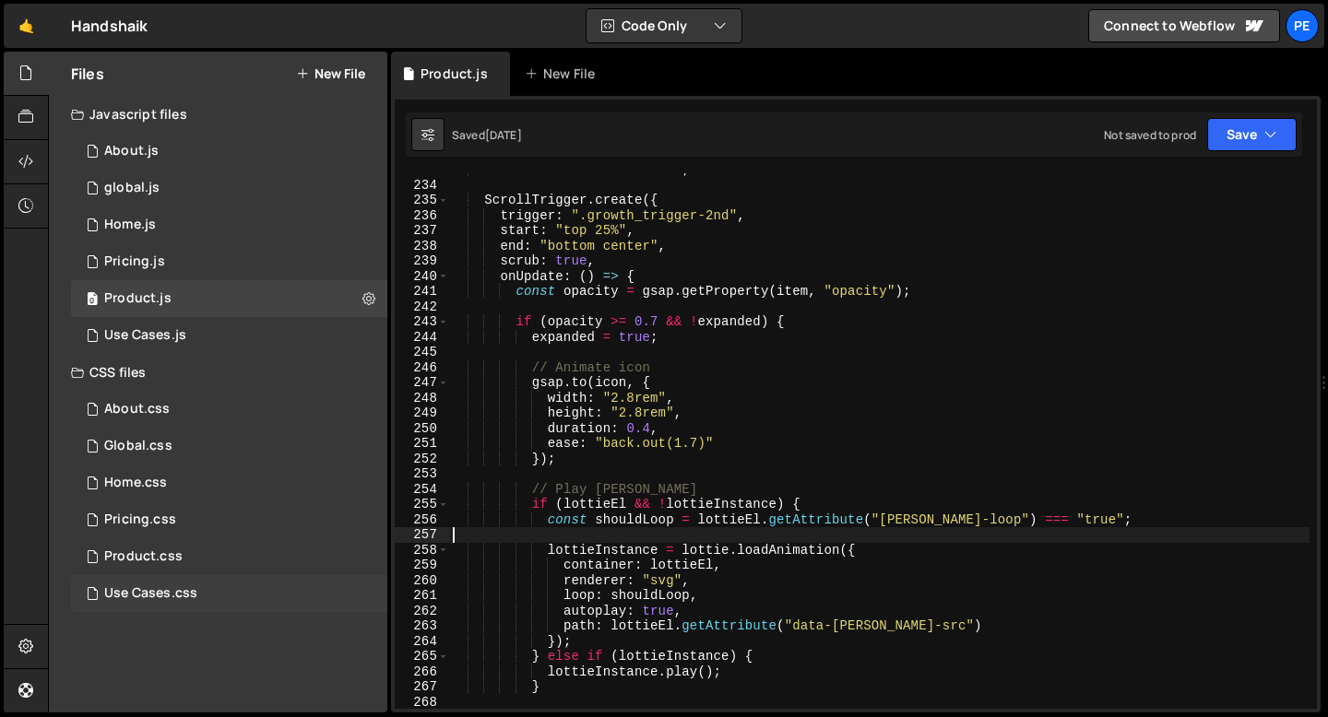
click at [158, 592] on div "Use Cases.css" at bounding box center [150, 594] width 93 height 17
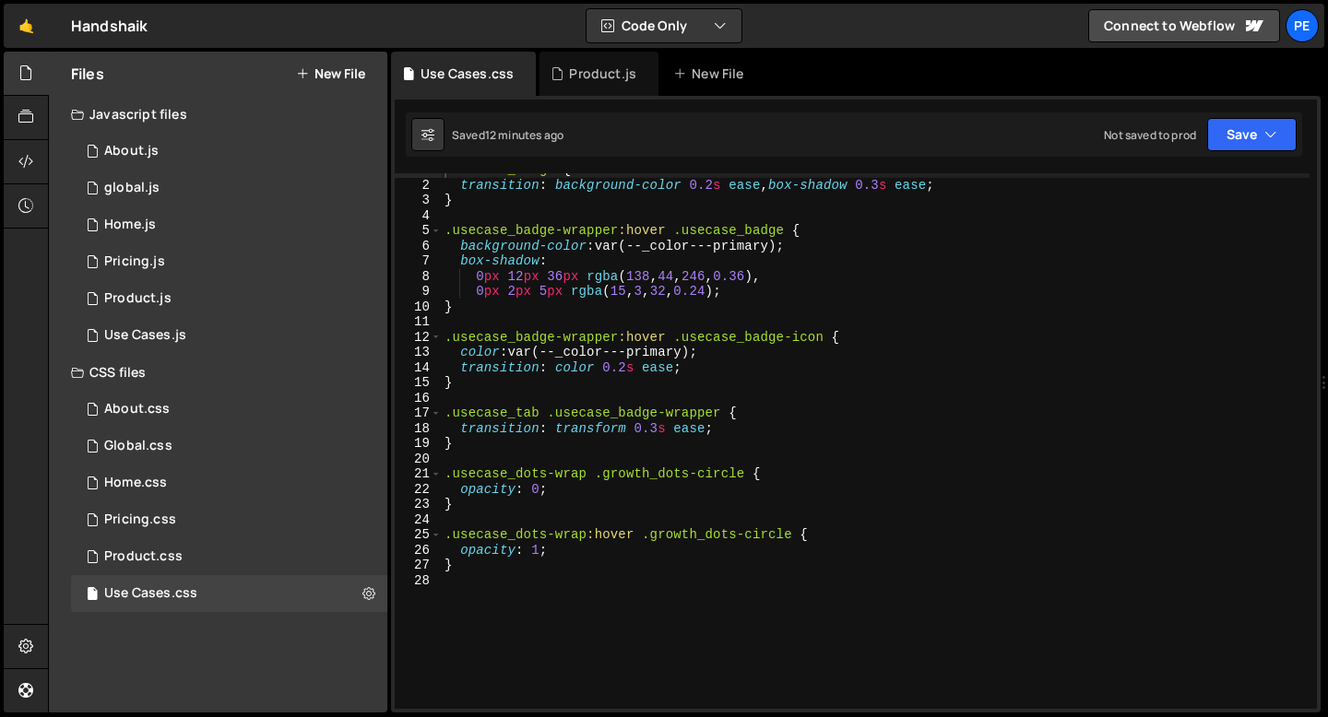
scroll to position [81, 0]
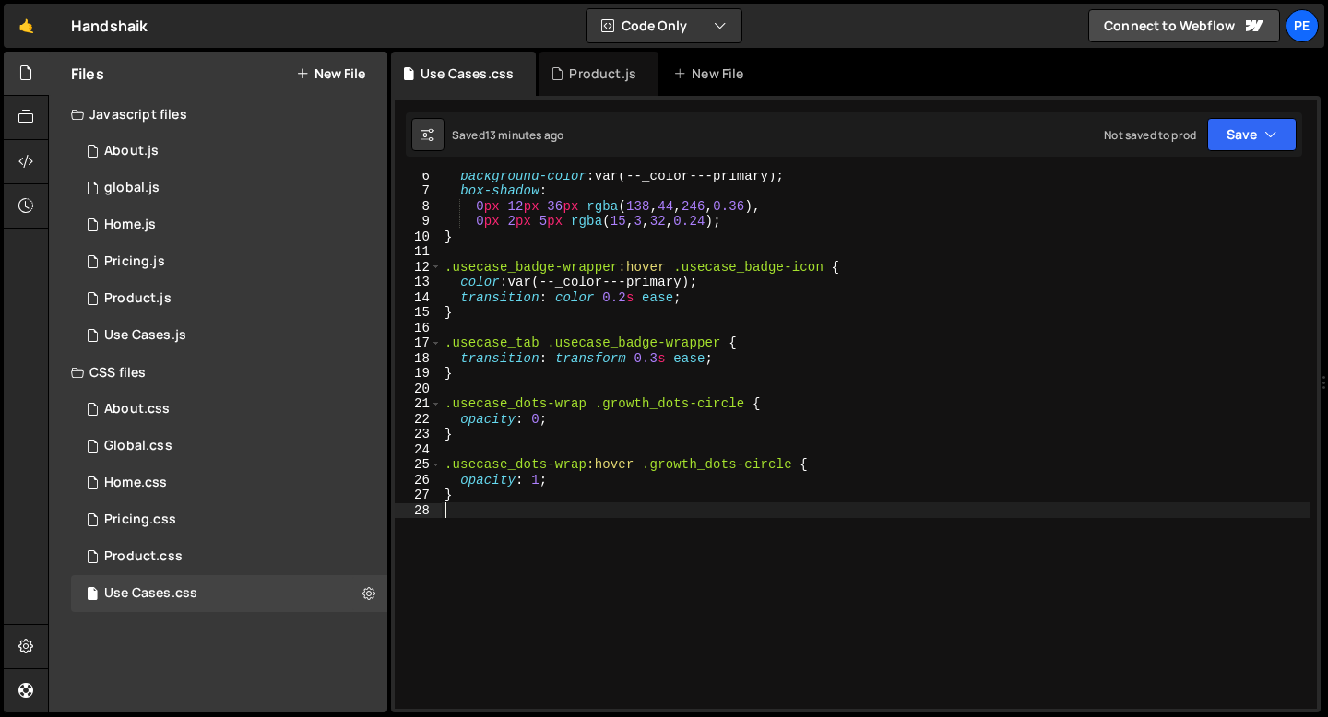
click at [501, 525] on div "background-color : var(--_color---primary) ; box-shadow : 0 px 12 px 36 px rgba…" at bounding box center [875, 451] width 869 height 566
click at [445, 527] on div "background-color : var(--_color---primary) ; box-shadow : 0 px 12 px 36 px rgba…" at bounding box center [875, 451] width 869 height 566
click at [600, 527] on div "background-color : var(--_color---primary) ; box-shadow : 0 px 12 px 36 px rgba…" at bounding box center [875, 451] width 869 height 566
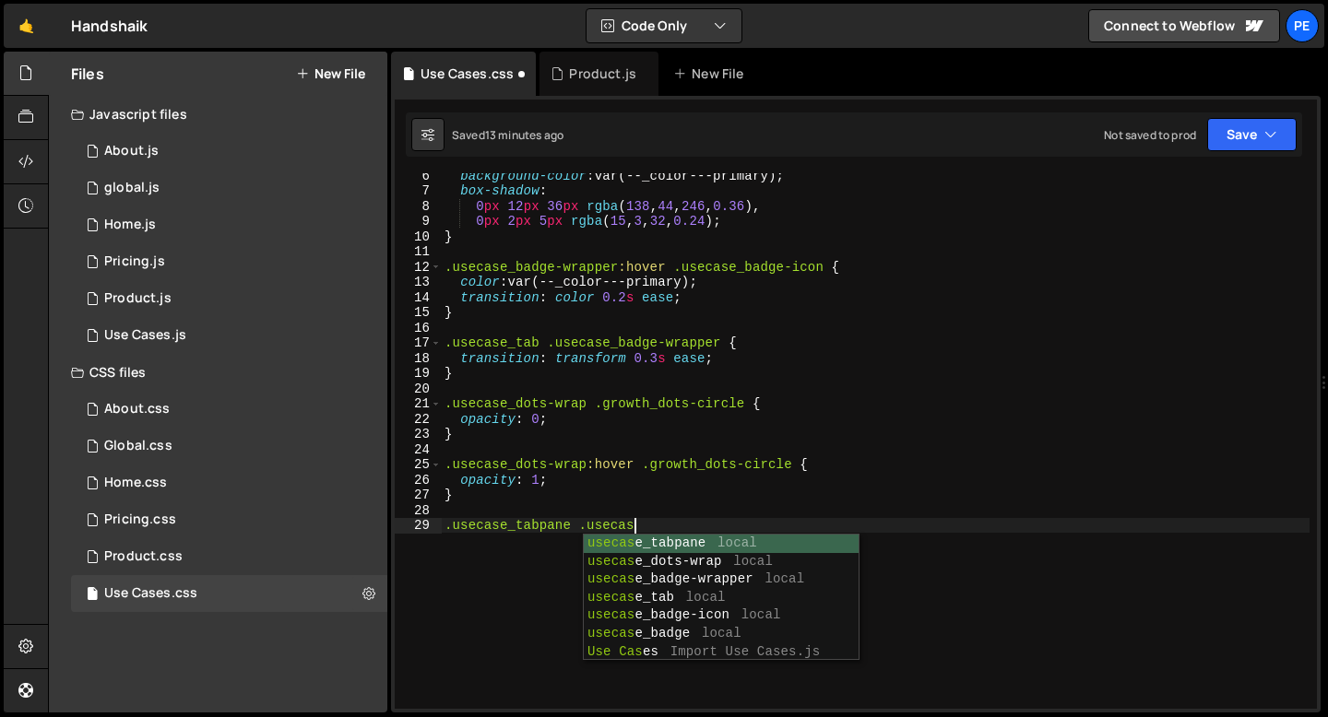
scroll to position [0, 13]
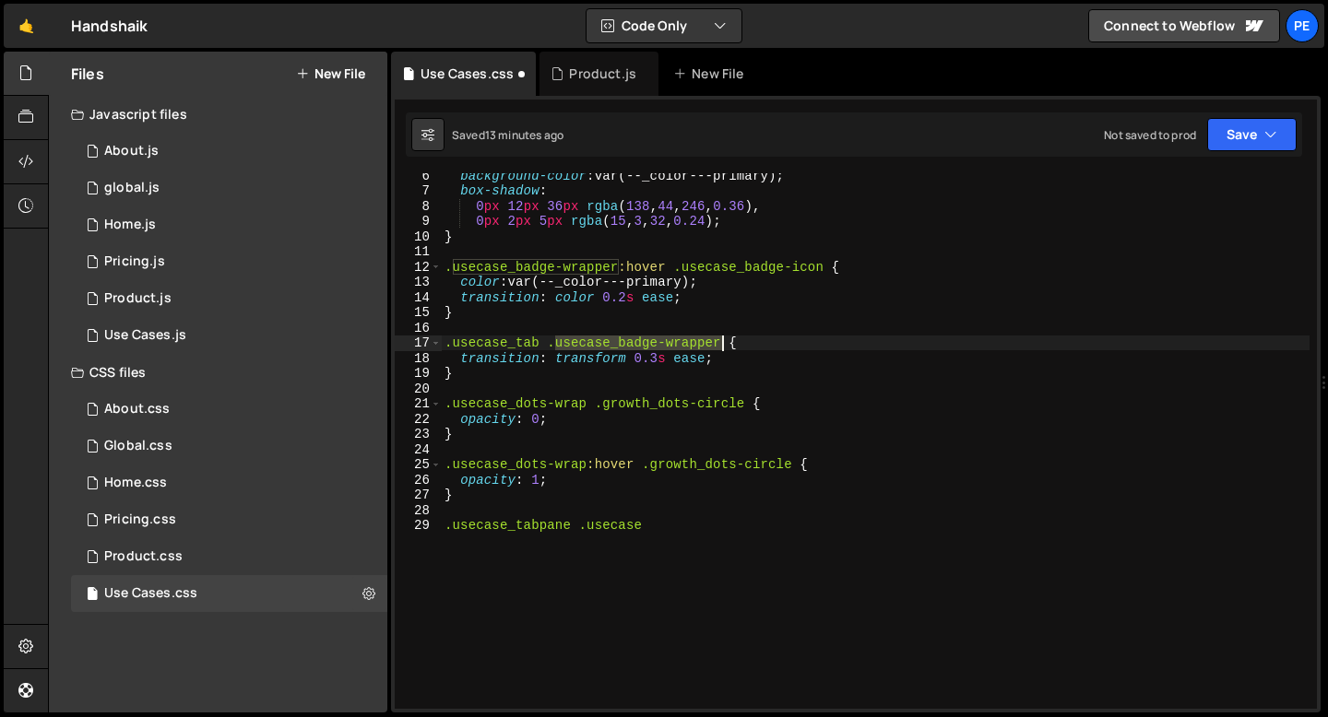
drag, startPoint x: 558, startPoint y: 342, endPoint x: 720, endPoint y: 348, distance: 162.4
click at [720, 348] on div "background-color : var(--_color---primary) ; box-shadow : 0 px 12 px 36 px rgba…" at bounding box center [875, 451] width 869 height 566
click at [619, 528] on div "background-color : var(--_color---primary) ; box-shadow : 0 px 12 px 36 px rgba…" at bounding box center [875, 451] width 869 height 566
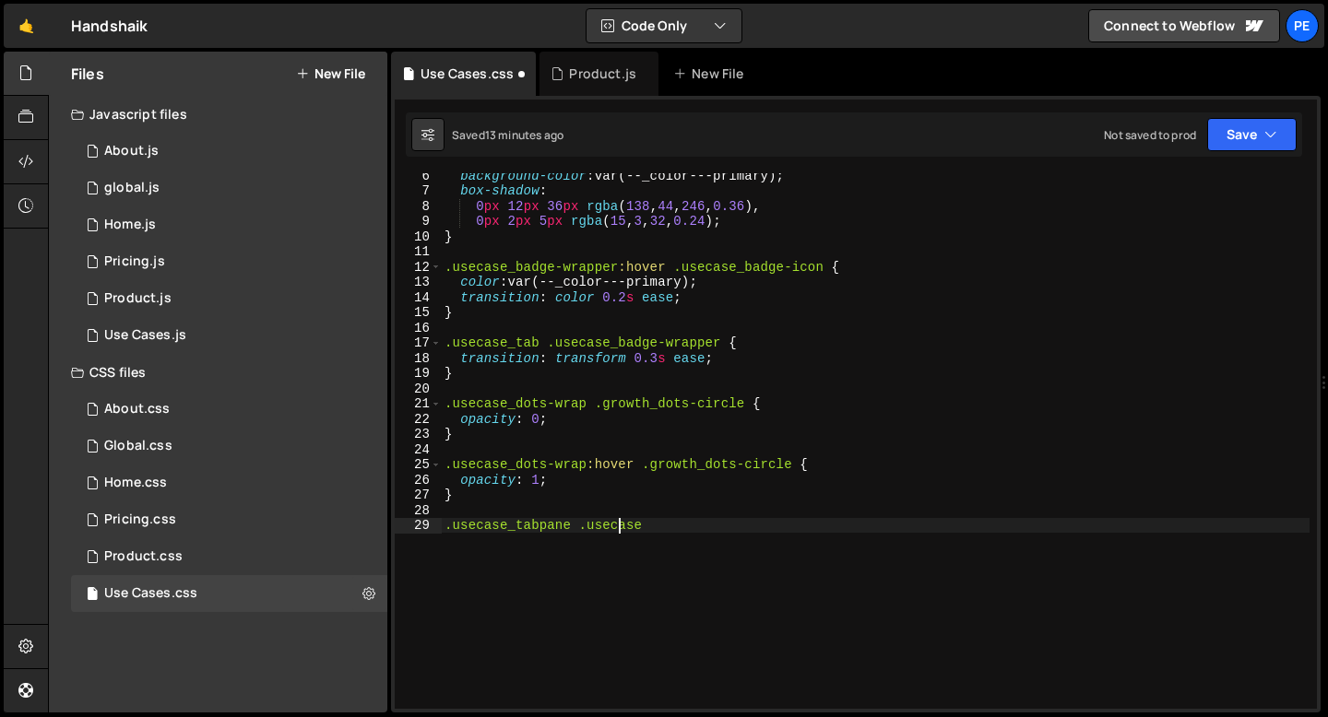
click at [619, 527] on div "background-color : var(--_color---primary) ; box-shadow : 0 px 12 px 36 px rgba…" at bounding box center [875, 451] width 869 height 566
paste textarea "_badge-wrapper"
type textarea ".usecase_tabpane .usecase_badge-wrapper {"
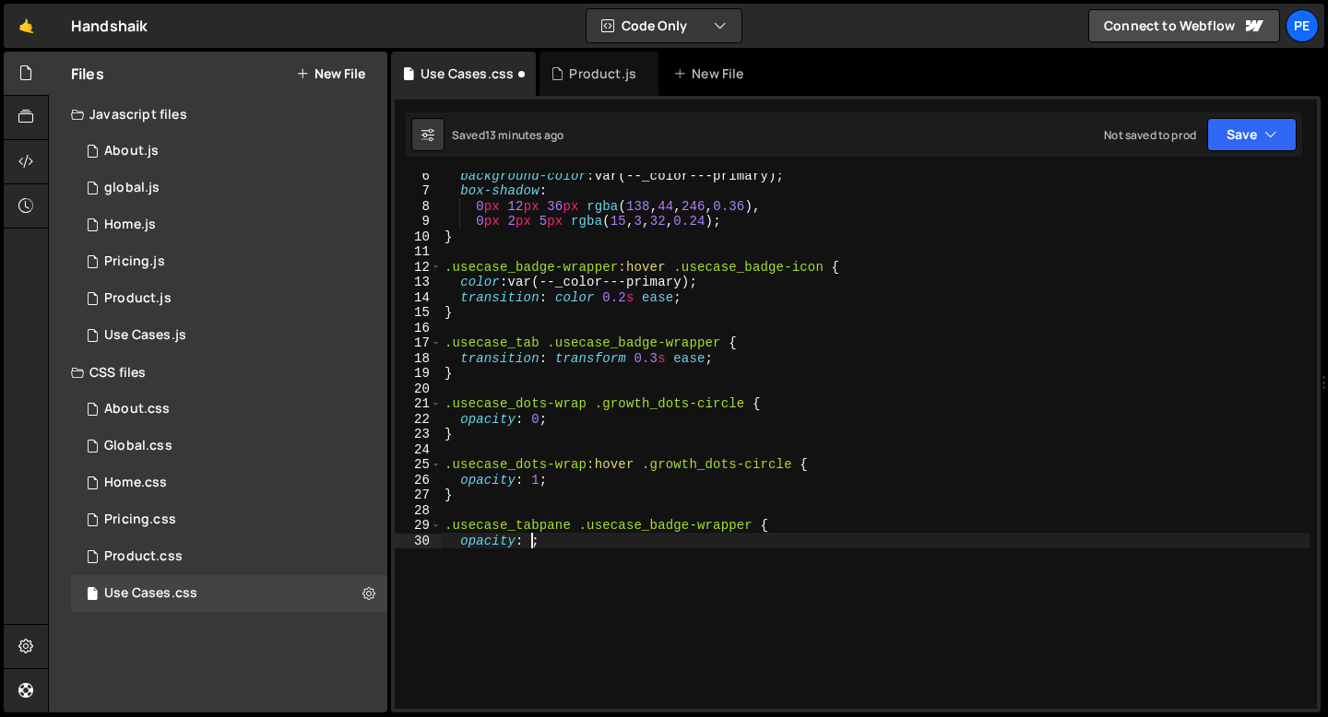
scroll to position [0, 6]
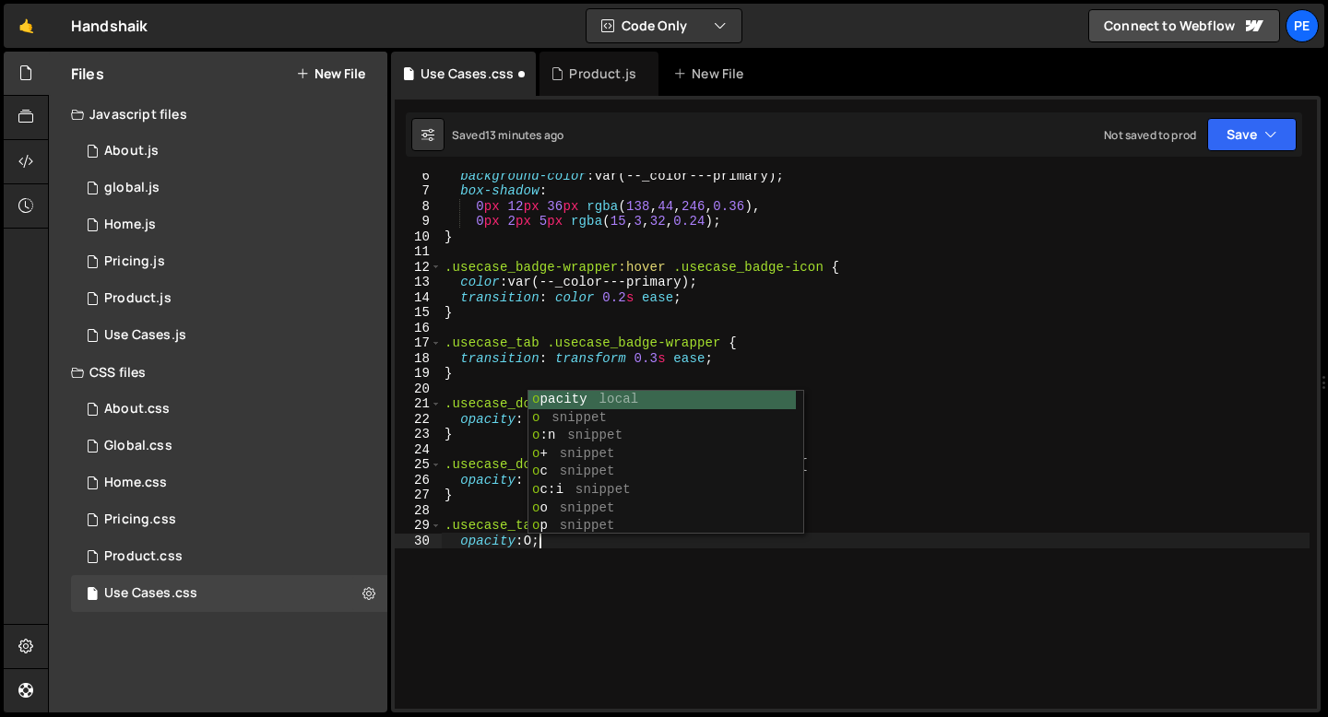
type textarea "opacity: O;"
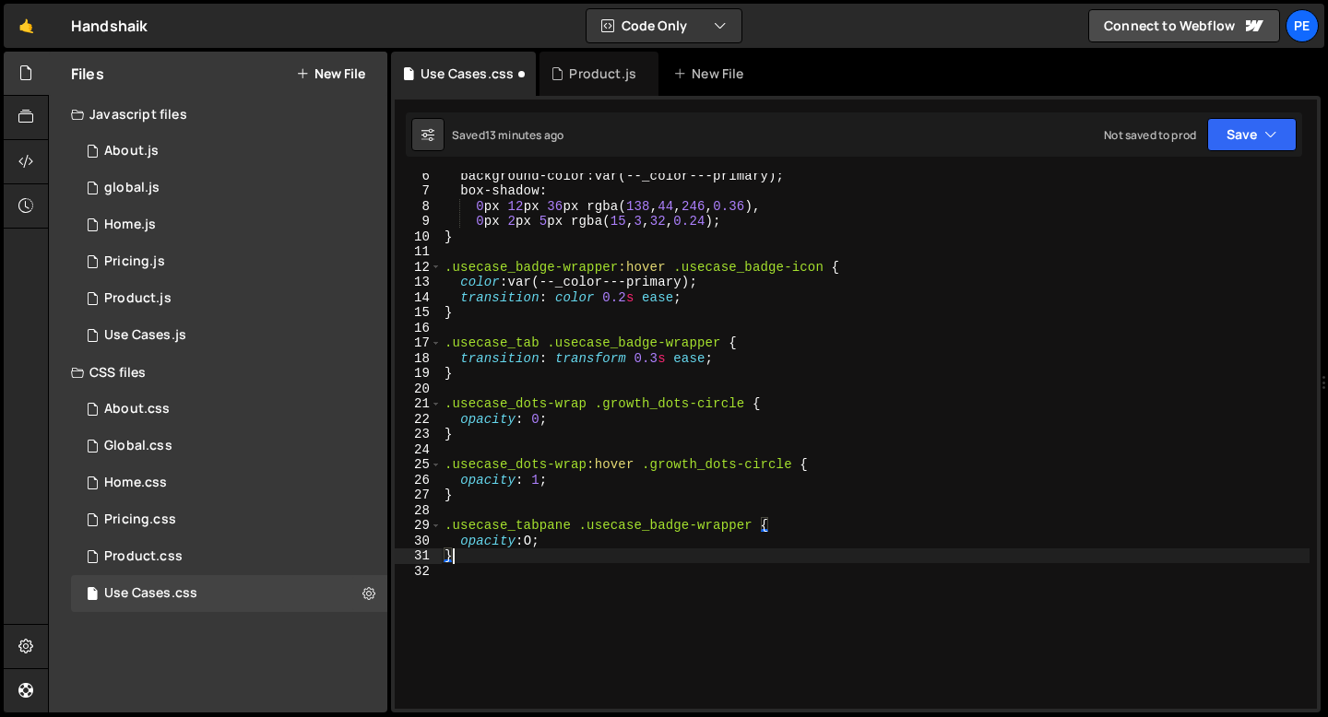
scroll to position [0, 0]
type textarea "}"
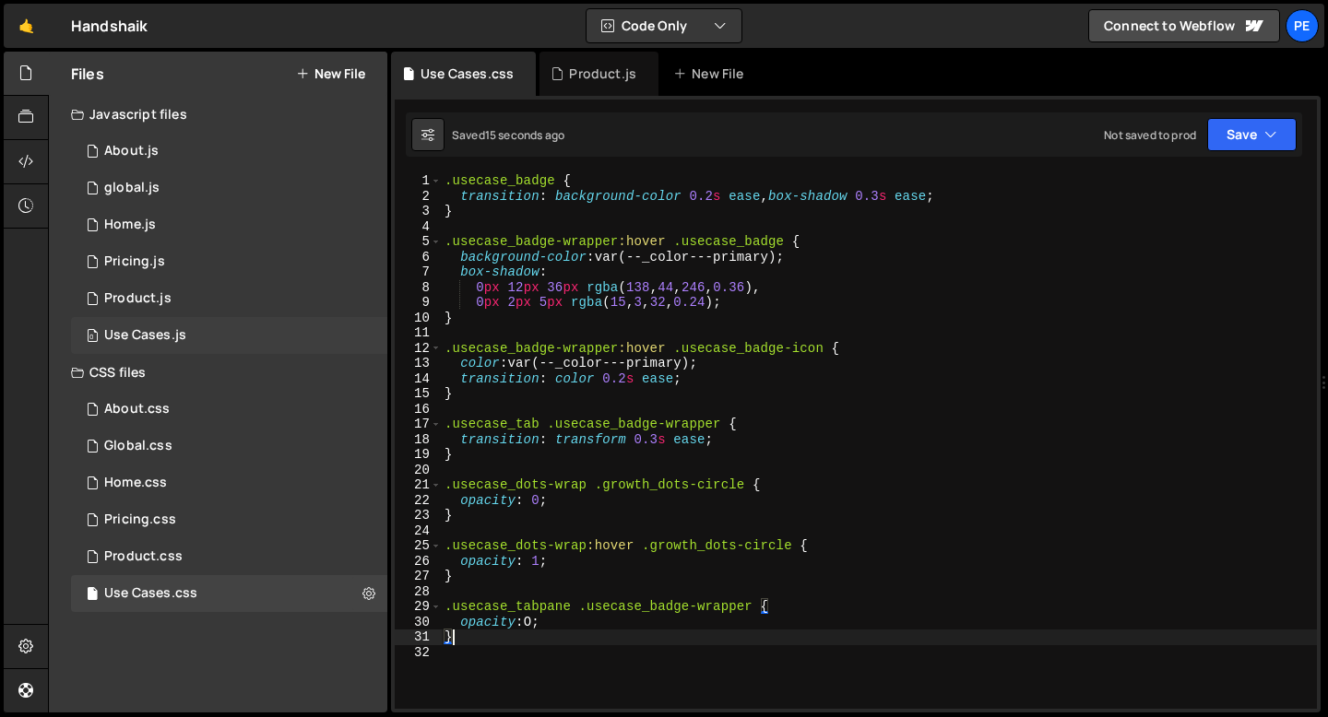
click at [152, 333] on div "Use Cases.js" at bounding box center [145, 335] width 82 height 17
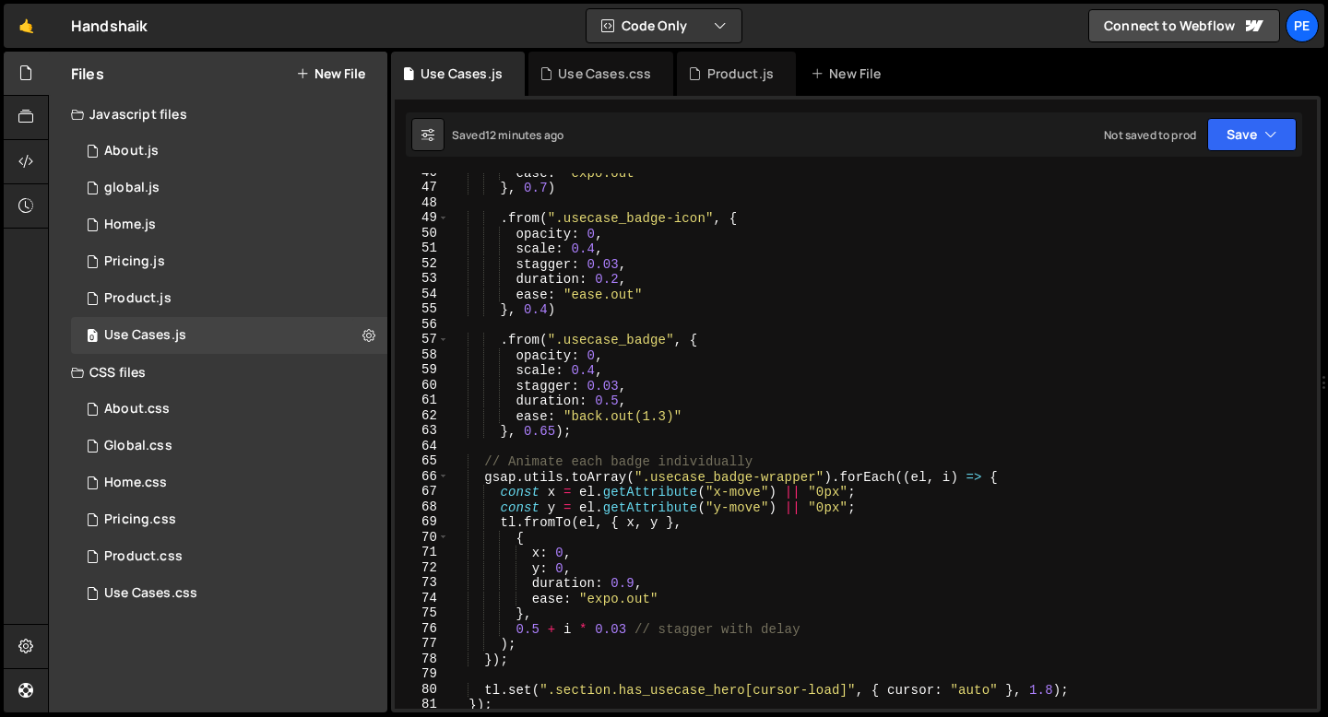
scroll to position [634, 0]
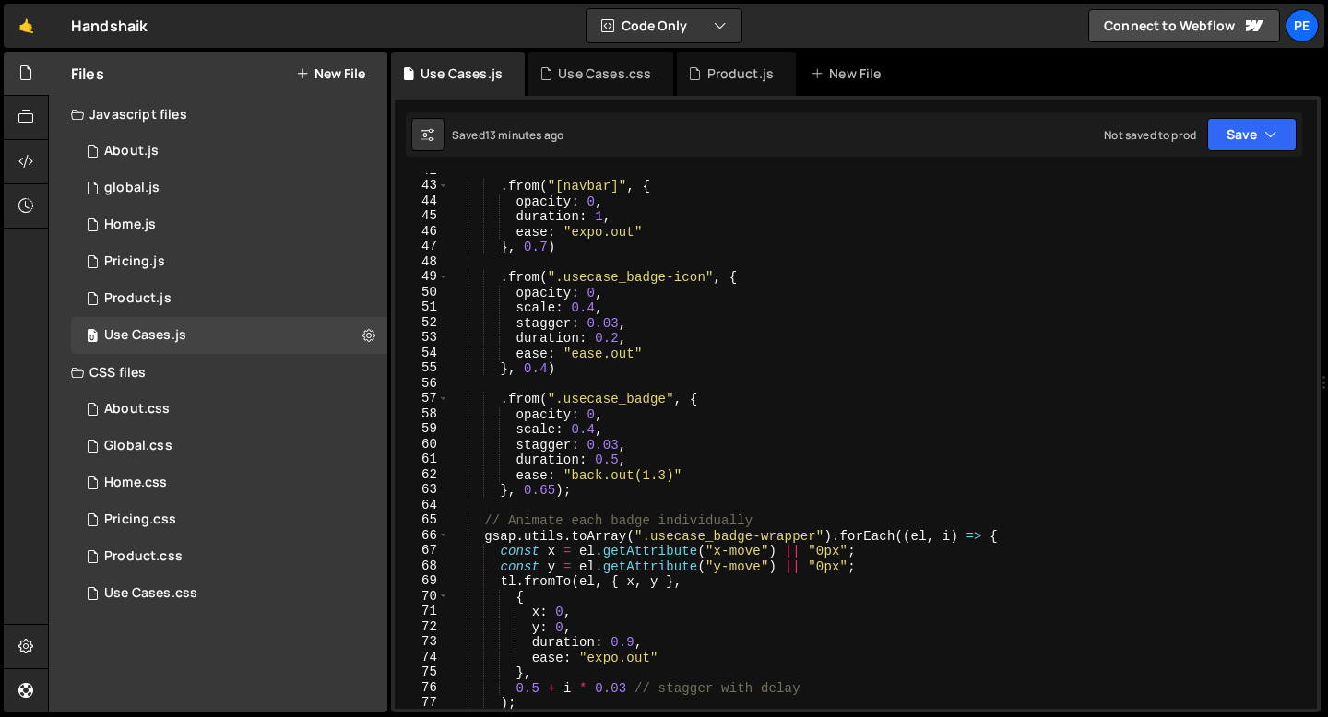
click at [556, 401] on div ". from ( "[navbar]" , { opacity : 0 , duration : 1 , ease : "expo.out" } , 0.7 …" at bounding box center [879, 446] width 860 height 566
paste textarea "usecase_hero-wrapper"
drag, startPoint x: 731, startPoint y: 399, endPoint x: 557, endPoint y: 403, distance: 174.3
click at [557, 403] on div ". from ( "[navbar]" , { opacity : 0 , duration : 1 , ease : "expo.out" } , 0.7 …" at bounding box center [879, 446] width 860 height 566
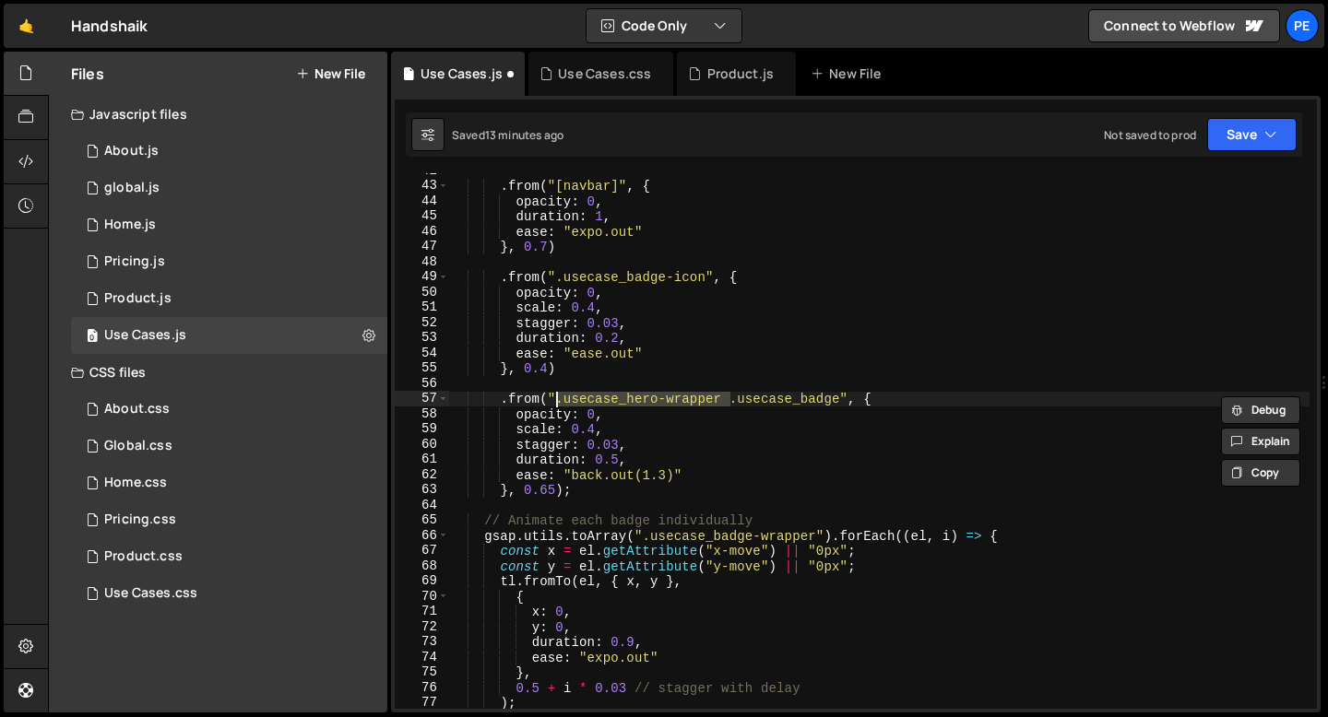
click at [558, 275] on div ". from ( "[navbar]" , { opacity : 0 , duration : 1 , ease : "expo.out" } , 0.7 …" at bounding box center [879, 446] width 860 height 566
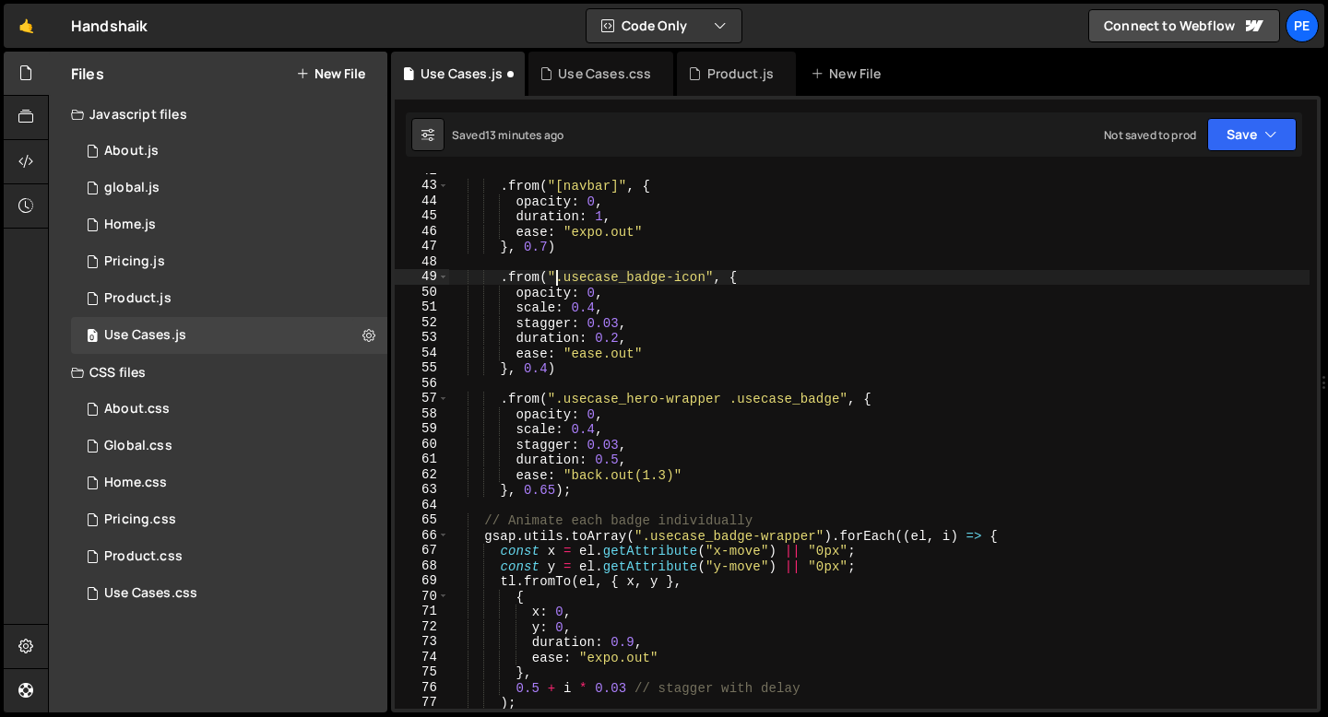
paste textarea "hero-wrapper .usecase_"
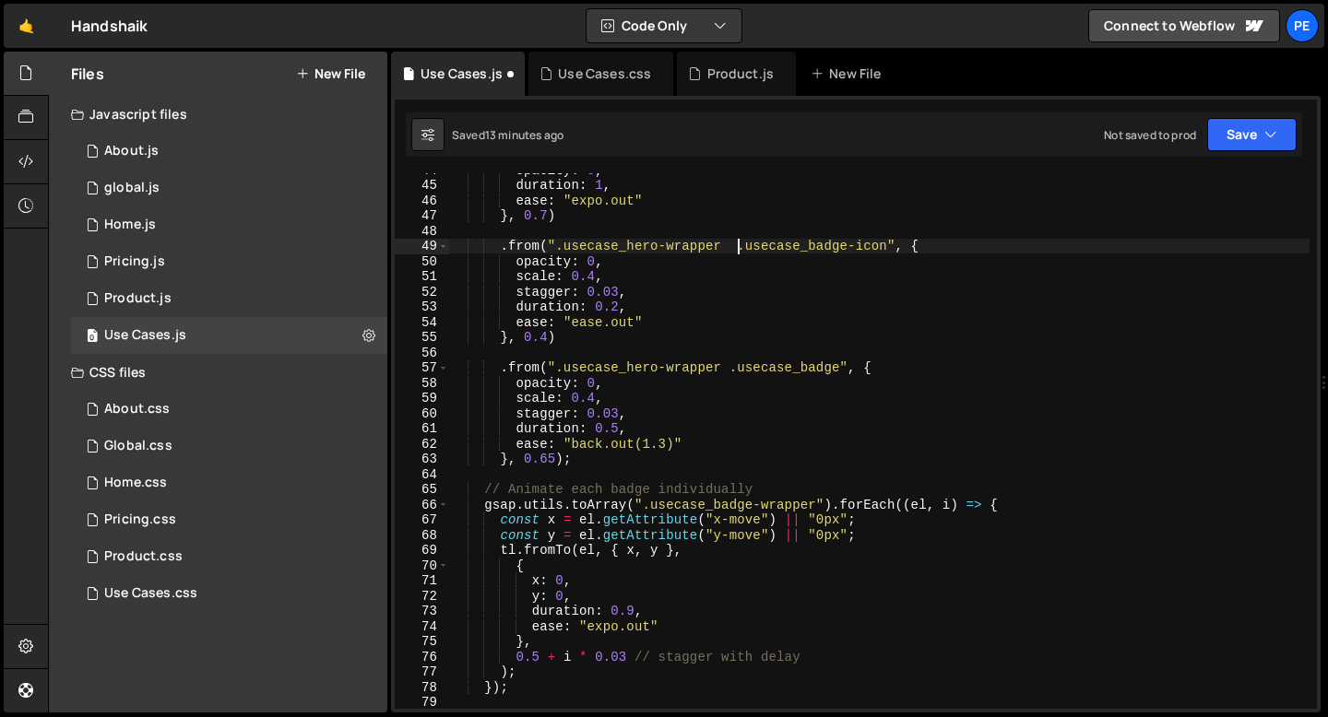
scroll to position [665, 0]
click at [645, 505] on div "opacity : 0 , duration : 1 , ease : "expo.out" } , 0.7 ) . from ( ".usecase_her…" at bounding box center [879, 445] width 860 height 566
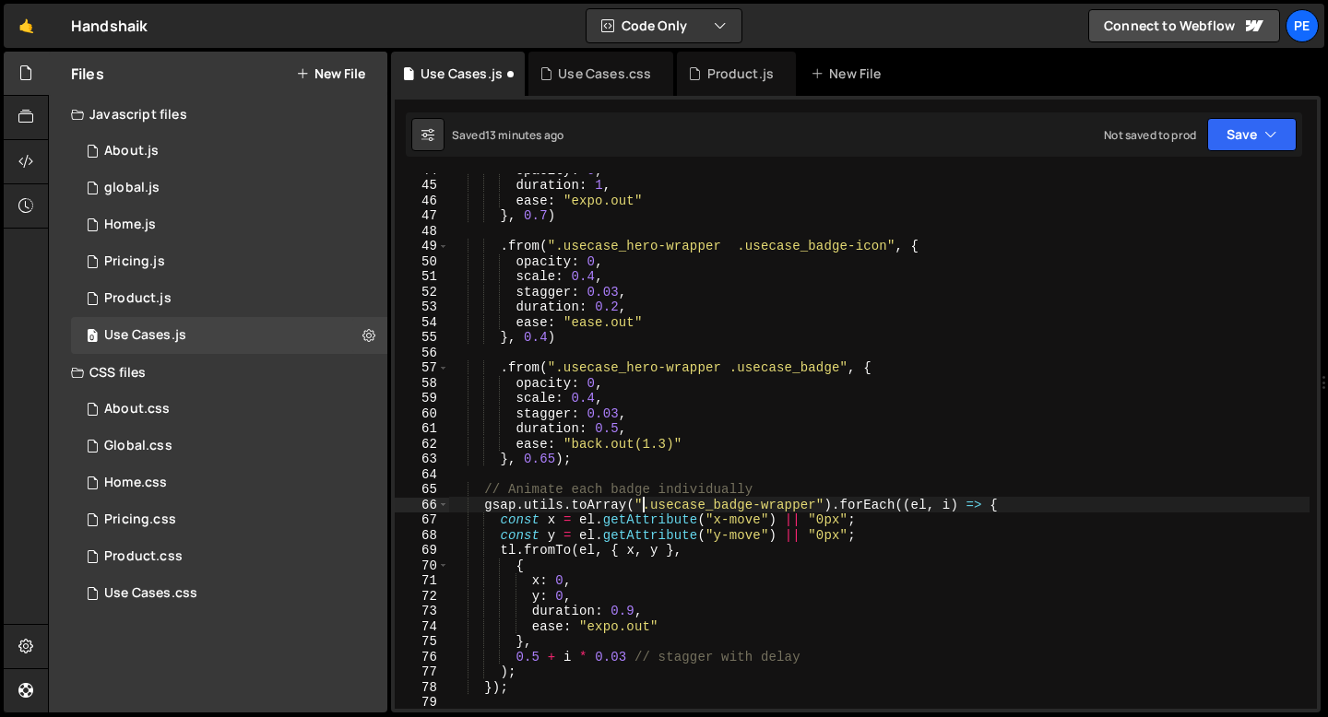
paste textarea "hero-wrapper .usecase_"
type textarea "gsap.utils.toArray(".usecase_hero-wrapper .usecase_badge-wrapper").forEach((el,…"
click at [574, 91] on div "Use Cases.css" at bounding box center [600, 74] width 145 height 44
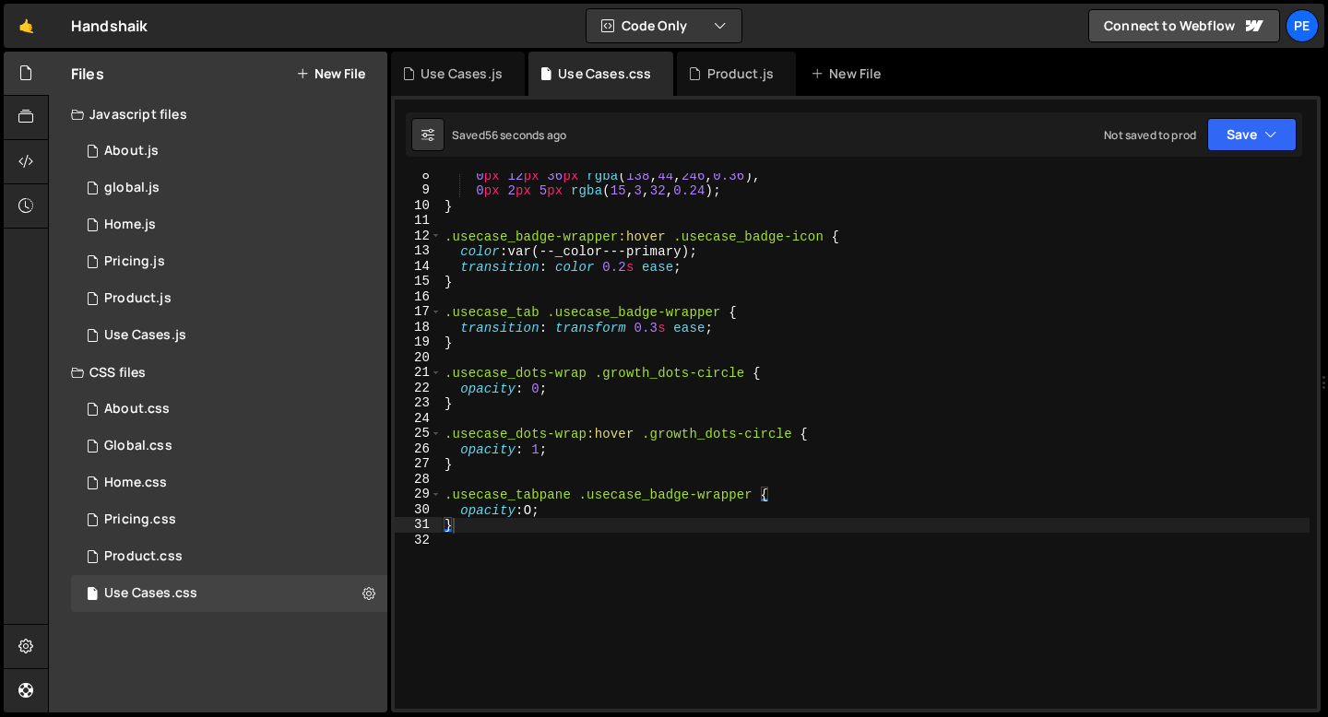
scroll to position [193, 0]
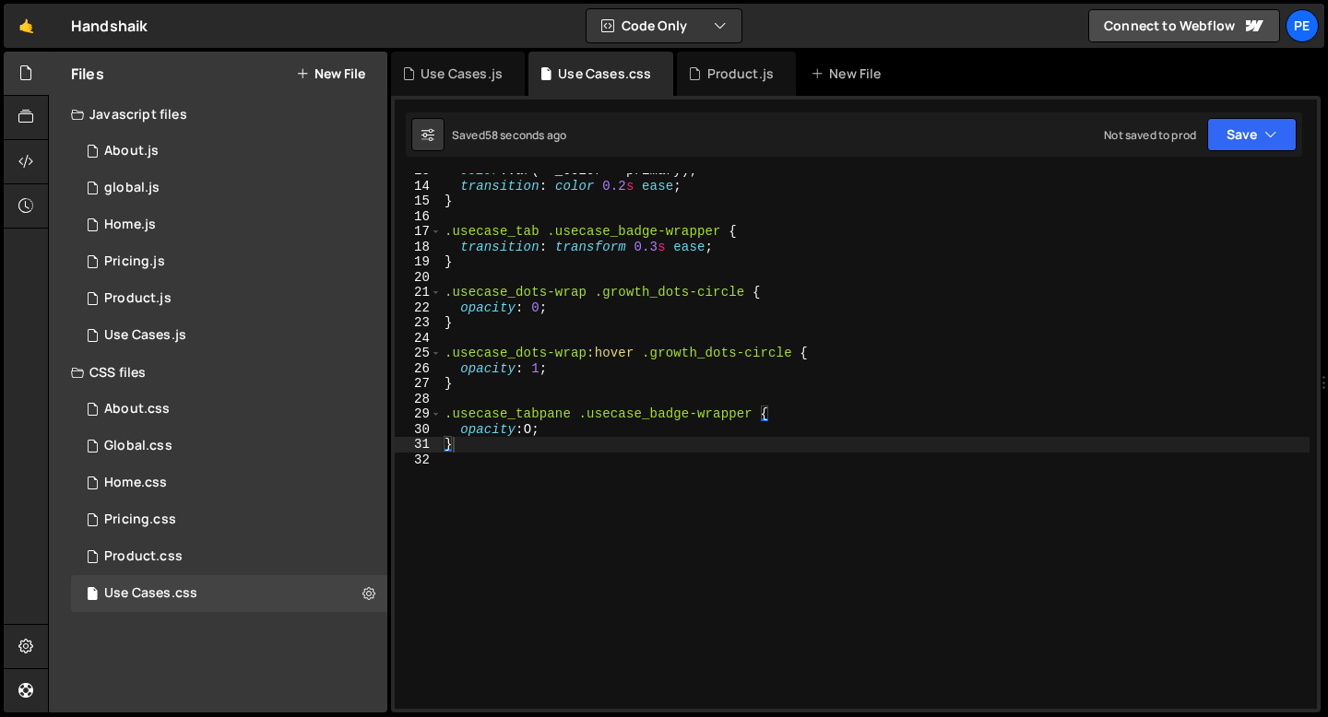
type textarea ".usecase_tabpane .usecase_badge-wrapper {"
click at [574, 415] on div "color : var(--_color---primary) ; transition : color 0.2 s ease ; } .usecase_ta…" at bounding box center [875, 446] width 869 height 566
click at [554, 457] on div "color : var(--_color---primary) ; transition : color 0.2 s ease ; } .usecase_ta…" at bounding box center [875, 446] width 869 height 566
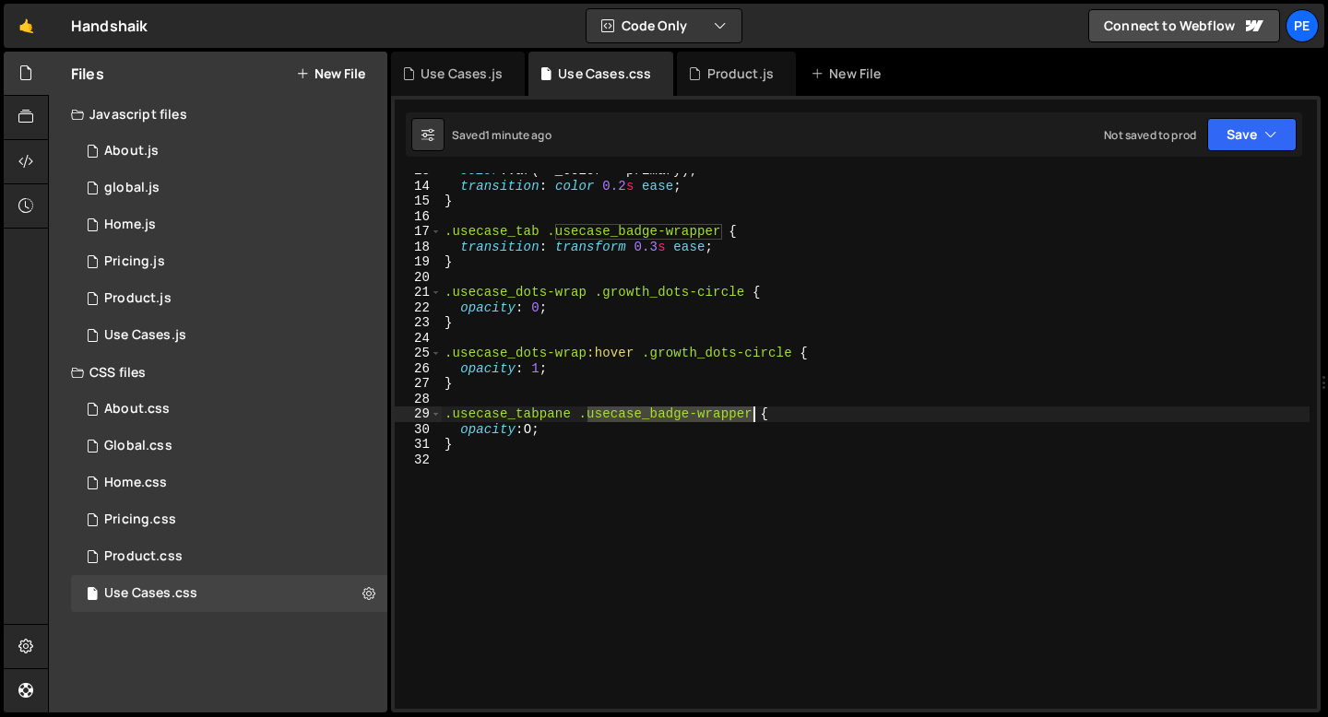
drag, startPoint x: 588, startPoint y: 415, endPoint x: 751, endPoint y: 415, distance: 162.3
click at [751, 415] on div "color : var(--_color---primary) ; transition : color 0.2 s ease ; } .usecase_ta…" at bounding box center [875, 446] width 869 height 566
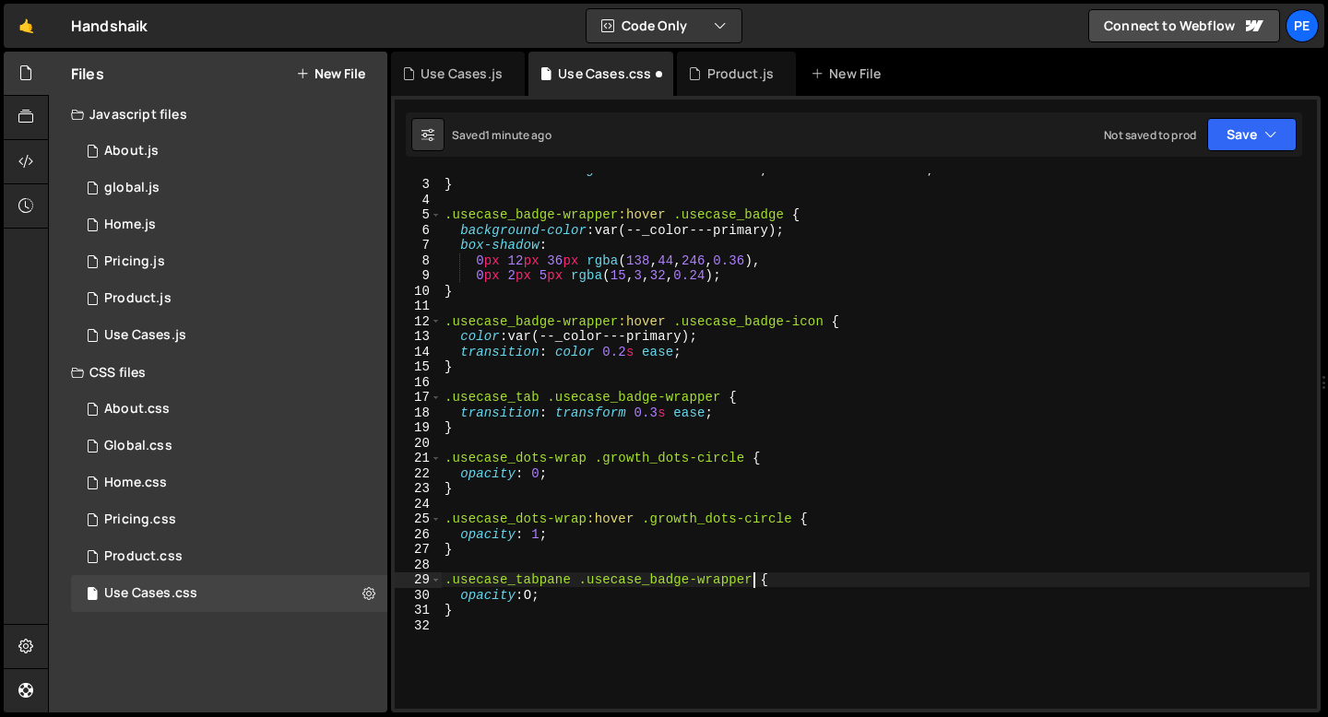
scroll to position [0, 0]
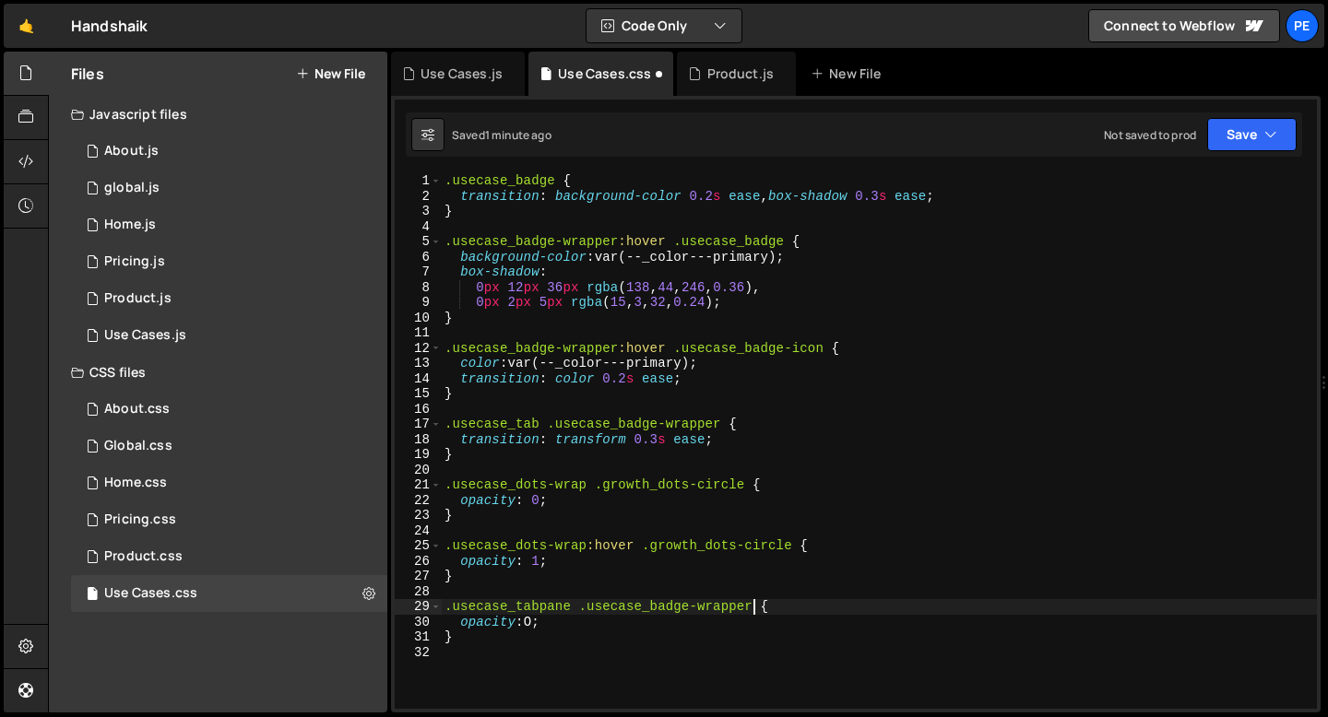
click at [487, 580] on div ".usecase_badge { transition : background-color 0.2 s ease , box-shadow 0.3 s ea…" at bounding box center [879, 456] width 876 height 566
click at [555, 622] on div ".usecase_badge { transition : background-color 0.2 s ease , box-shadow 0.3 s ea…" at bounding box center [879, 456] width 876 height 566
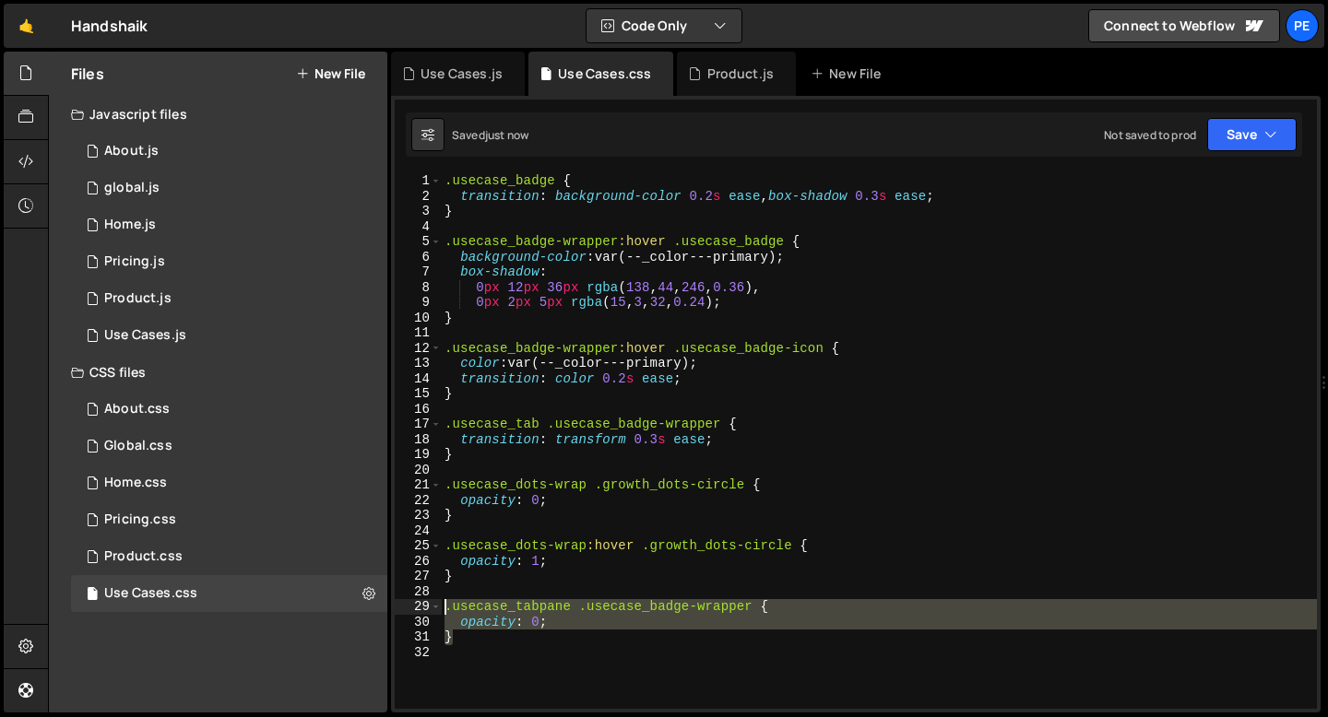
drag, startPoint x: 457, startPoint y: 638, endPoint x: 445, endPoint y: 612, distance: 28.5
click at [445, 612] on div ".usecase_badge { transition : background-color 0.2 s ease , box-shadow 0.3 s ea…" at bounding box center [879, 456] width 876 height 566
click at [468, 645] on div ".usecase_badge { transition : background-color 0.2 s ease , box-shadow 0.3 s ea…" at bounding box center [879, 441] width 876 height 536
type textarea "}"
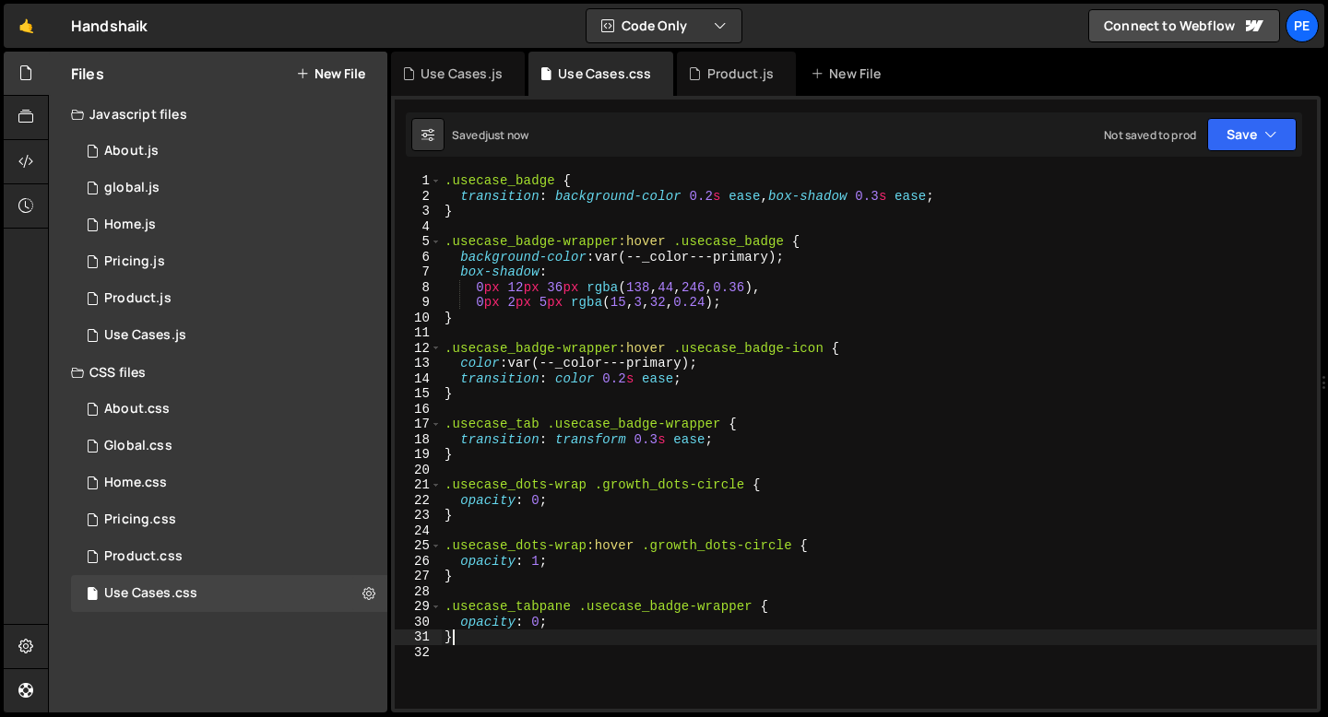
scroll to position [0, 0]
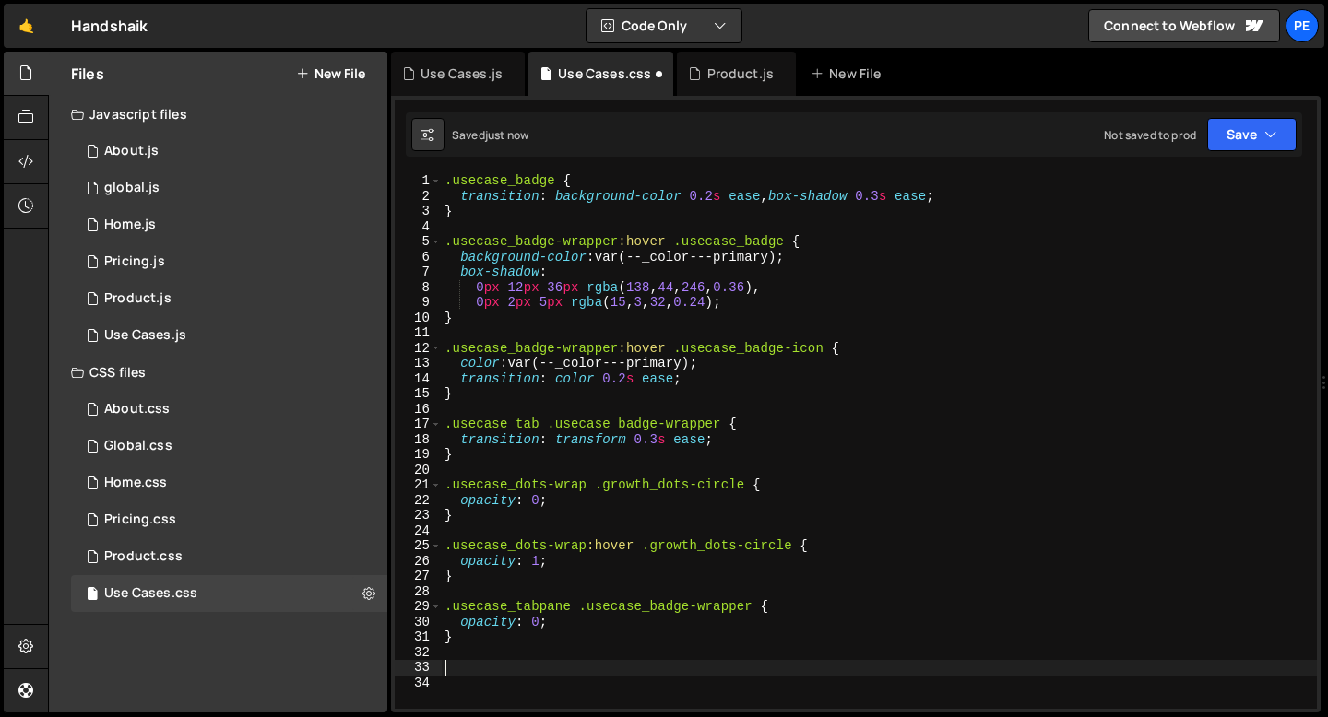
paste textarea "}"
click at [569, 663] on div ".usecase_badge { transition : background-color 0.2 s ease , box-shadow 0.3 s ea…" at bounding box center [875, 456] width 869 height 566
drag, startPoint x: 651, startPoint y: 666, endPoint x: 581, endPoint y: 668, distance: 70.1
click at [581, 668] on div ".usecase_badge { transition : background-color 0.2 s ease , box-shadow 0.3 s ea…" at bounding box center [875, 456] width 869 height 566
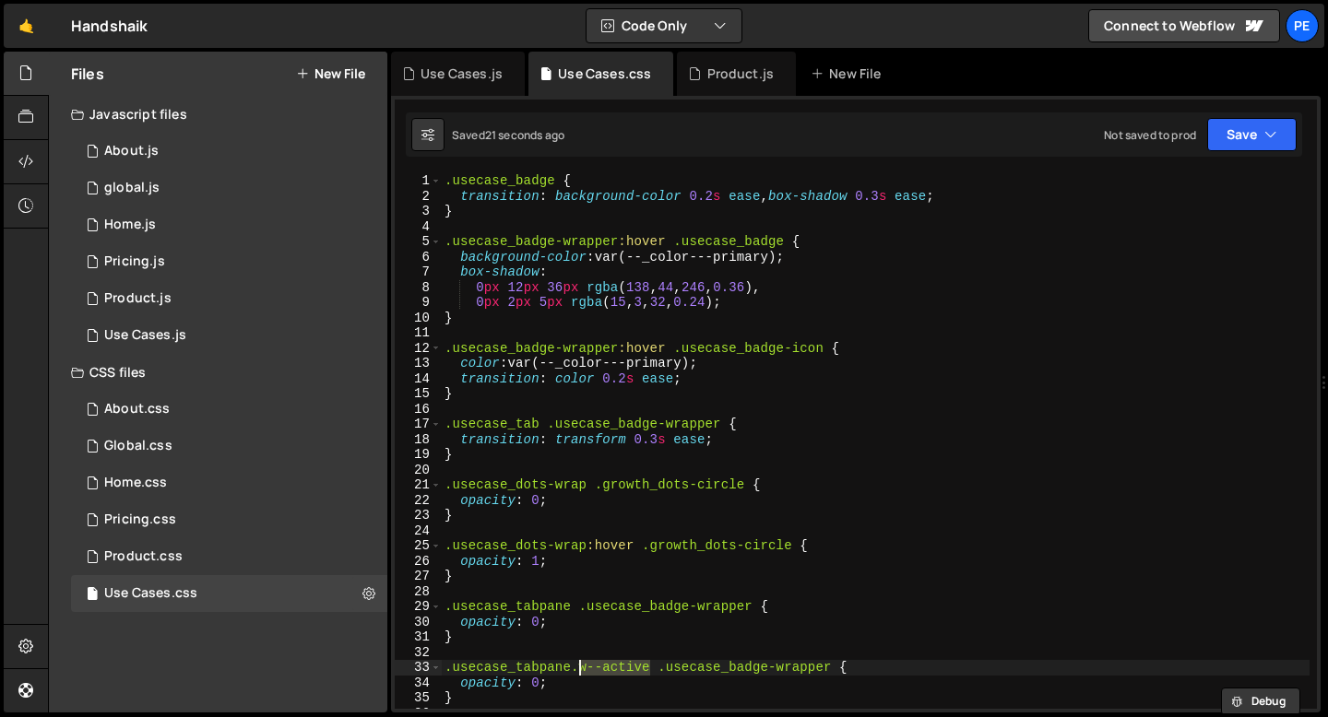
paste textarea "tab-"
click at [578, 672] on div ".usecase_badge { transition : background-color 0.2 s ease , box-shadow 0.3 s ea…" at bounding box center [875, 456] width 869 height 566
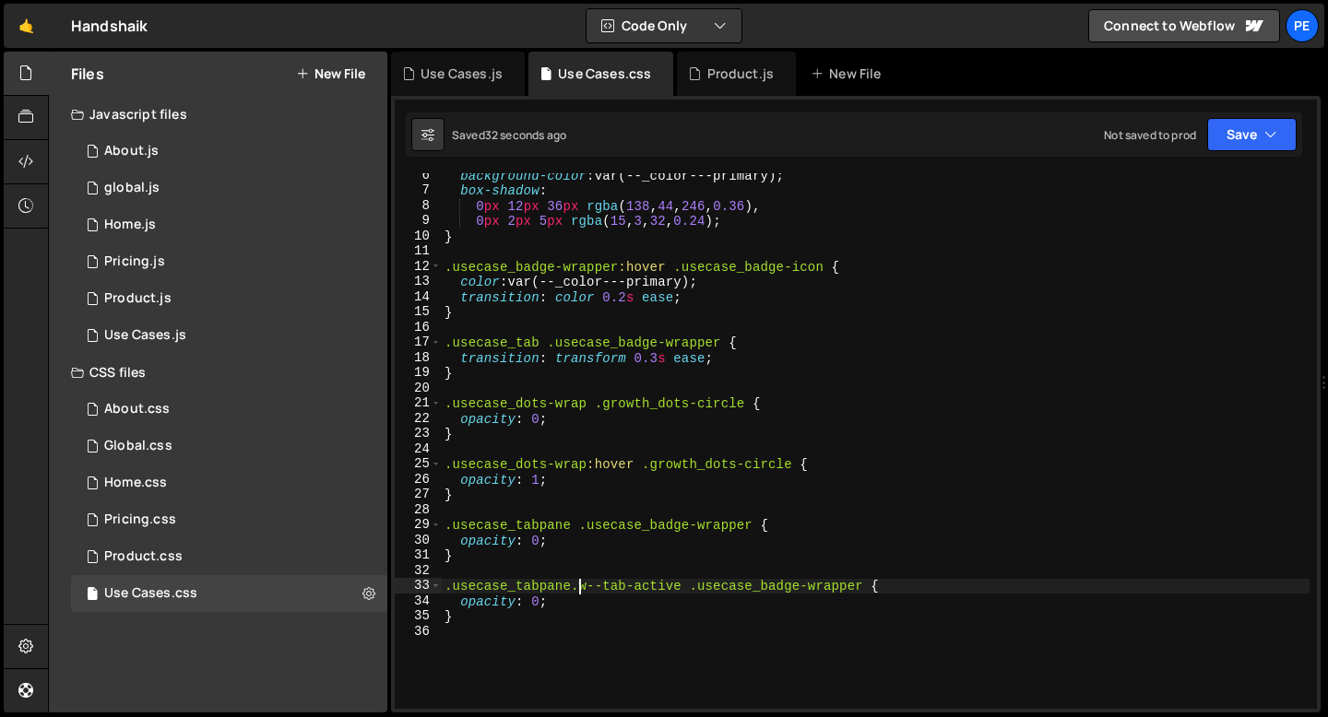
scroll to position [90, 0]
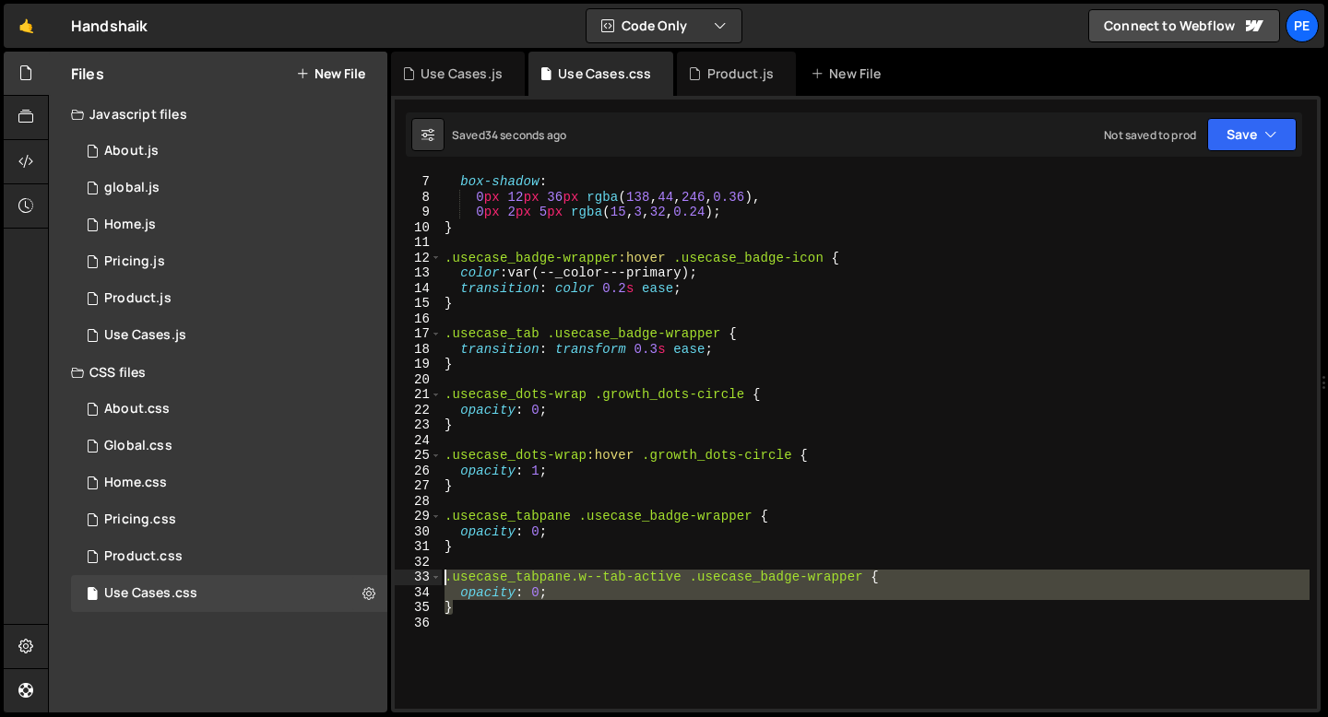
drag, startPoint x: 460, startPoint y: 610, endPoint x: 446, endPoint y: 578, distance: 35.1
click at [446, 578] on div "background-color : var(--_color---primary) ; box-shadow : 0 px 12 px 36 px rgba…" at bounding box center [875, 442] width 869 height 566
click at [539, 587] on div "background-color : var(--_color---primary) ; box-shadow : 0 px 12 px 36 px rgba…" at bounding box center [875, 441] width 869 height 536
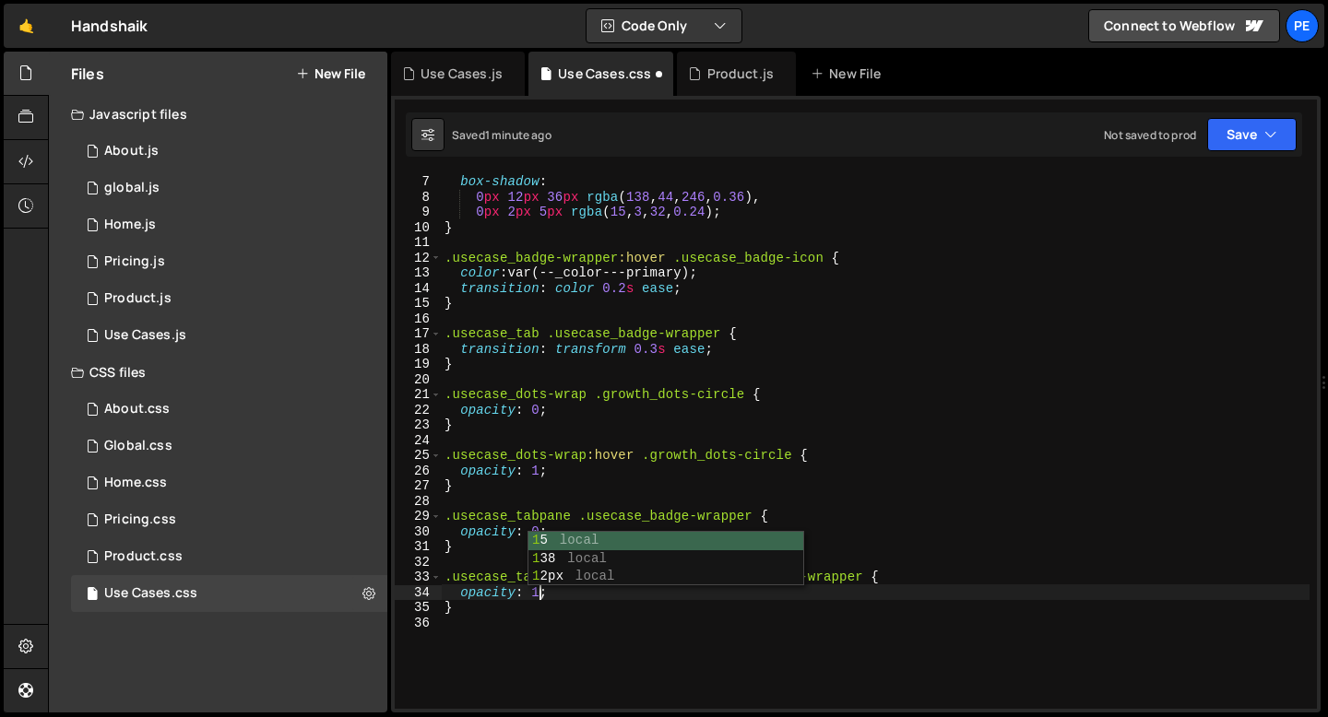
scroll to position [0, 6]
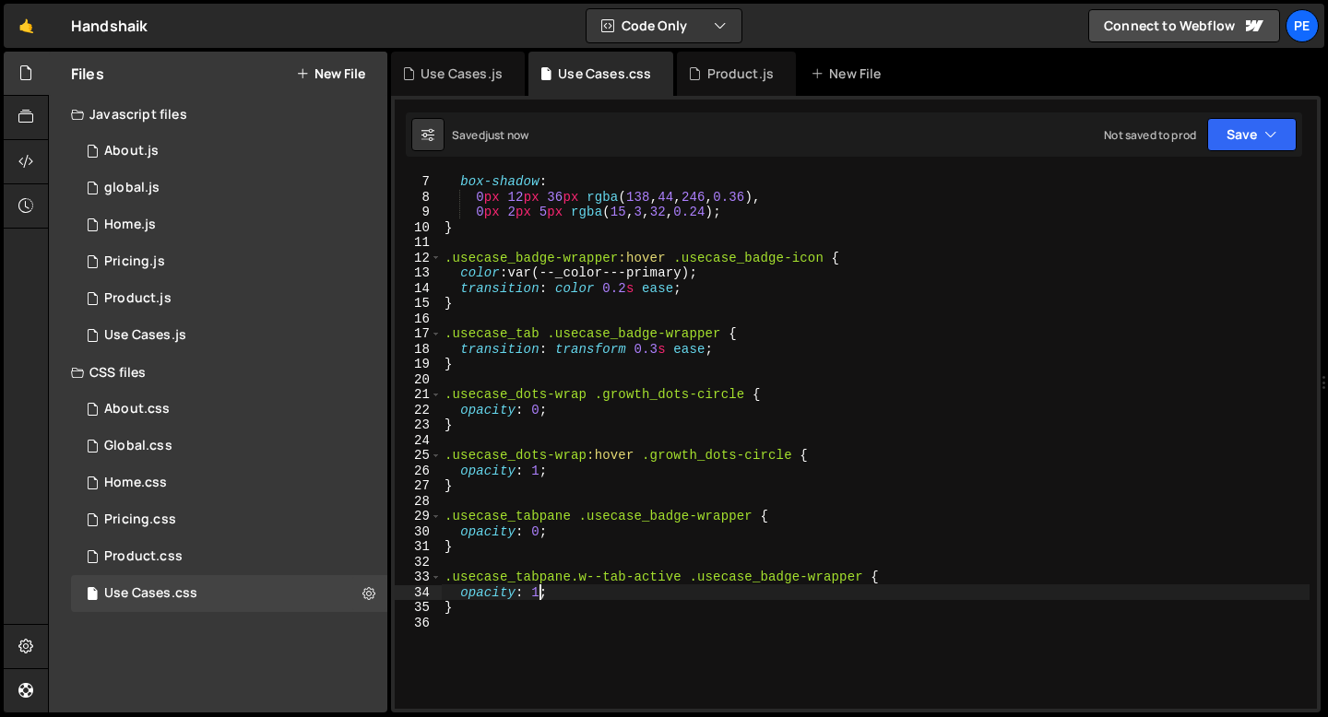
click at [559, 536] on div "background-color : var(--_color---primary) ; box-shadow : 0 px 12 px 36 px rgba…" at bounding box center [875, 442] width 869 height 566
type textarea "opacity: 0;"
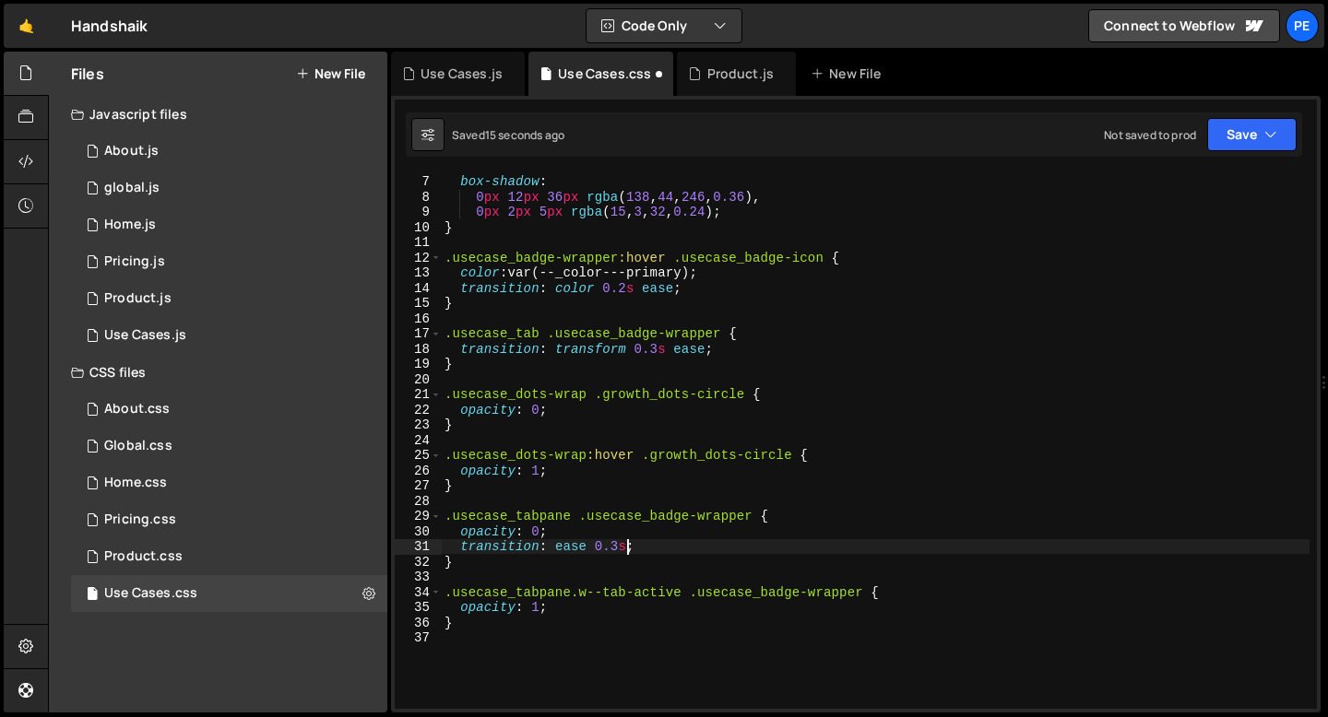
scroll to position [0, 12]
click at [507, 559] on div "background-color : var(--_color---primary) ; box-shadow : 0 px 12 px 36 px rgba…" at bounding box center [875, 442] width 869 height 566
click at [557, 545] on div "background-color : var(--_color---primary) ; box-shadow : 0 px 12 px 36 px rgba…" at bounding box center [875, 442] width 869 height 566
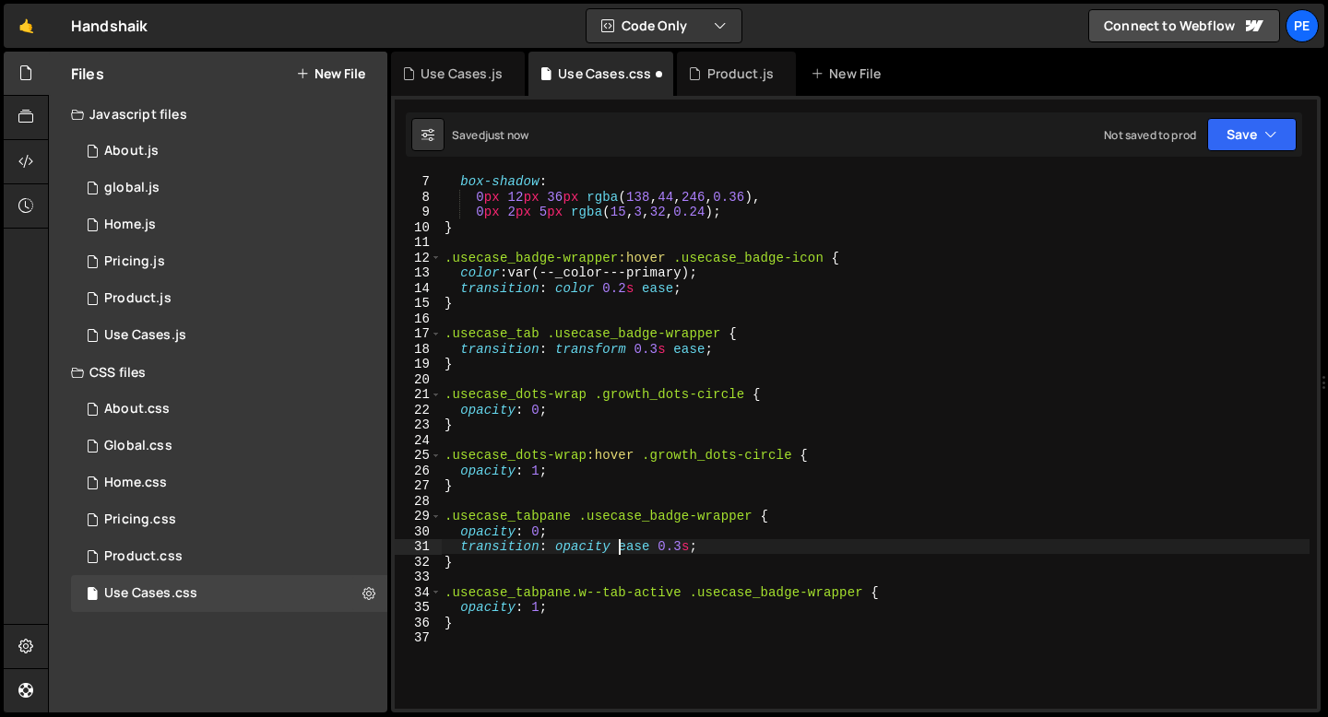
click at [637, 548] on div "background-color : var(--_color---primary) ; box-shadow : 0 px 12 px 36 px rgba…" at bounding box center [875, 442] width 869 height 566
click at [651, 550] on div "background-color : var(--_color---primary) ; box-shadow : 0 px 12 px 36 px rgba…" at bounding box center [875, 442] width 869 height 566
paste textarea "ease"
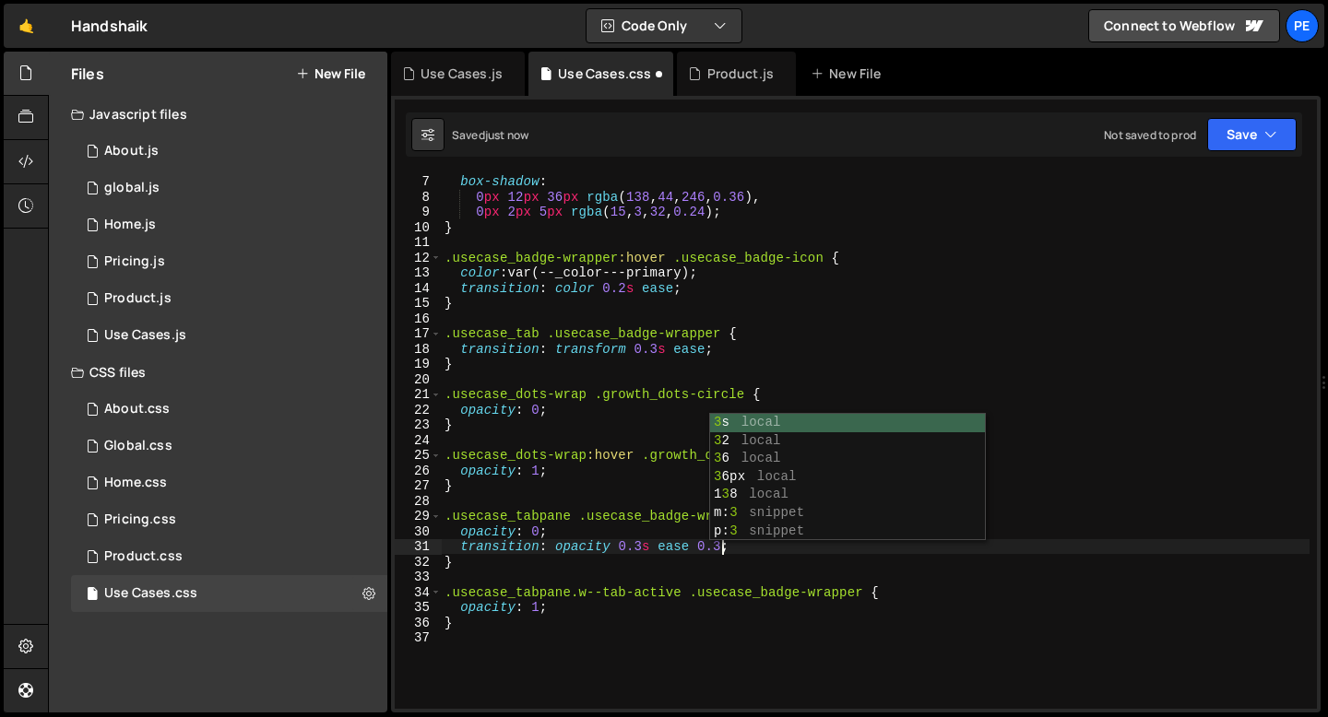
scroll to position [0, 18]
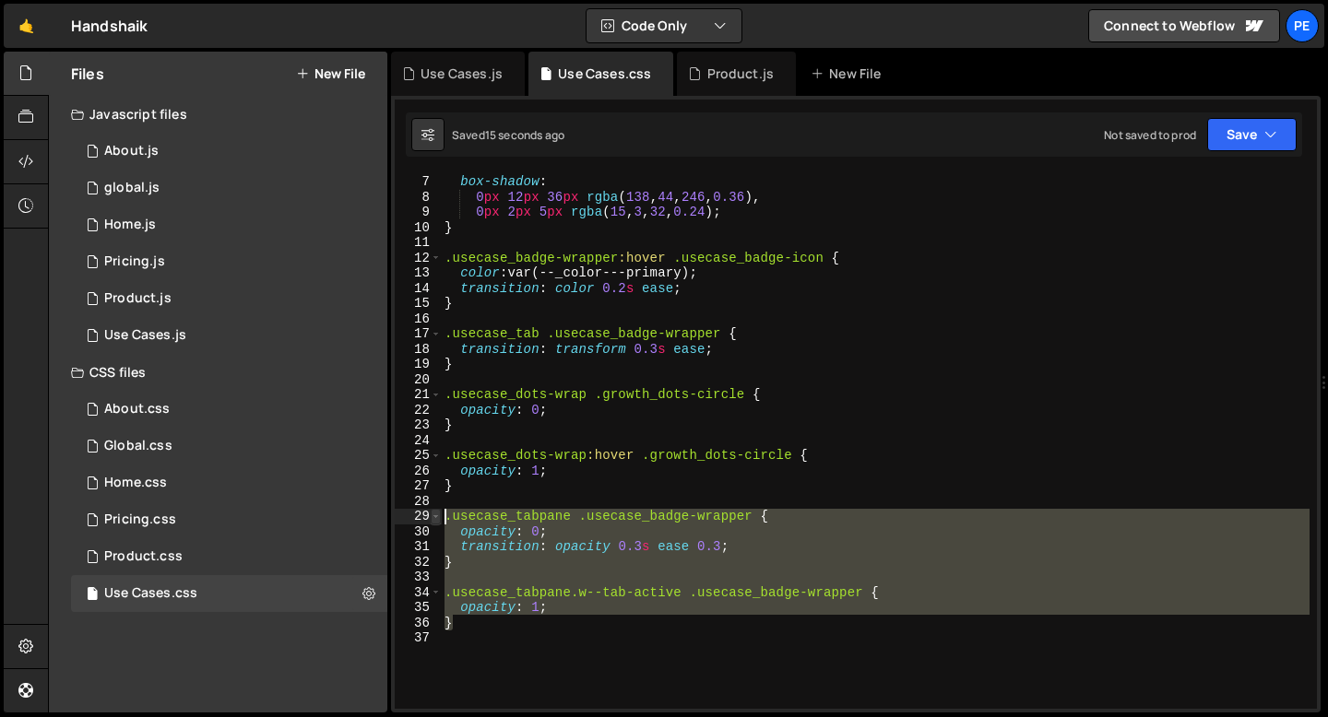
drag, startPoint x: 456, startPoint y: 627, endPoint x: 439, endPoint y: 520, distance: 108.3
click at [438, 520] on div "transition: opacity 0.3s ease 0.3; 6 7 8 9 10 11 12 13 14 15 16 17 18 19 20 21 …" at bounding box center [856, 441] width 922 height 536
paste textarea "}"
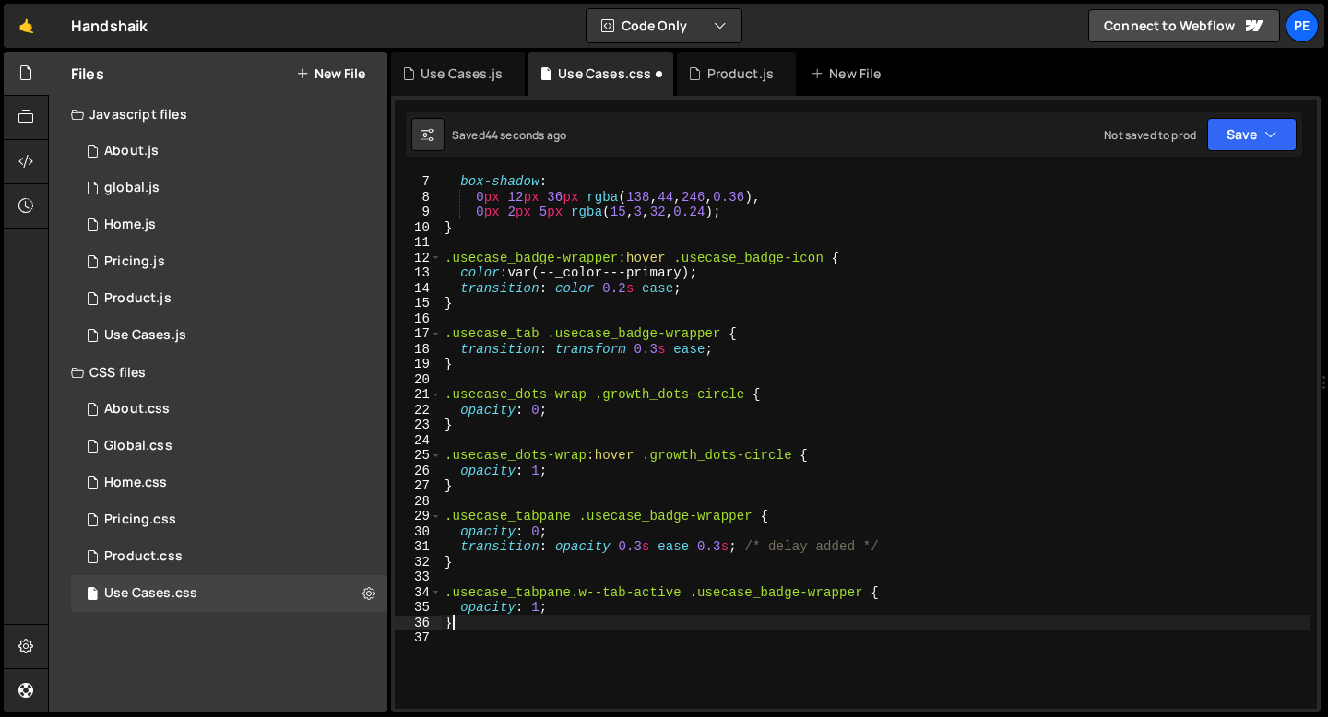
scroll to position [0, 0]
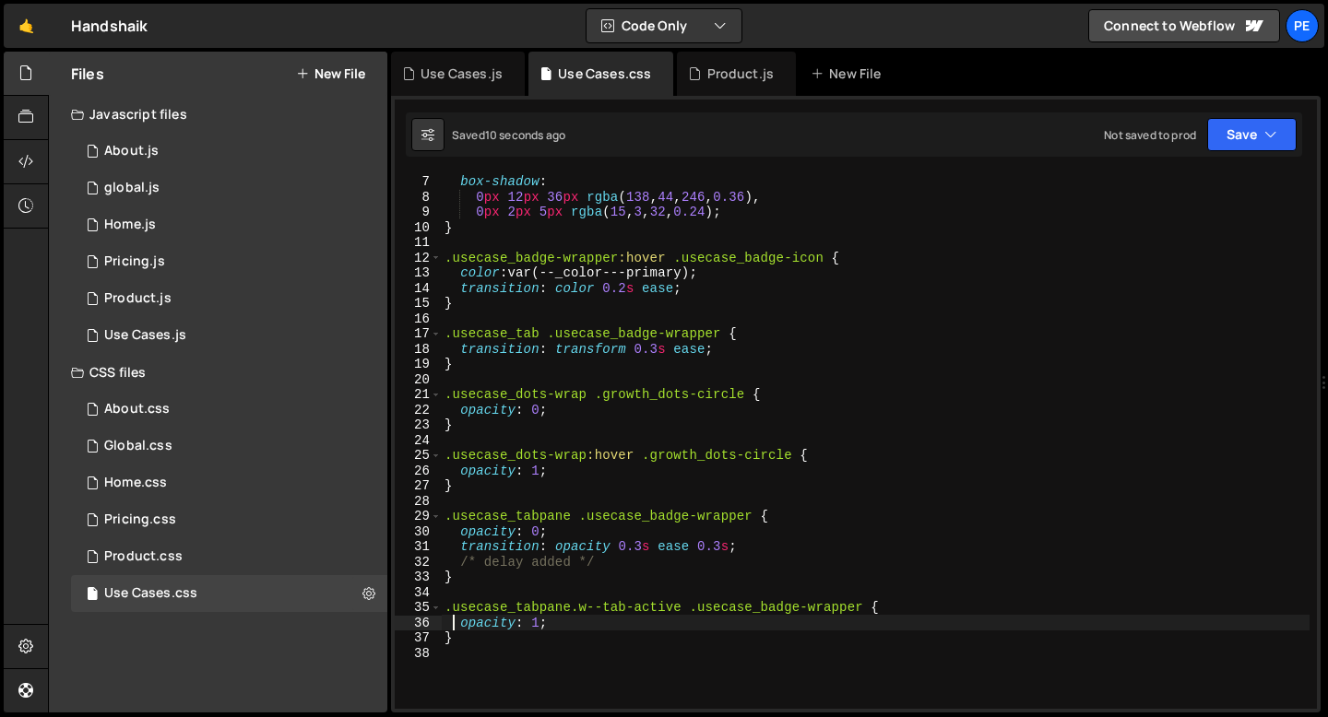
click at [620, 567] on div "background-color : var(--_color---primary) ; box-shadow : 0 px 12 px 36 px rgba…" at bounding box center [875, 442] width 869 height 566
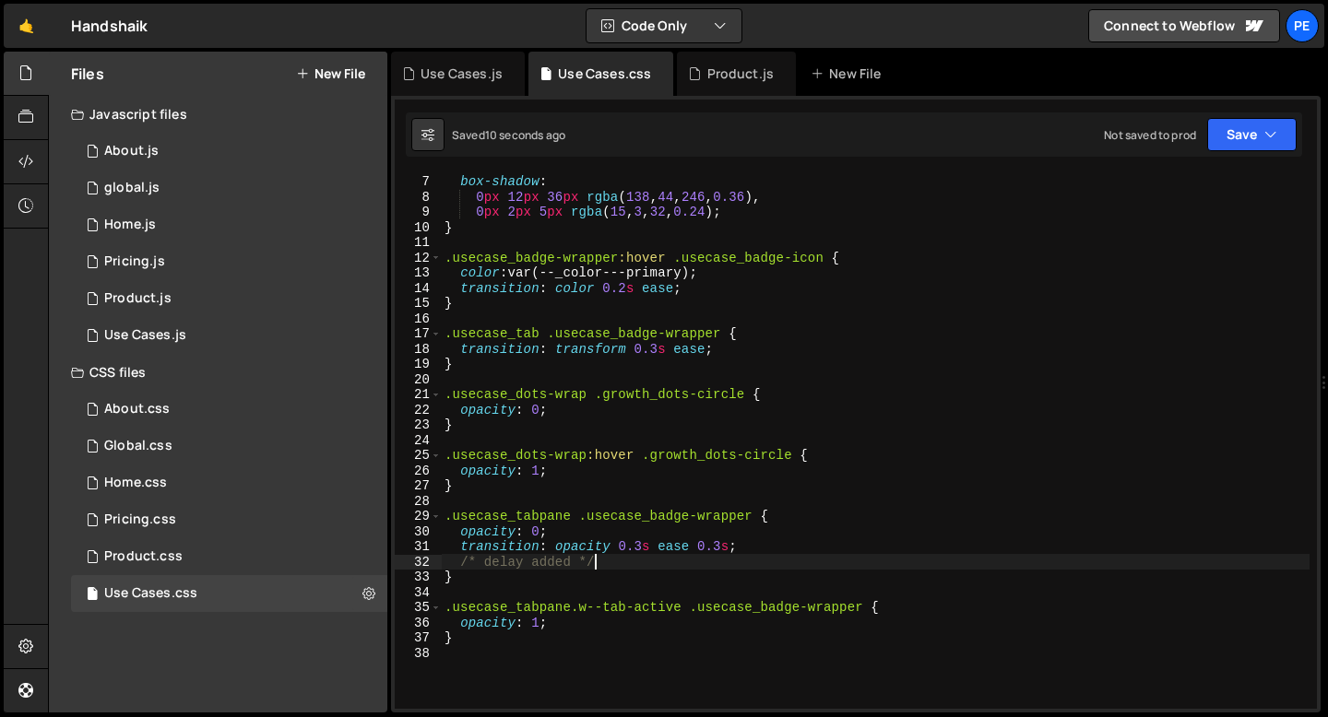
click at [620, 566] on div "background-color : var(--_color---primary) ; box-shadow : 0 px 12 px 36 px rgba…" at bounding box center [875, 442] width 869 height 566
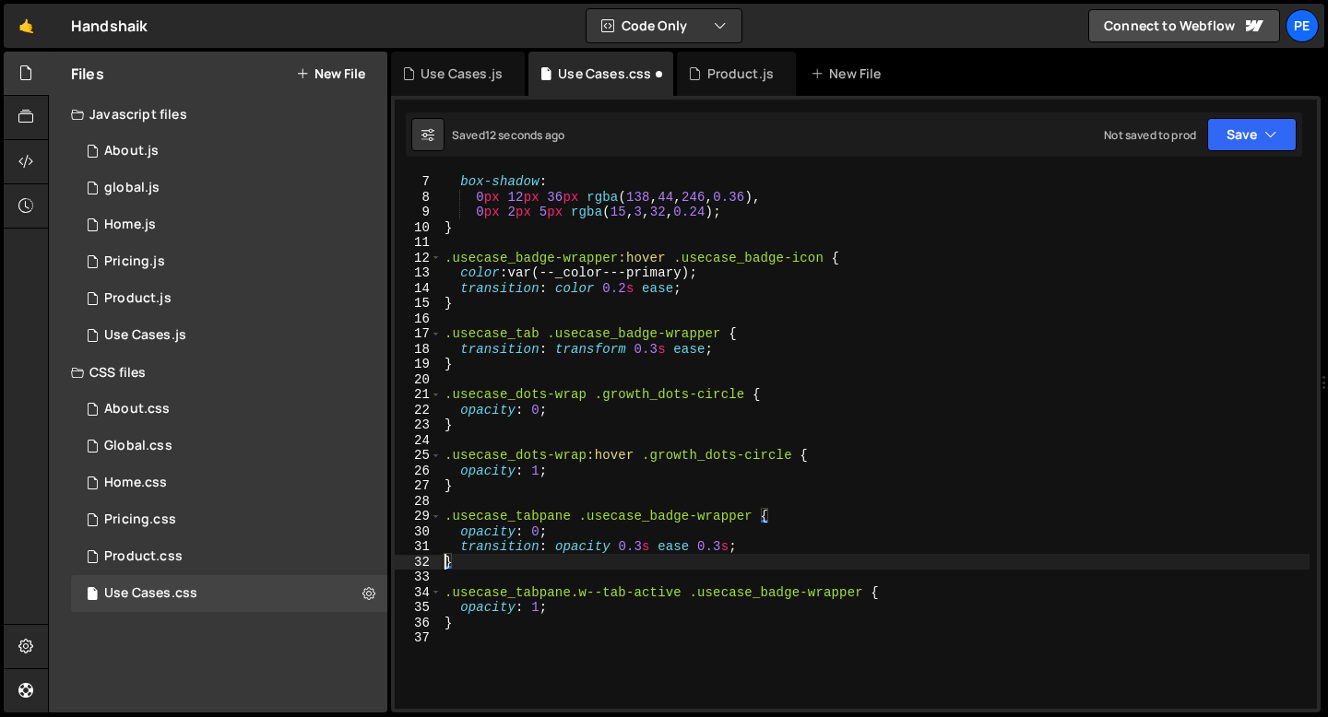
click at [594, 611] on div "background-color : var(--_color---primary) ; box-shadow : 0 px 12 px 36 px rgba…" at bounding box center [875, 442] width 869 height 566
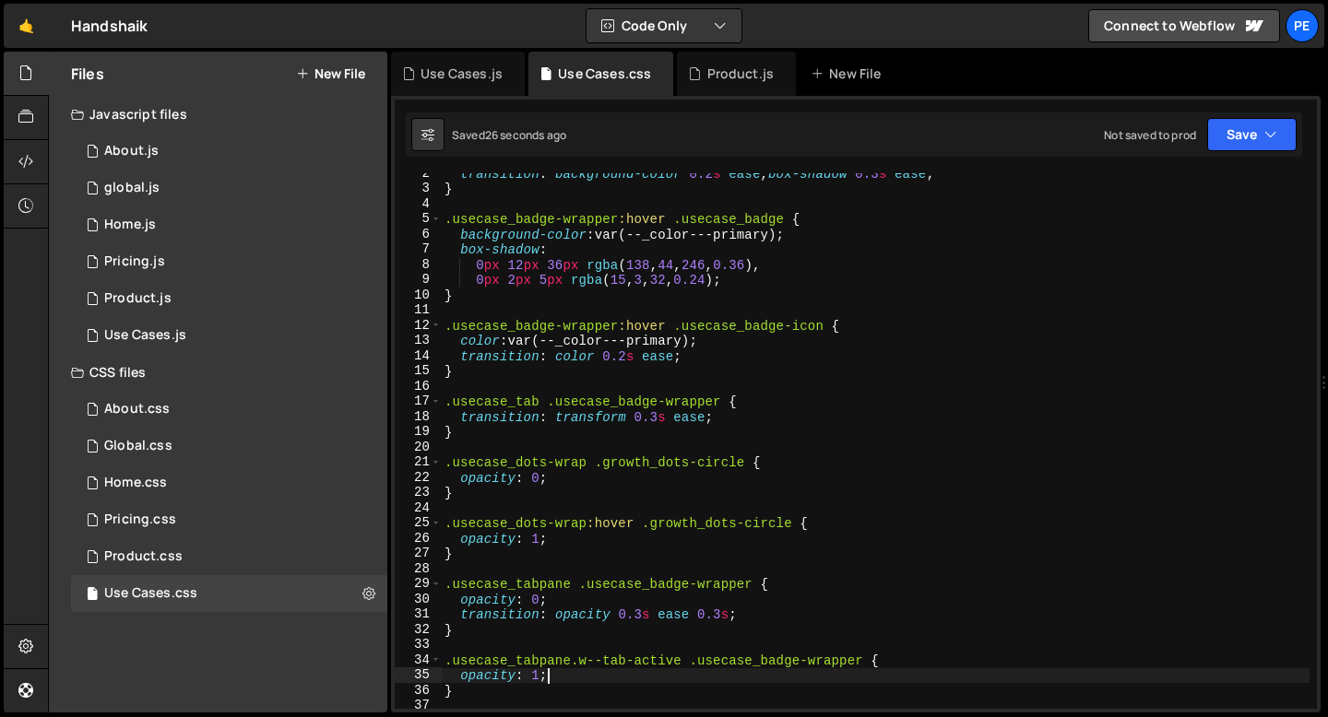
scroll to position [23, 0]
click at [516, 416] on div "transition : background-color 0.2 s ease , box-shadow 0.3 s ease ; } .usecase_b…" at bounding box center [875, 448] width 869 height 566
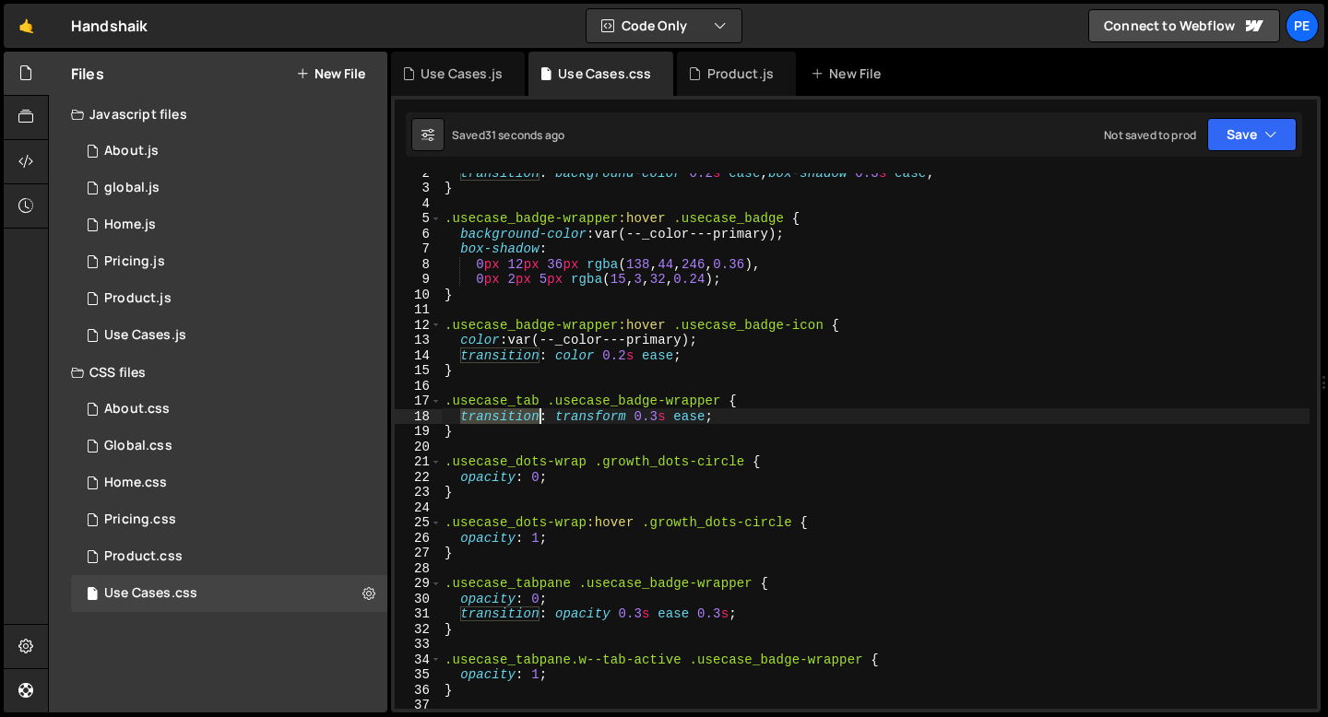
click at [516, 415] on div "transition : background-color 0.2 s ease , box-shadow 0.3 s ease ; } .usecase_b…" at bounding box center [875, 448] width 869 height 566
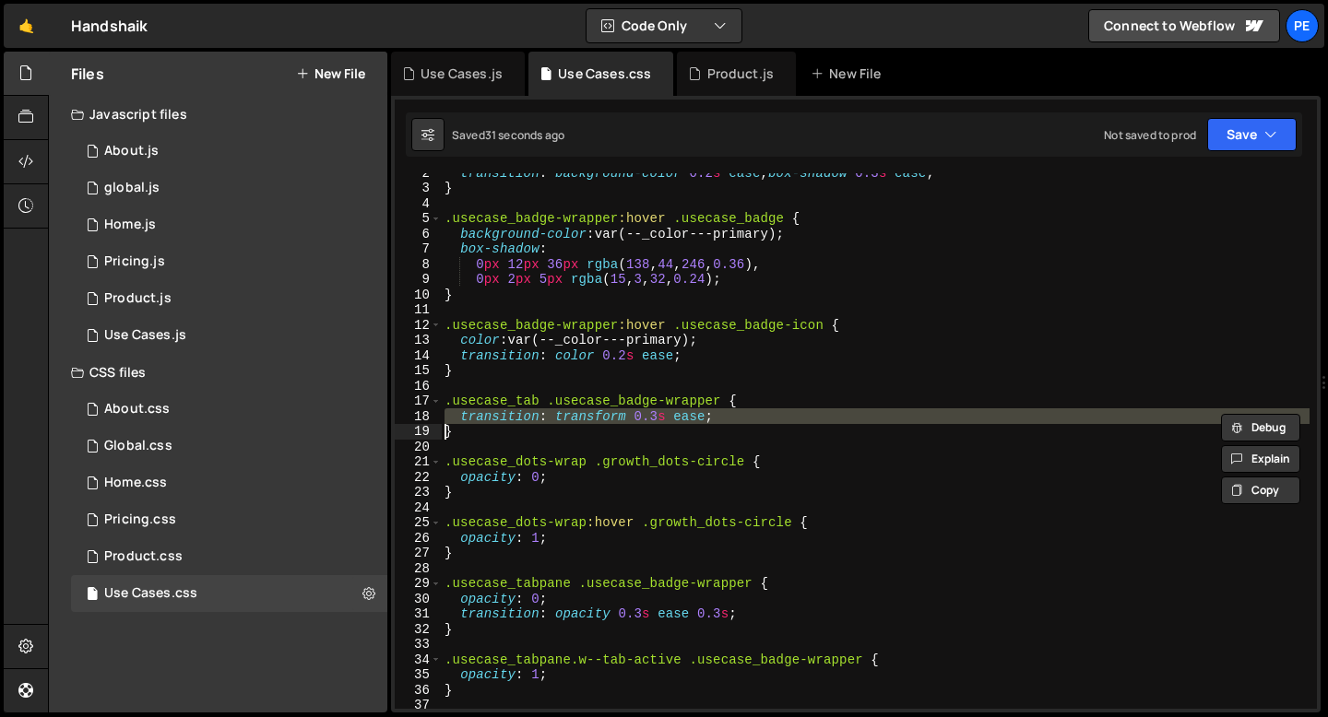
click at [516, 415] on div "transition : background-color 0.2 s ease , box-shadow 0.3 s ease ; } .usecase_b…" at bounding box center [875, 448] width 869 height 566
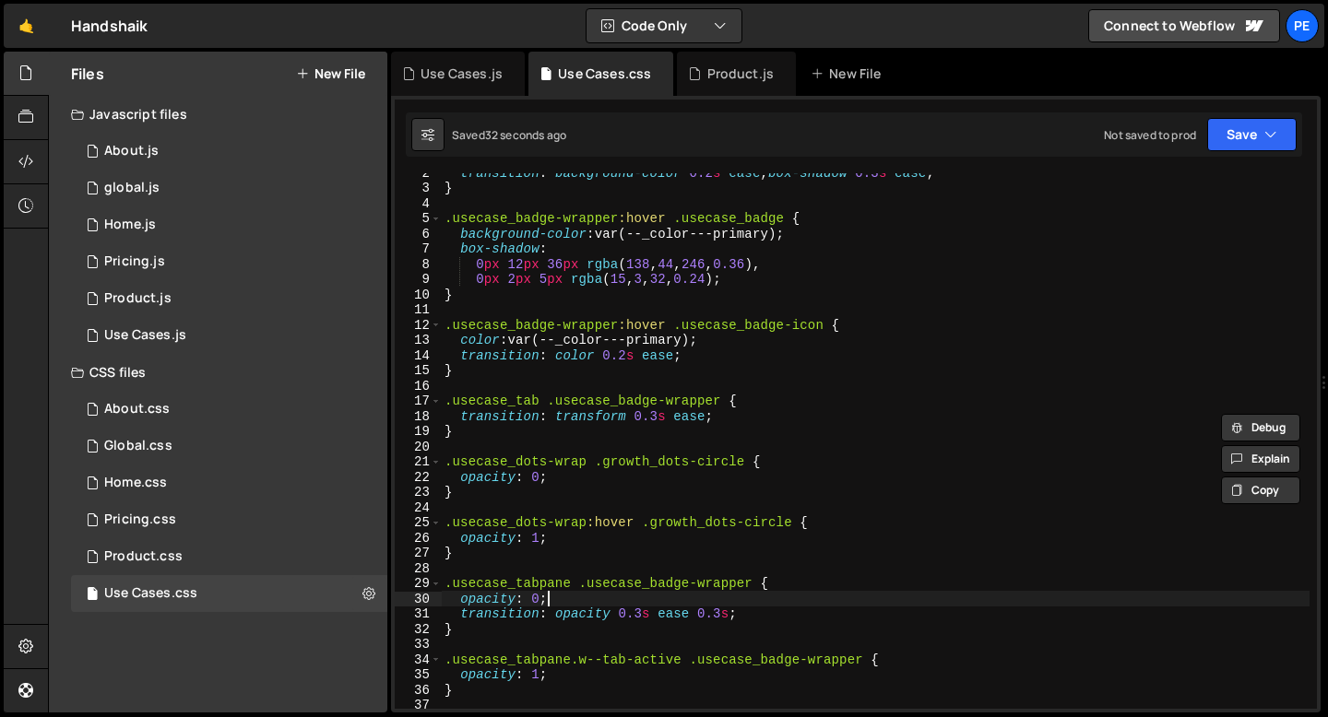
click at [578, 603] on div "transition : background-color 0.2 s ease , box-shadow 0.3 s ease ; } .usecase_b…" at bounding box center [875, 448] width 869 height 566
type textarea "opacity: 0;"
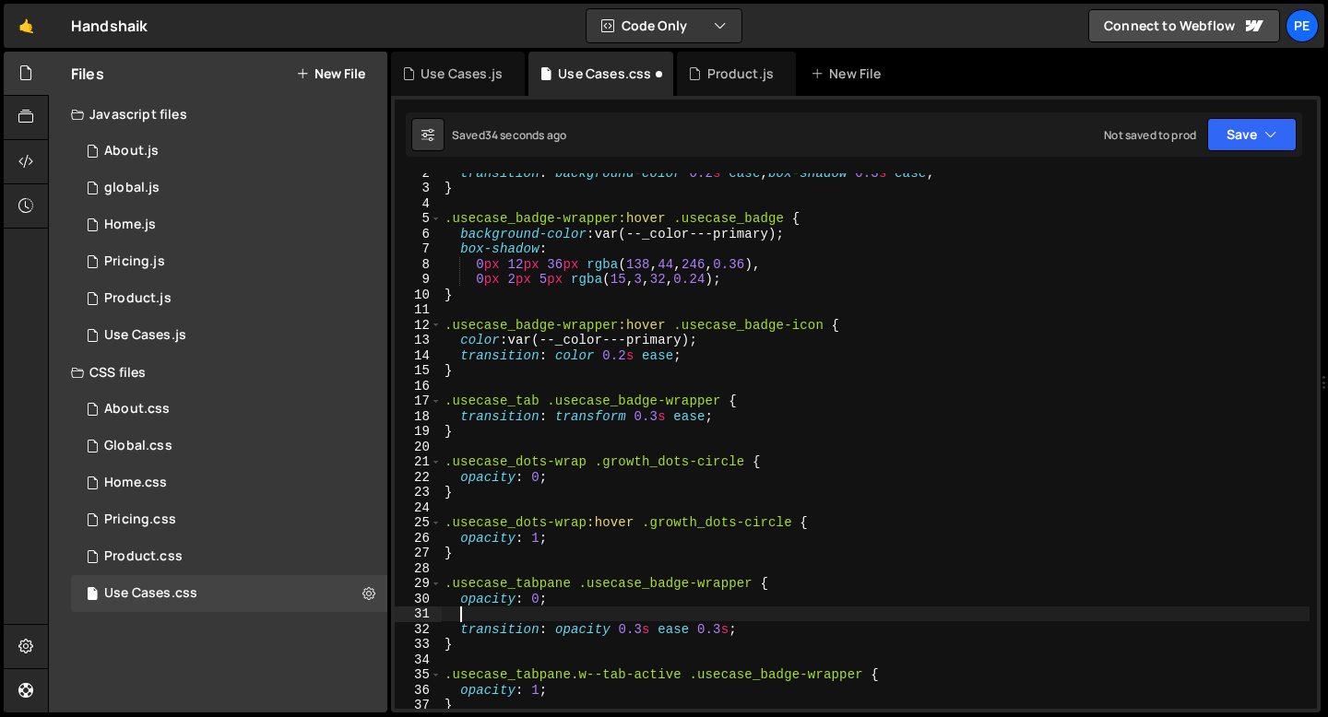
click at [556, 631] on div "transition : background-color 0.2 s ease , box-shadow 0.3 s ease ; } .usecase_b…" at bounding box center [875, 448] width 869 height 566
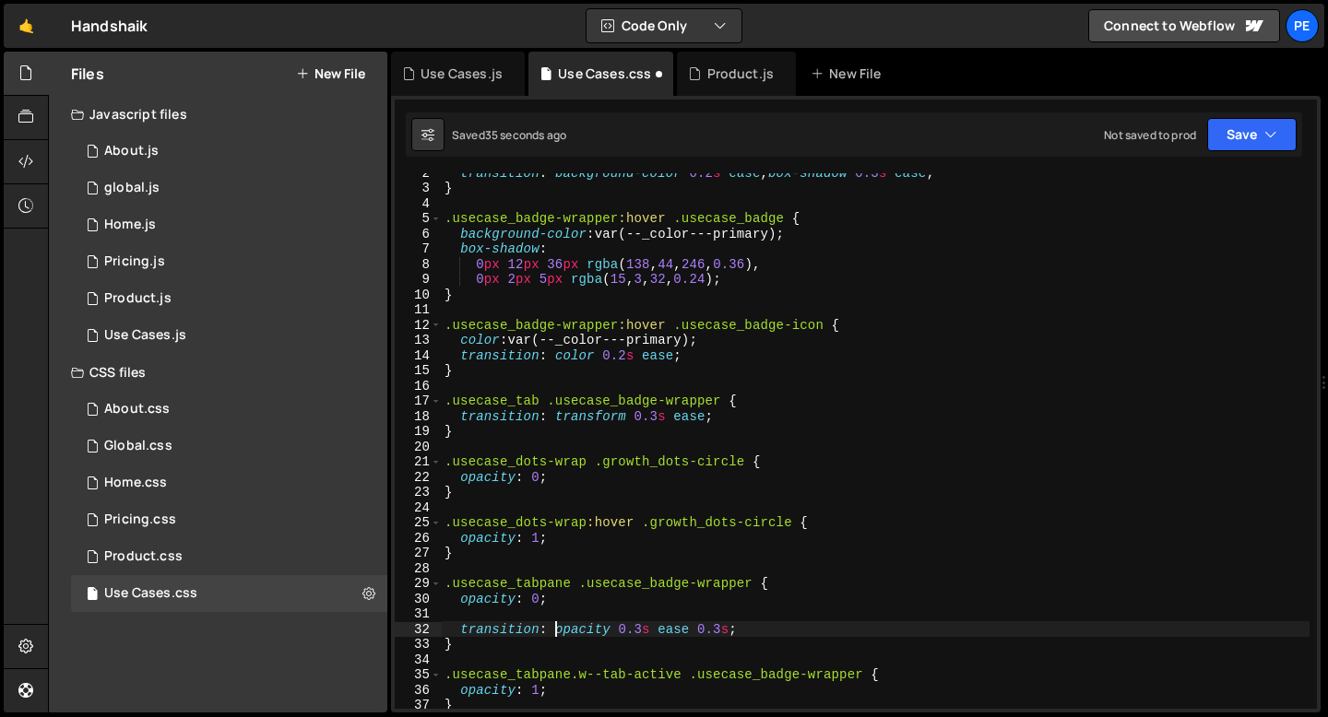
paste textarea
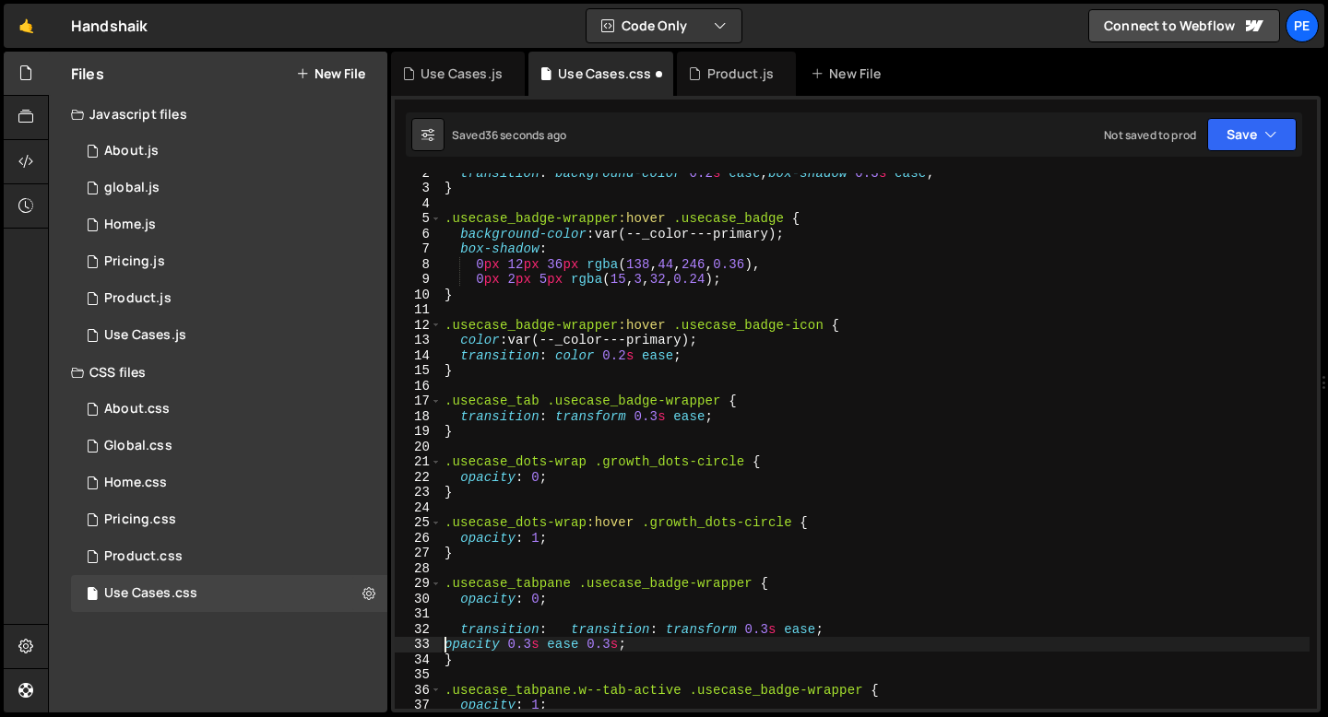
click at [596, 630] on div "transition : background-color 0.2 s ease , box-shadow 0.3 s ease ; } .usecase_b…" at bounding box center [875, 448] width 869 height 566
click at [596, 629] on div "transition : background-color 0.2 s ease , box-shadow 0.3 s ease ; } .usecase_b…" at bounding box center [875, 448] width 869 height 566
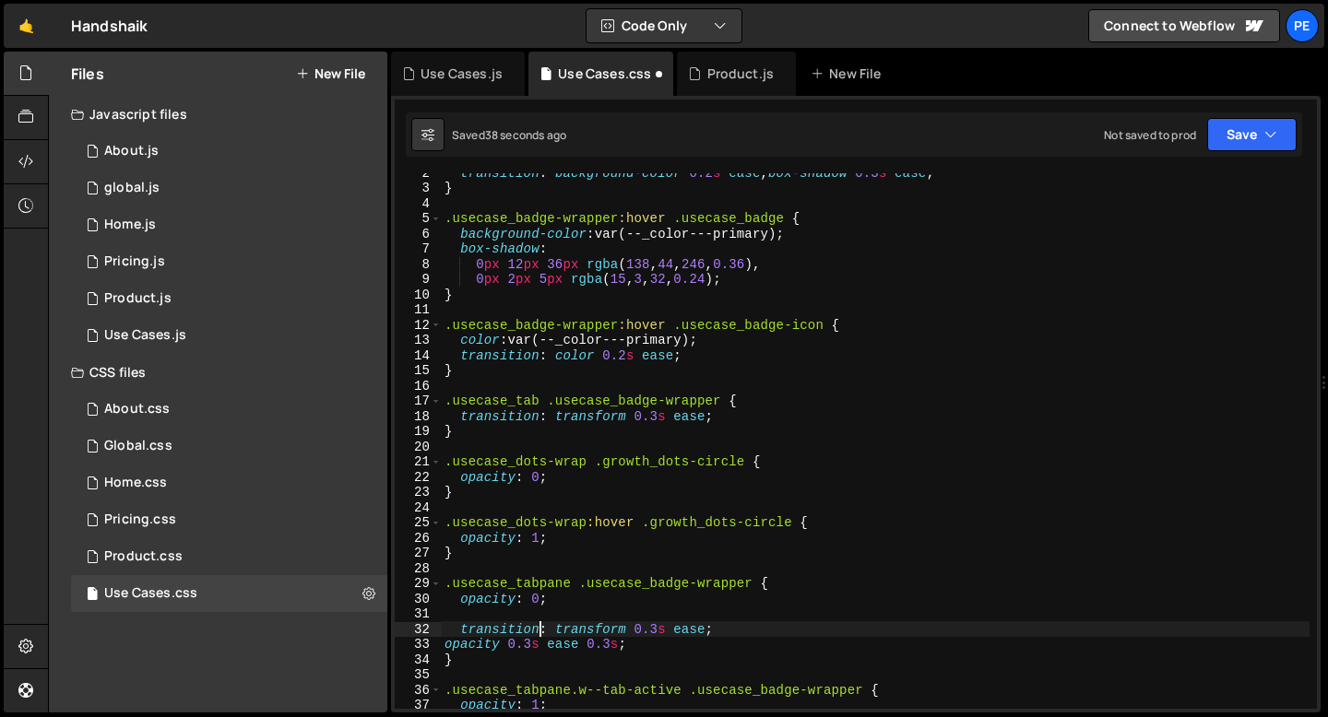
click at [701, 626] on div "transition : background-color 0.2 s ease , box-shadow 0.3 s ease ; } .usecase_b…" at bounding box center [875, 448] width 869 height 566
click at [714, 627] on div "transition : background-color 0.2 s ease , box-shadow 0.3 s ease ; } .usecase_b…" at bounding box center [875, 448] width 869 height 566
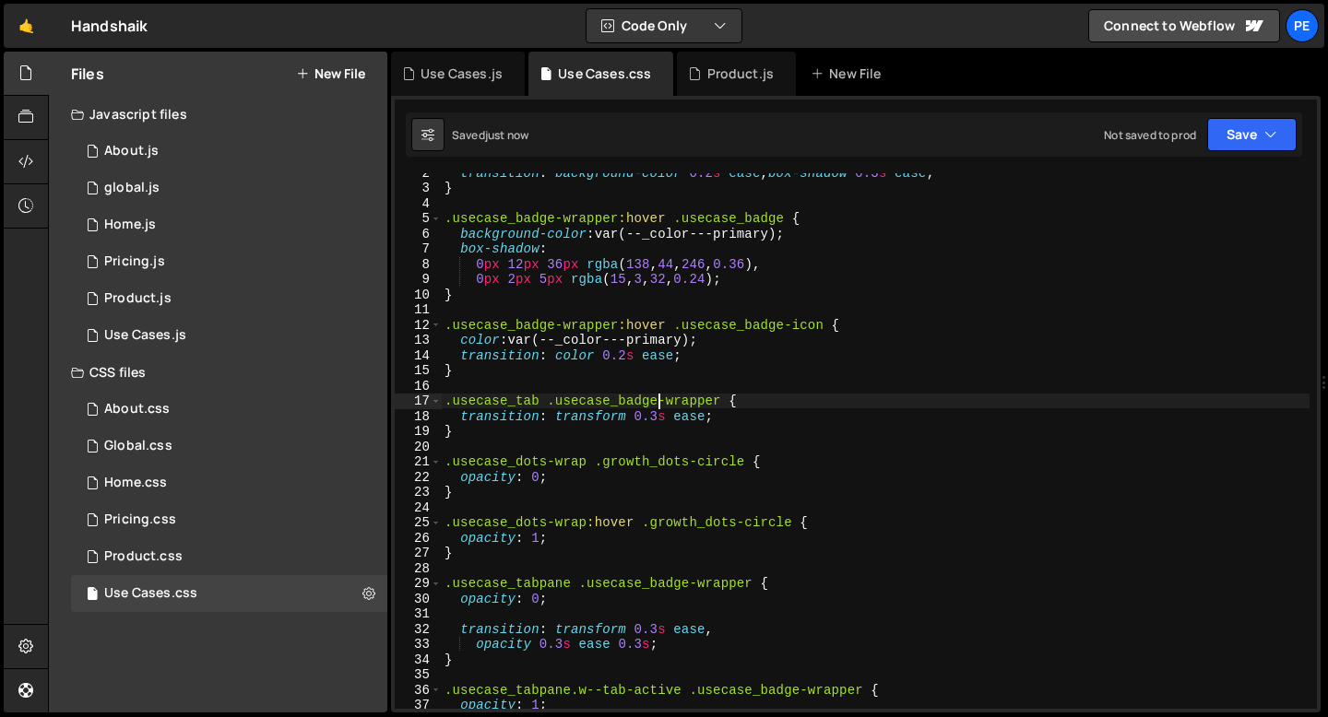
click at [658, 406] on div "transition : background-color 0.2 s ease , box-shadow 0.3 s ease ; } .usecase_b…" at bounding box center [875, 448] width 869 height 566
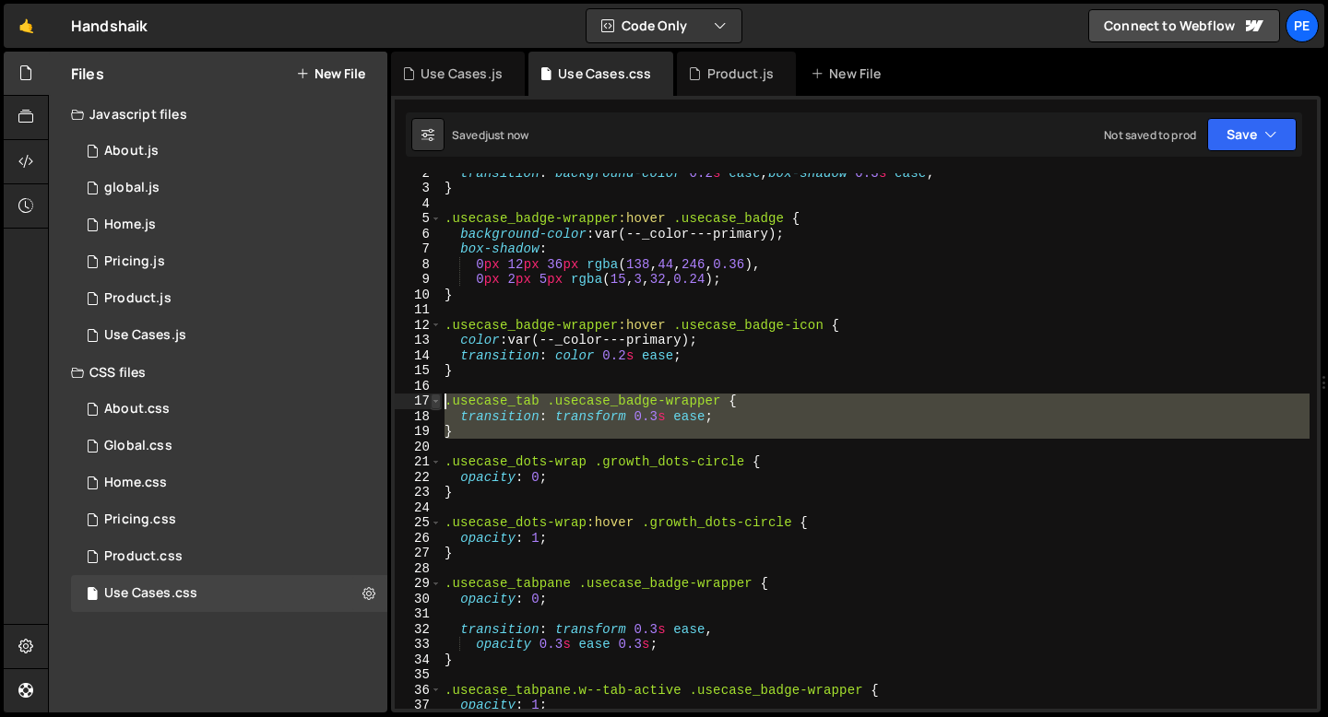
drag, startPoint x: 489, startPoint y: 440, endPoint x: 439, endPoint y: 405, distance: 60.9
click at [438, 405] on div ".usecase_tab .usecase_badge-wrapper { 2 3 4 5 6 7 8 9 10 11 12 13 14 15 16 17 1…" at bounding box center [856, 441] width 922 height 536
type textarea ".usecase_tab .usecase_badge-wrapper { transition: transform 0.3s ease;"
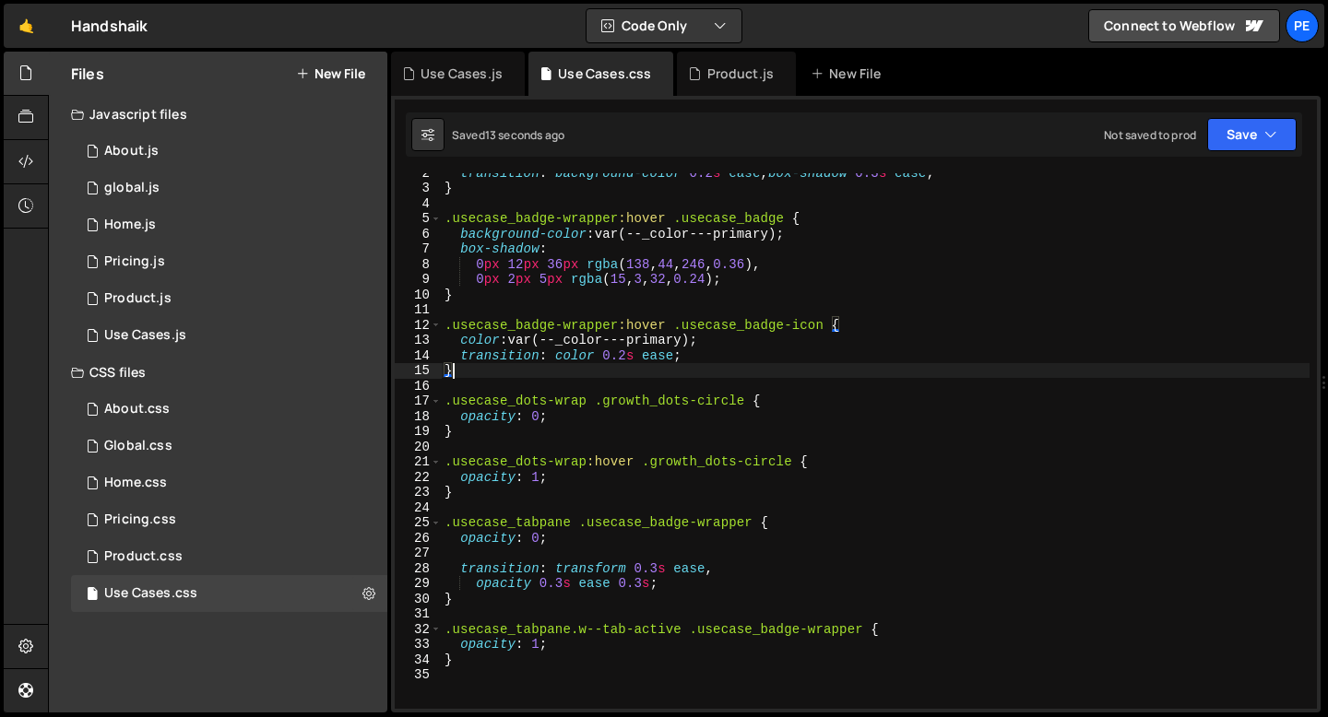
click at [642, 584] on div "transition : background-color 0.2 s ease , box-shadow 0.3 s ease ; } .usecase_b…" at bounding box center [875, 448] width 869 height 566
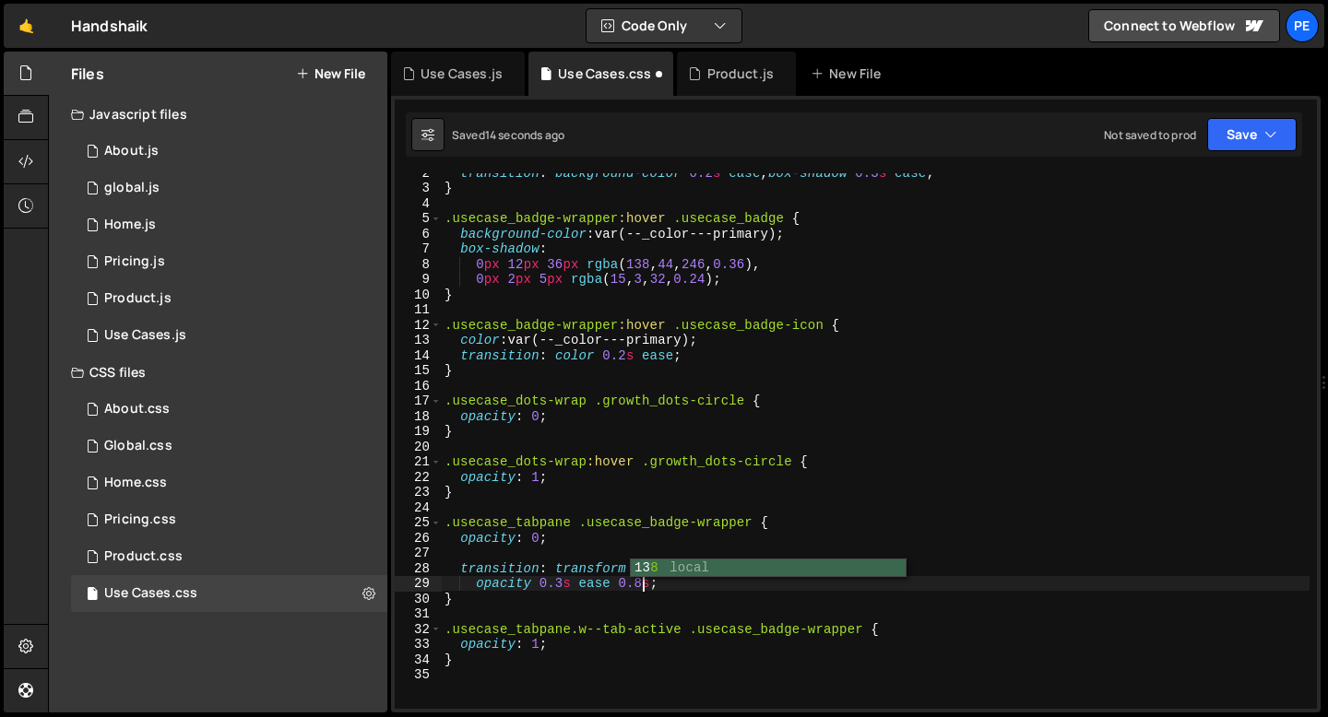
scroll to position [0, 13]
click at [542, 641] on div "transition : background-color 0.2 s ease , box-shadow 0.3 s ease ; } .usecase_b…" at bounding box center [875, 448] width 869 height 566
type textarea "opacity: 1;"
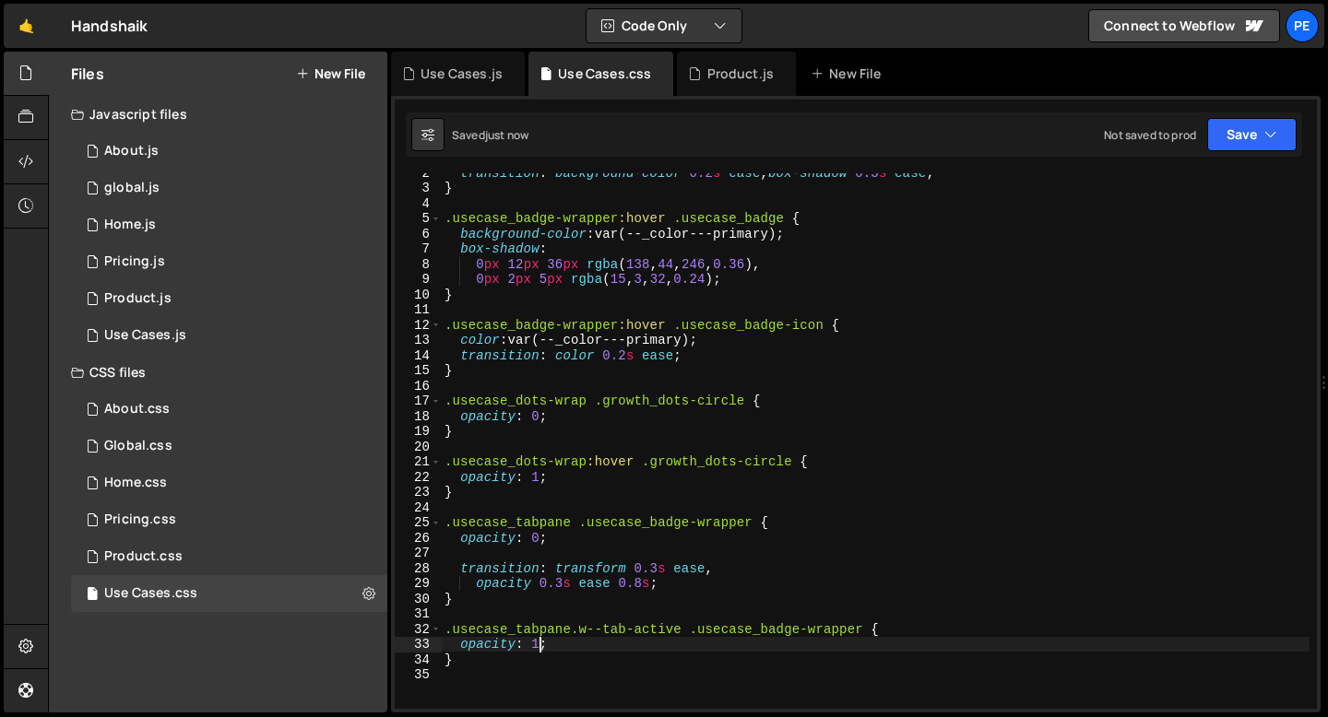
scroll to position [0, 6]
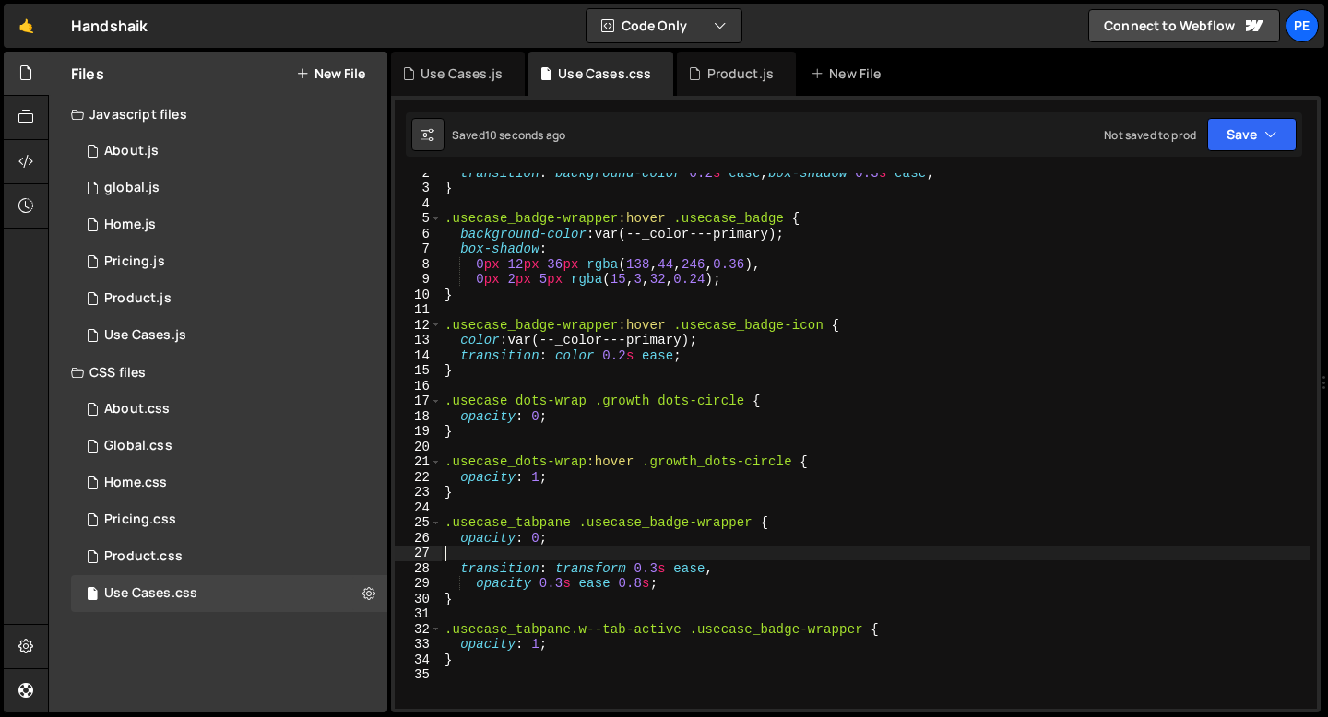
click at [480, 551] on div "transition : background-color 0.2 s ease , box-shadow 0.3 s ease ; } .usecase_b…" at bounding box center [875, 448] width 869 height 566
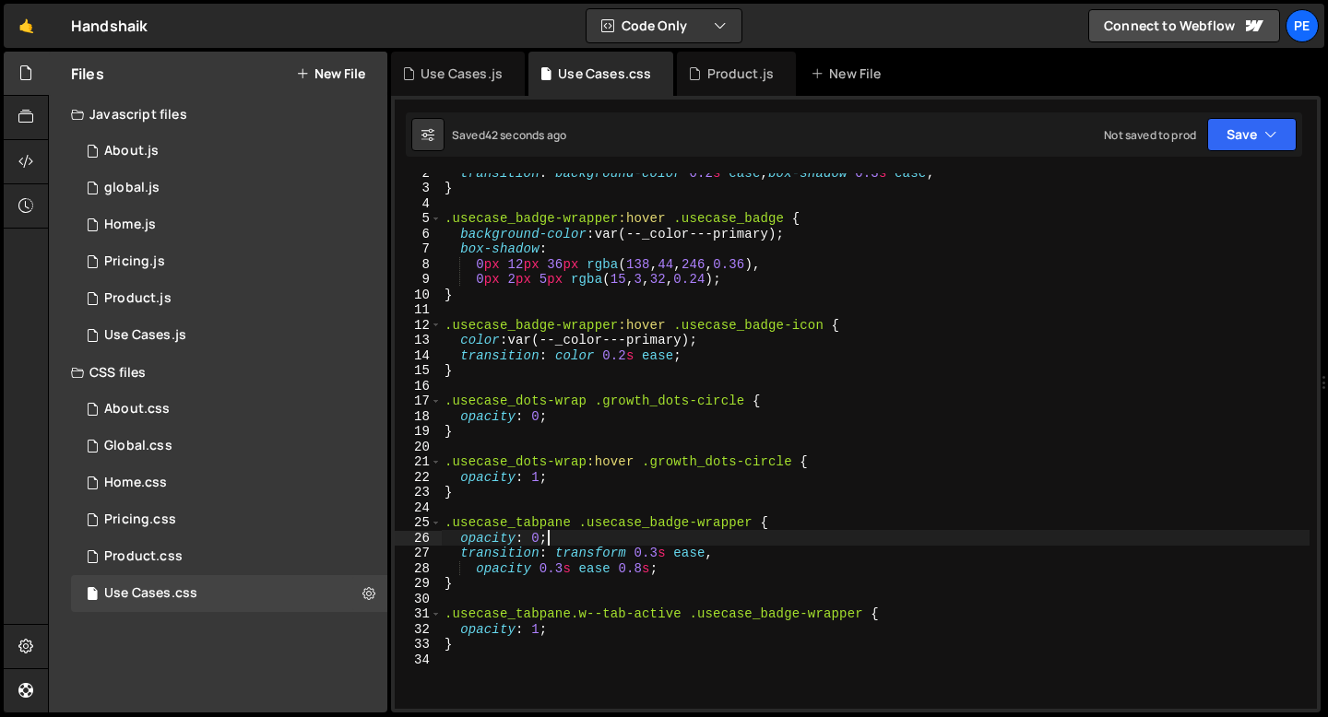
click at [660, 551] on div "transition : background-color 0.2 s ease , box-shadow 0.3 s ease ; } .usecase_b…" at bounding box center [875, 448] width 869 height 566
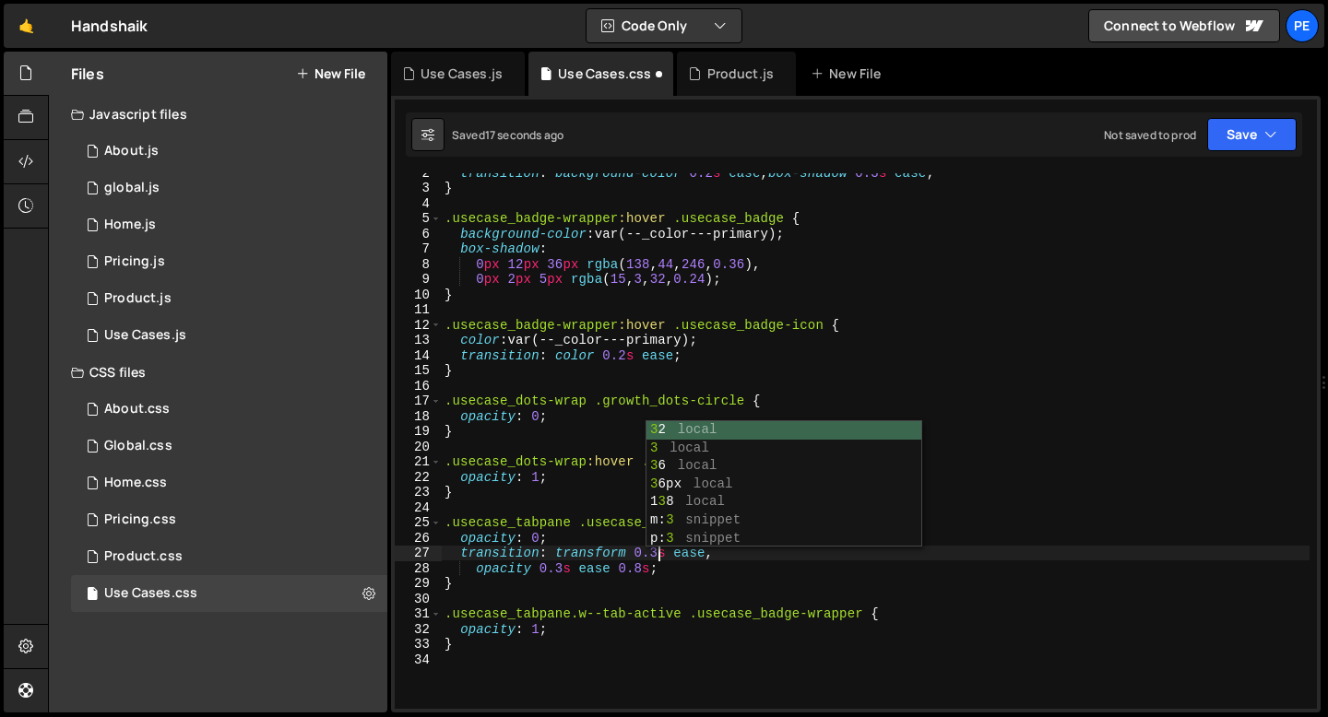
click at [642, 572] on div "transition : background-color 0.2 s ease , box-shadow 0.3 s ease ; } .usecase_b…" at bounding box center [875, 448] width 869 height 566
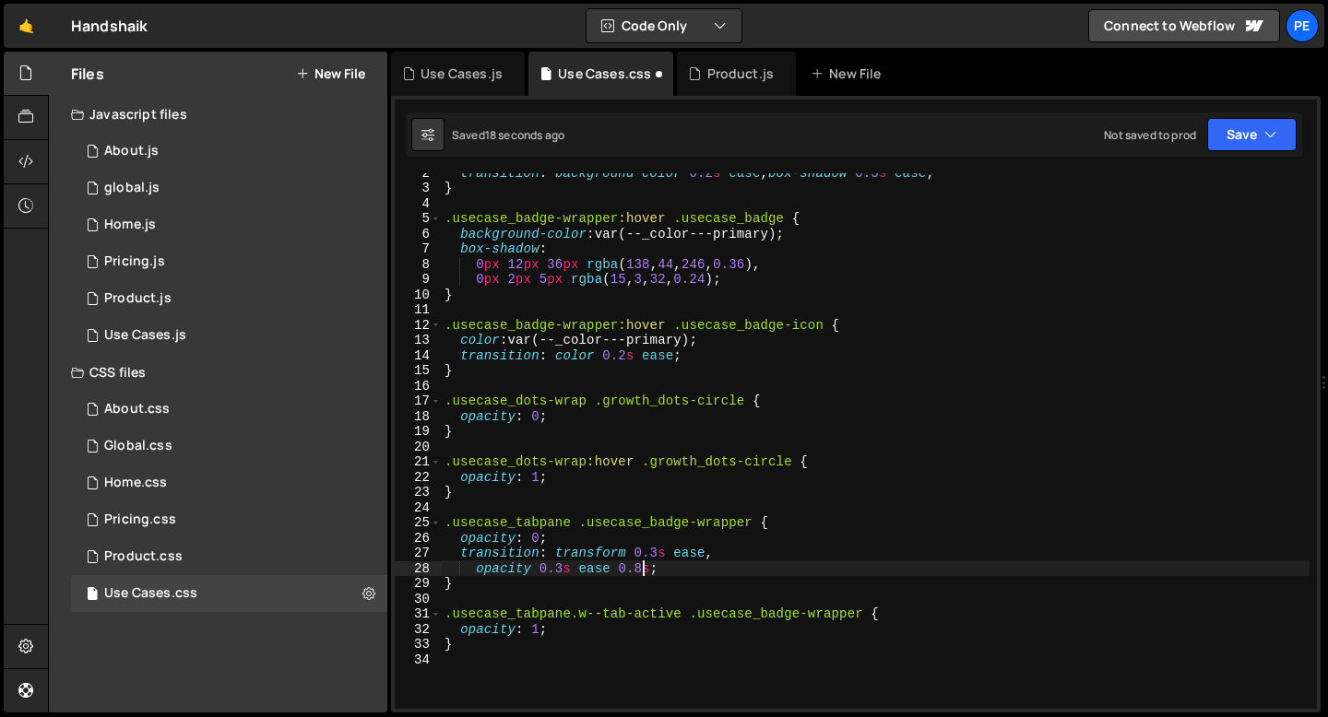
scroll to position [0, 13]
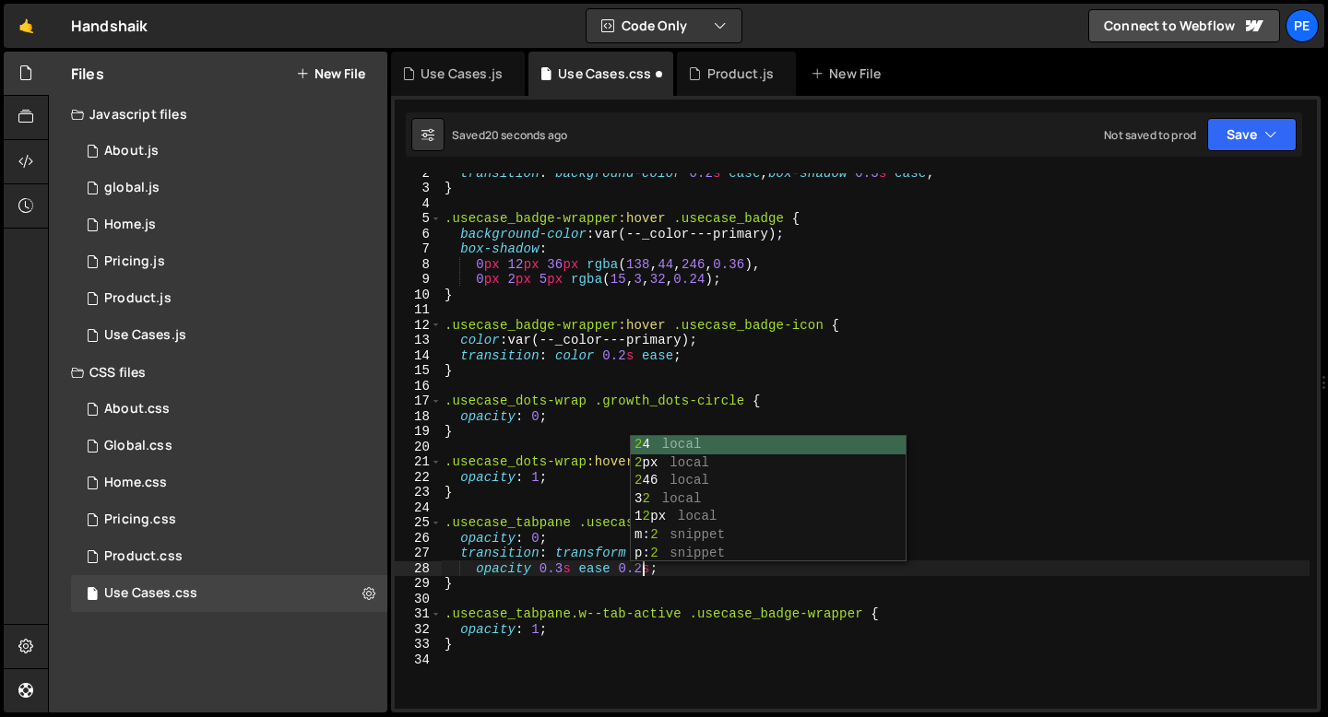
click at [627, 587] on div "transition : background-color 0.2 s ease , box-shadow 0.3 s ease ; } .usecase_b…" at bounding box center [875, 448] width 869 height 566
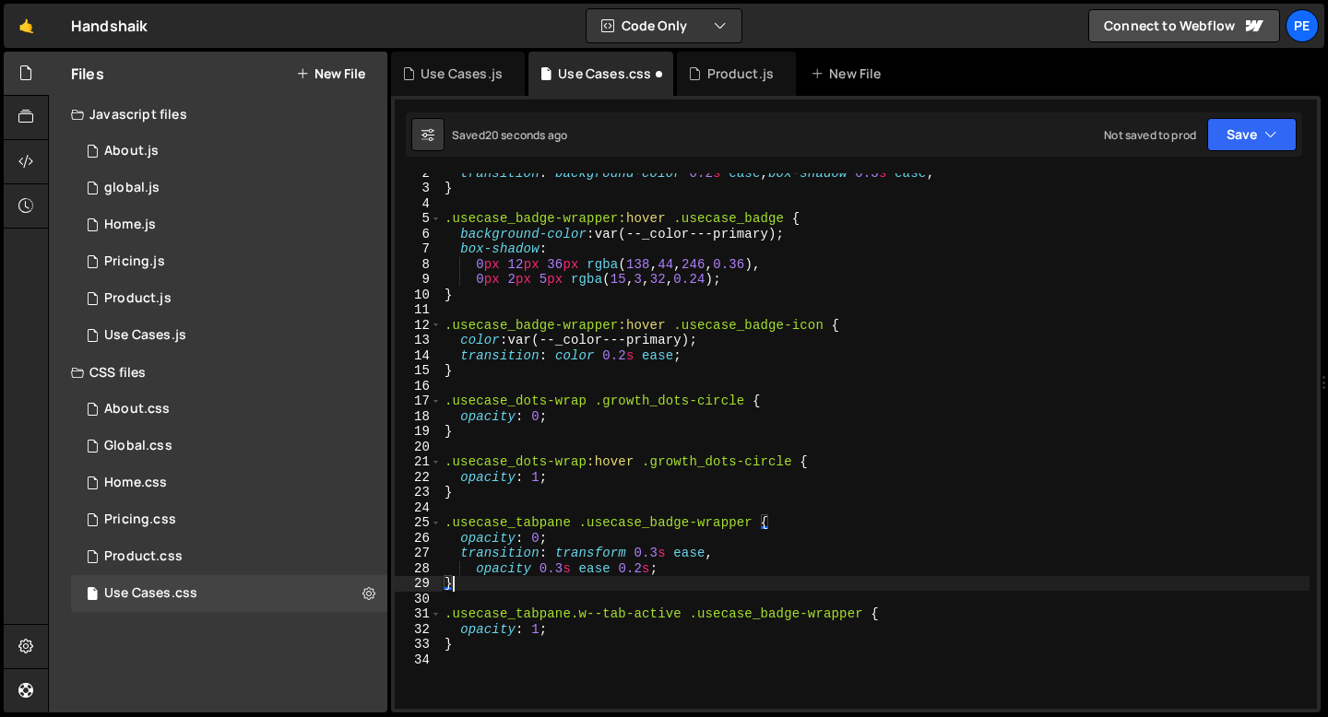
scroll to position [0, 0]
type textarea "}"
